Goal: Information Seeking & Learning: Learn about a topic

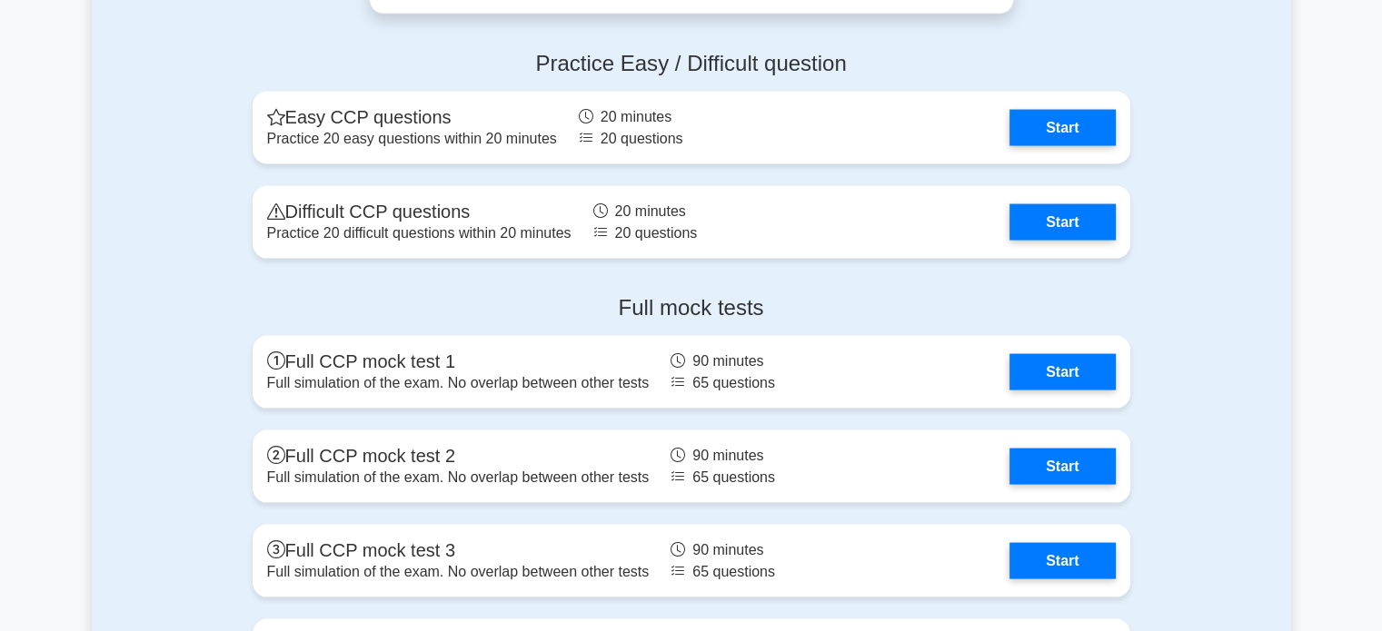
scroll to position [3674, 0]
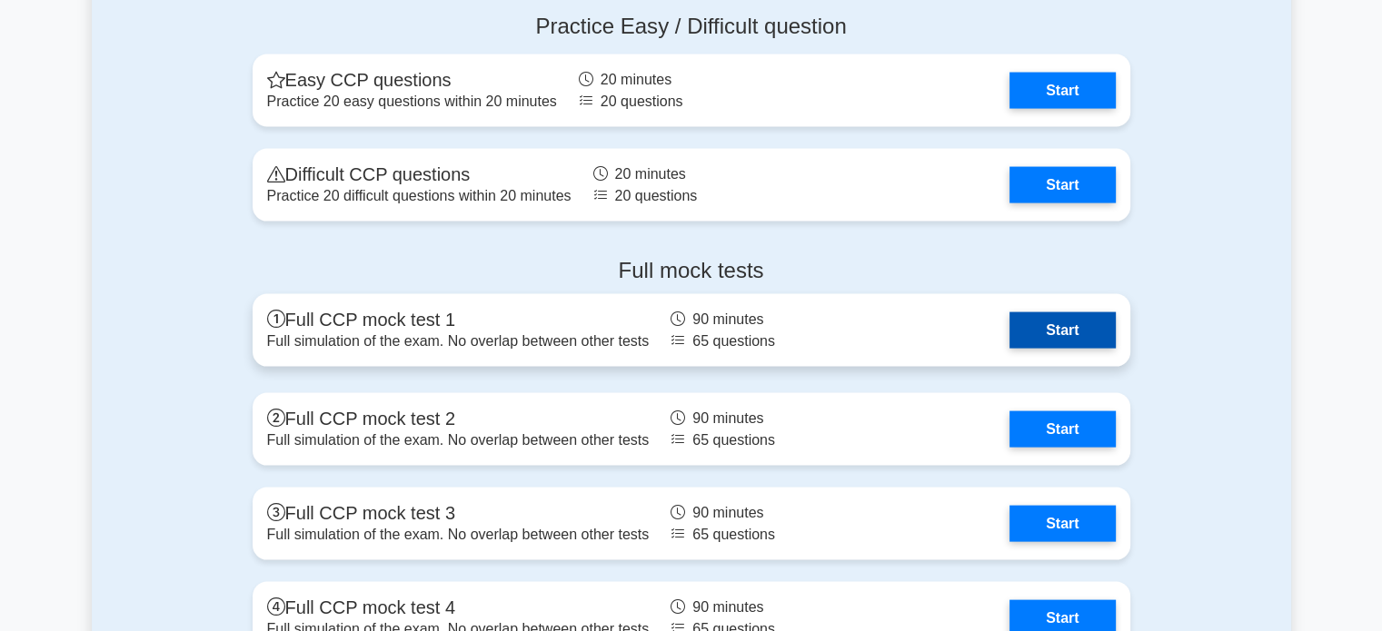
click at [1057, 328] on link "Start" at bounding box center [1061, 331] width 105 height 36
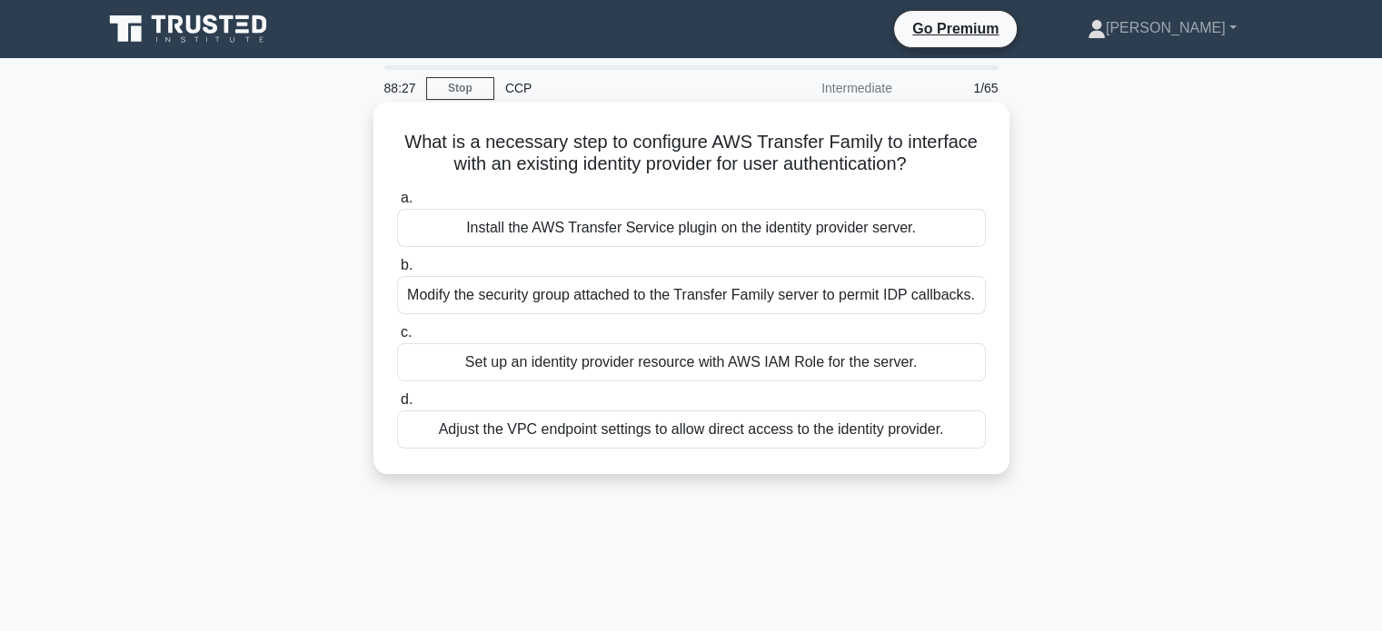
click at [587, 372] on div "Set up an identity provider resource with AWS IAM Role for the server." at bounding box center [691, 362] width 589 height 38
click at [397, 339] on input "c. Set up an identity provider resource with AWS IAM Role for the server." at bounding box center [397, 333] width 0 height 12
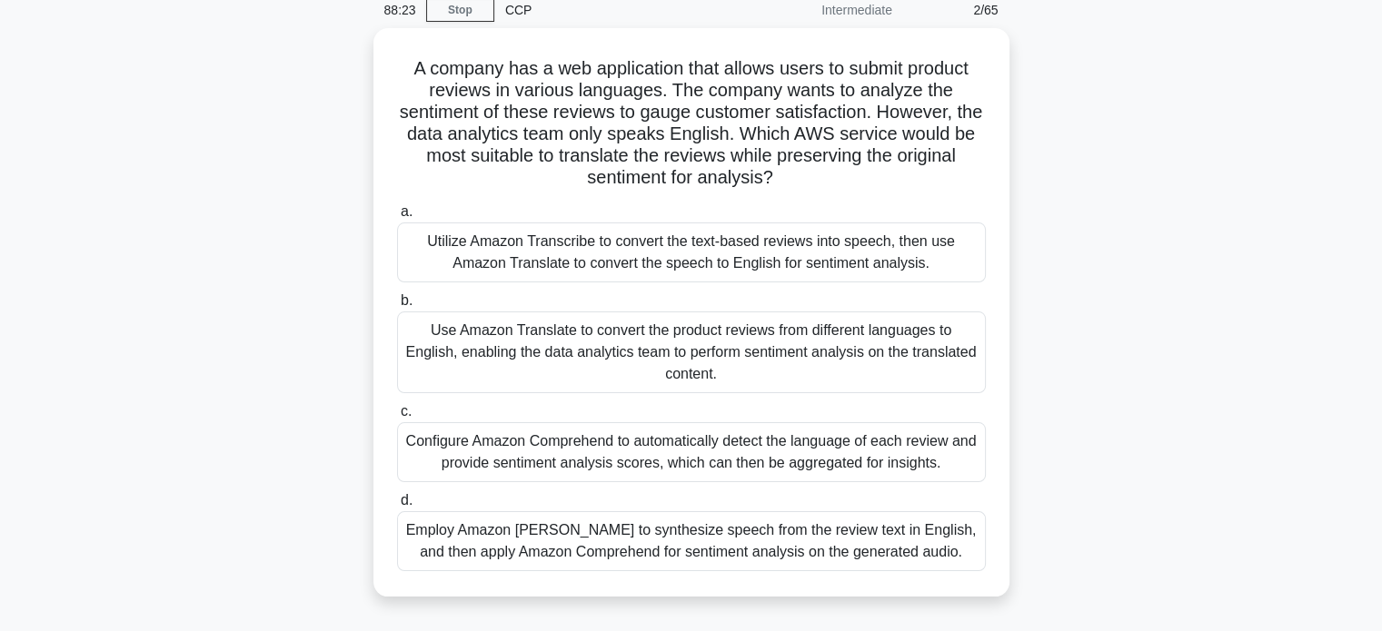
scroll to position [79, 0]
click at [468, 9] on link "Stop" at bounding box center [460, 9] width 68 height 23
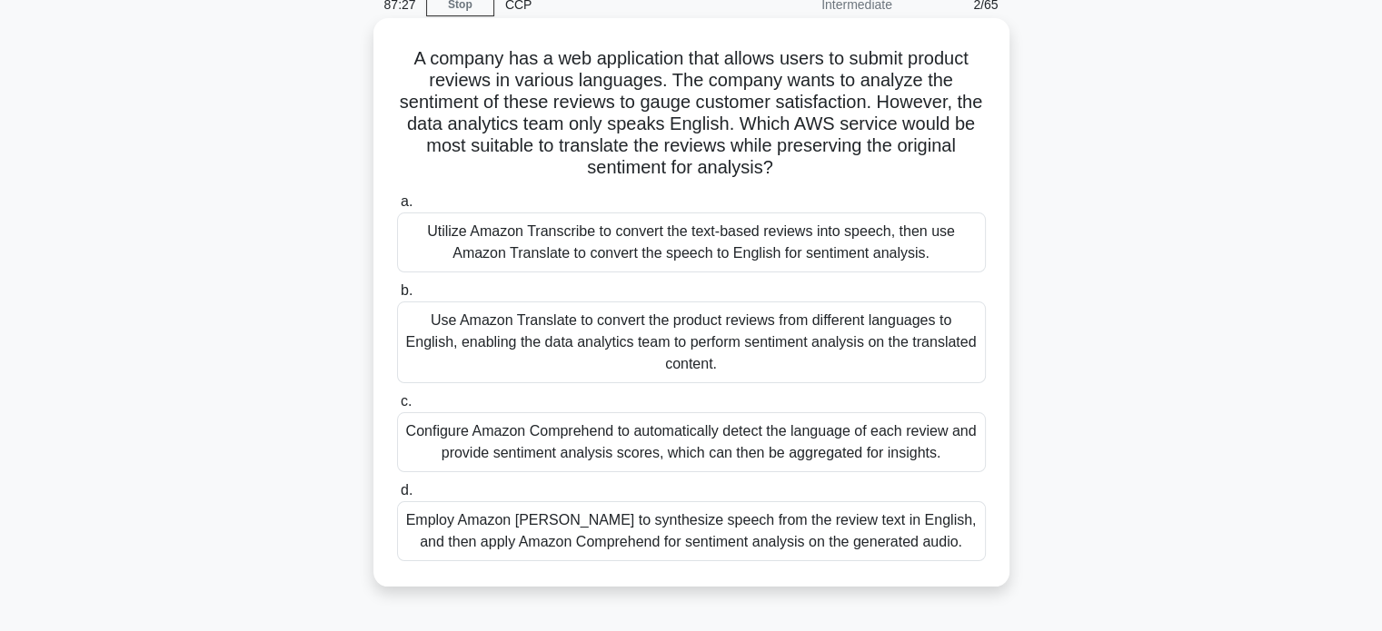
scroll to position [85, 0]
click at [705, 250] on div "Utilize Amazon Transcribe to convert the text-based reviews into speech, then u…" at bounding box center [691, 241] width 589 height 60
click at [397, 206] on input "a. Utilize Amazon Transcribe to convert the text-based reviews into speech, the…" at bounding box center [397, 200] width 0 height 12
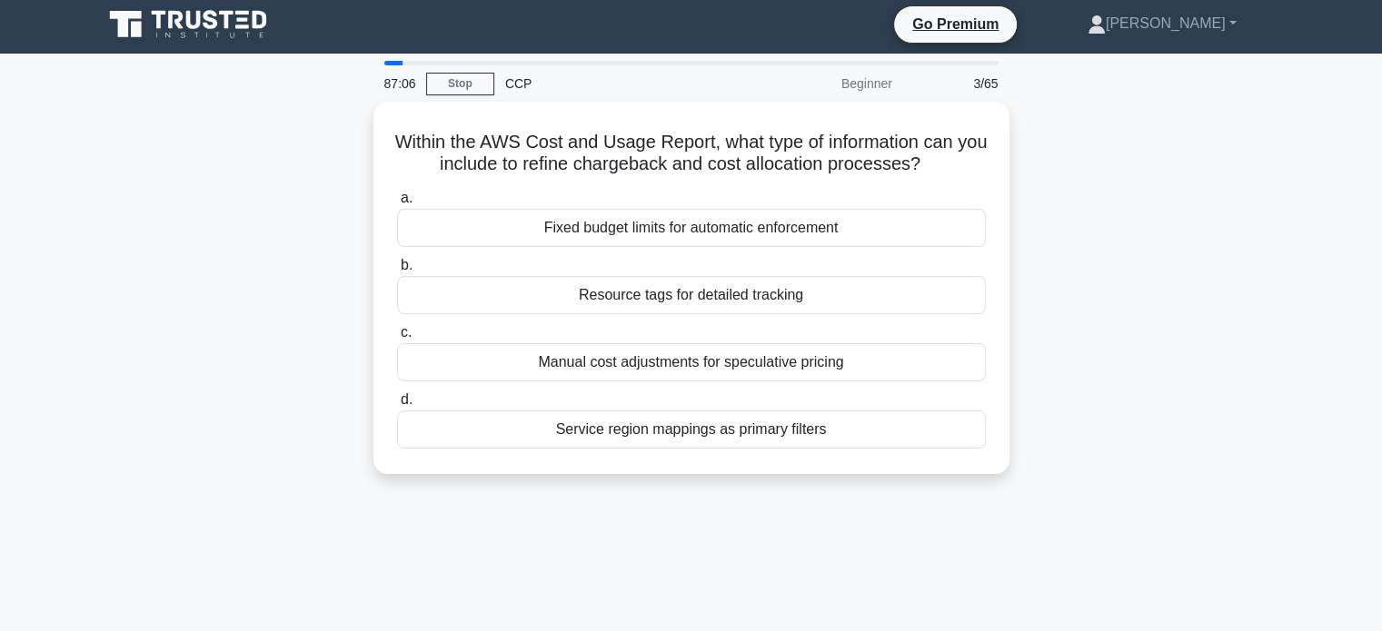
scroll to position [0, 0]
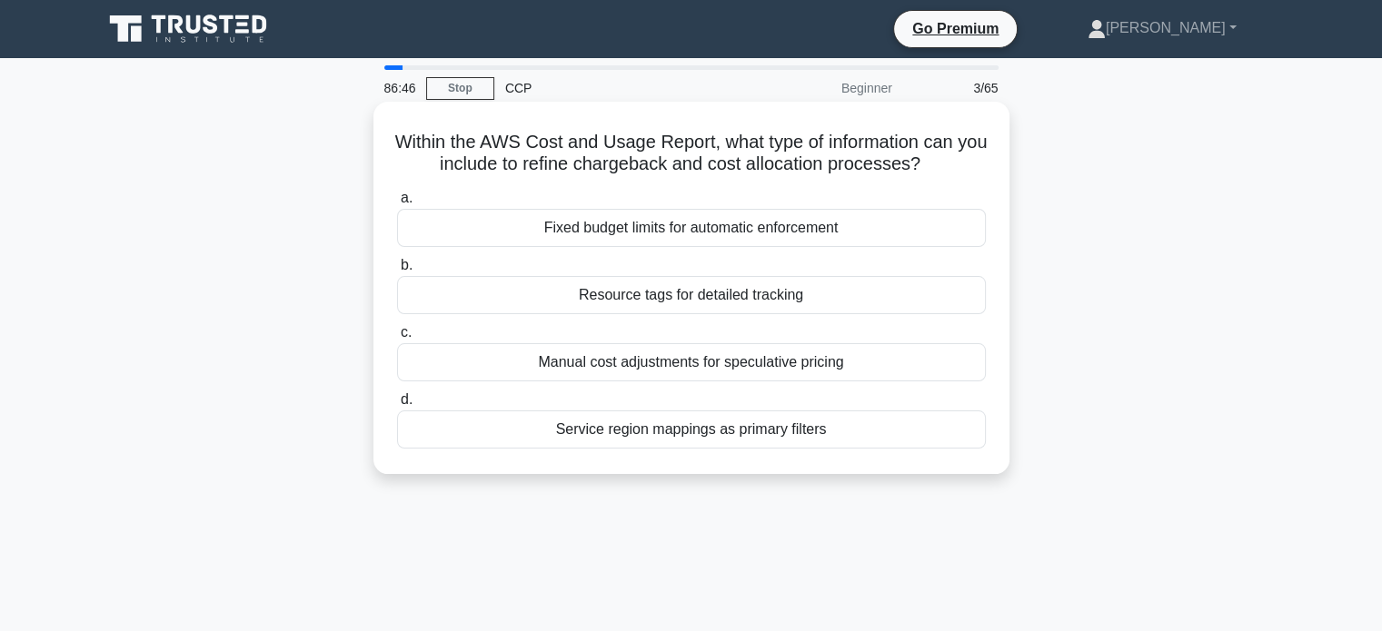
click at [729, 300] on div "Resource tags for detailed tracking" at bounding box center [691, 295] width 589 height 38
click at [397, 272] on input "b. Resource tags for detailed tracking" at bounding box center [397, 266] width 0 height 12
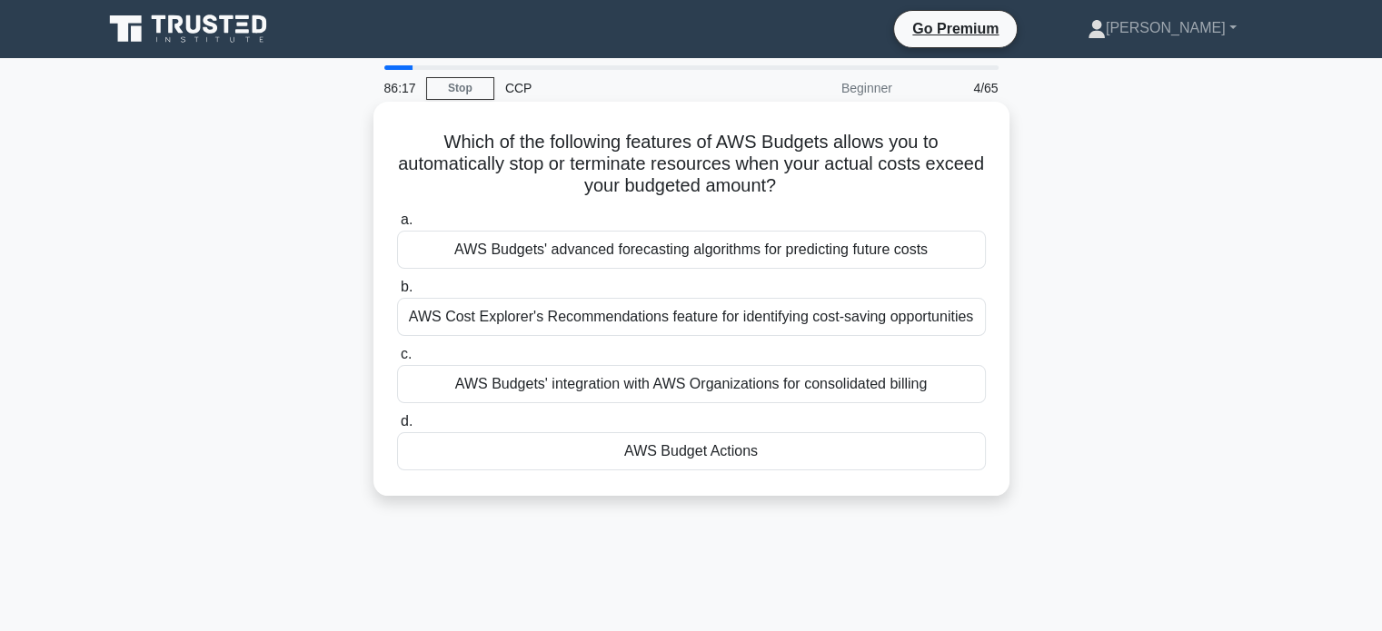
click at [750, 452] on div "AWS Budget Actions" at bounding box center [691, 451] width 589 height 38
click at [397, 428] on input "d. AWS Budget Actions" at bounding box center [397, 422] width 0 height 12
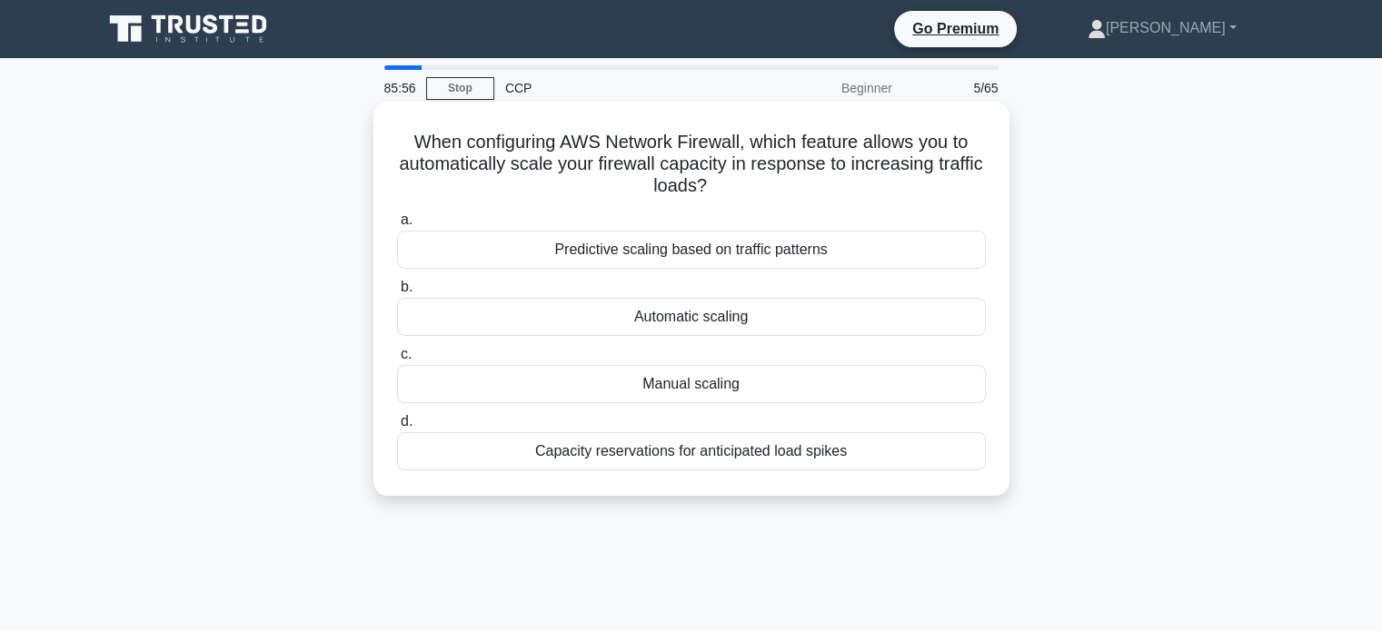
click at [724, 326] on div "Automatic scaling" at bounding box center [691, 317] width 589 height 38
click at [397, 293] on input "b. Automatic scaling" at bounding box center [397, 288] width 0 height 12
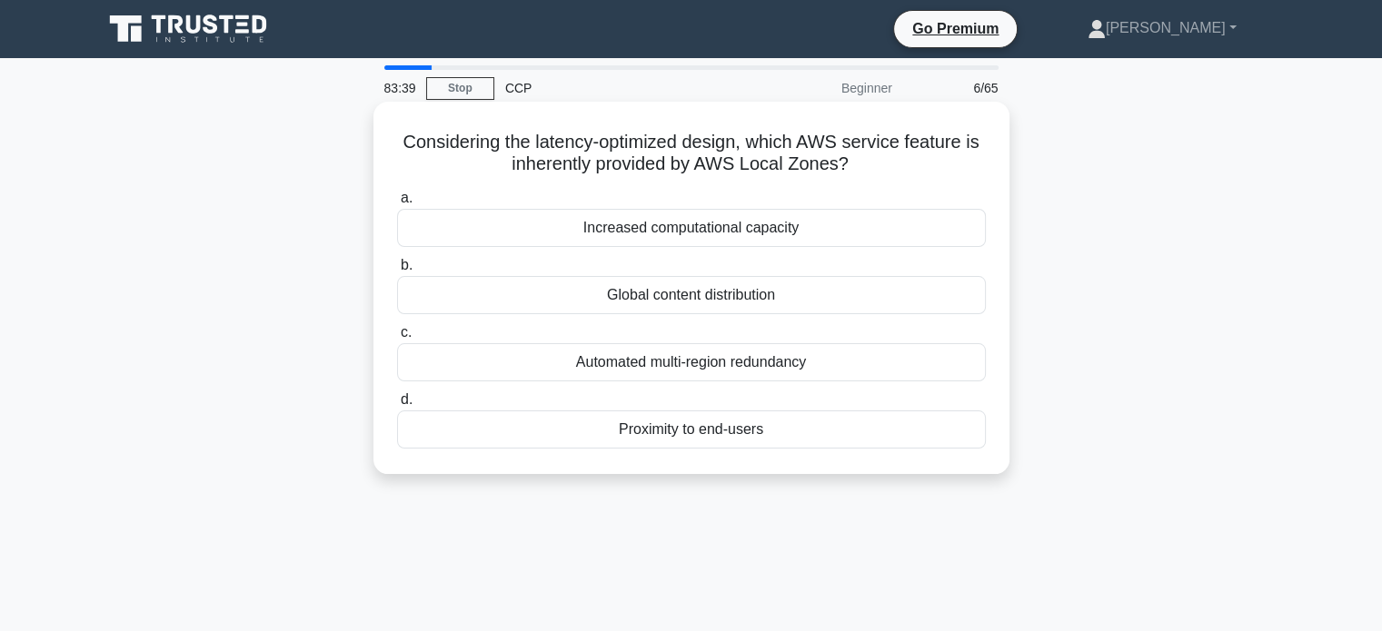
click at [748, 233] on div "Increased computational capacity" at bounding box center [691, 228] width 589 height 38
click at [397, 204] on input "a. Increased computational capacity" at bounding box center [397, 199] width 0 height 12
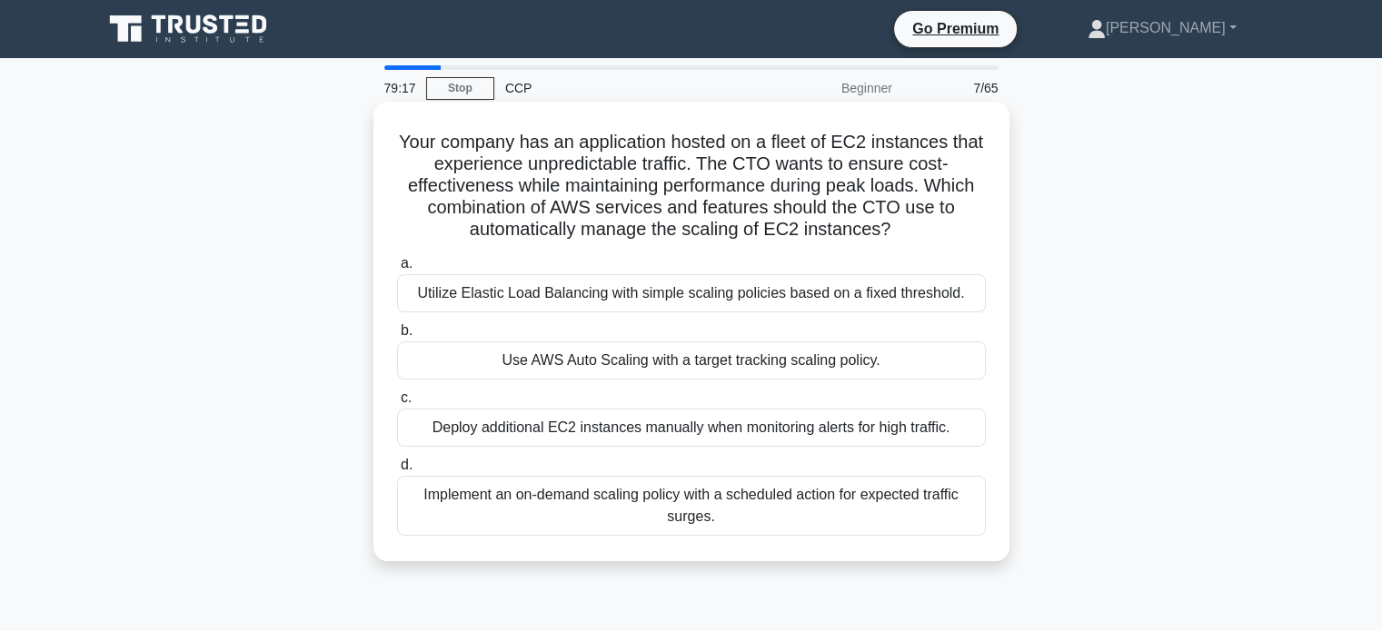
click at [838, 367] on div "Use AWS Auto Scaling with a target tracking scaling policy." at bounding box center [691, 361] width 589 height 38
click at [397, 337] on input "b. Use AWS Auto Scaling with a target tracking scaling policy." at bounding box center [397, 331] width 0 height 12
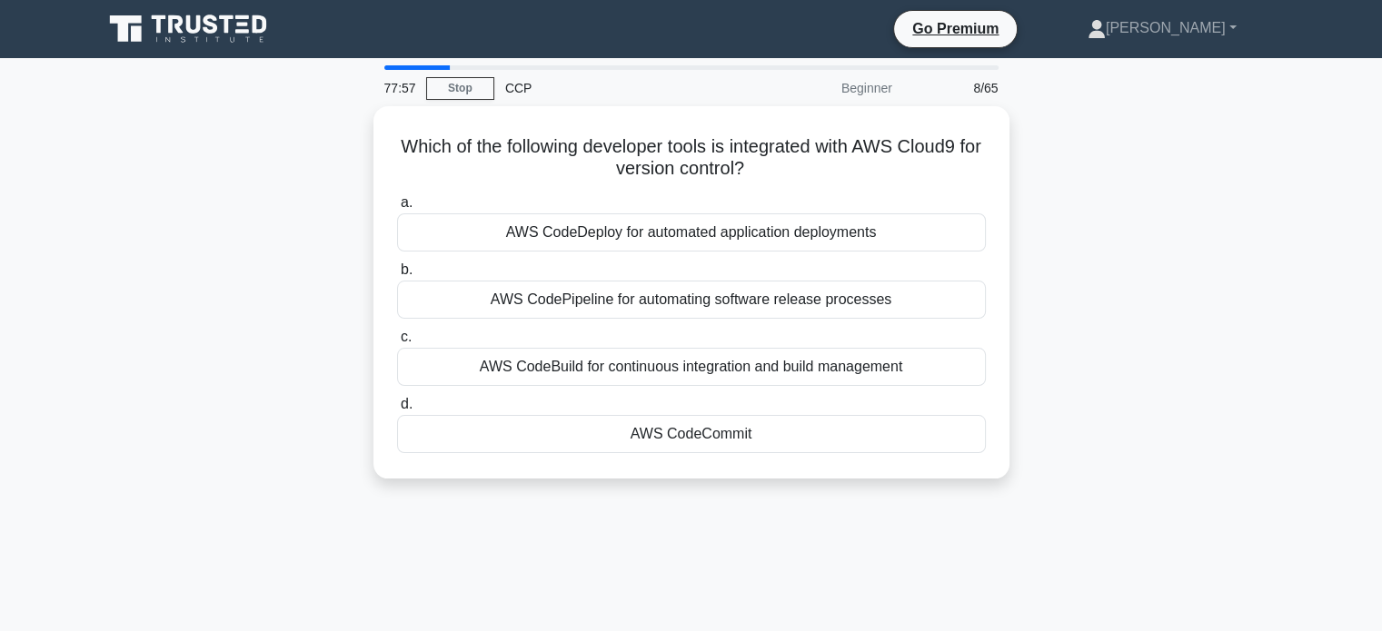
click at [1206, 164] on div "Which of the following developer tools is integrated with AWS Cloud9 for versio…" at bounding box center [691, 303] width 1199 height 394
click at [1148, 277] on div "Which of the following developer tools is integrated with AWS Cloud9 for versio…" at bounding box center [691, 303] width 1199 height 394
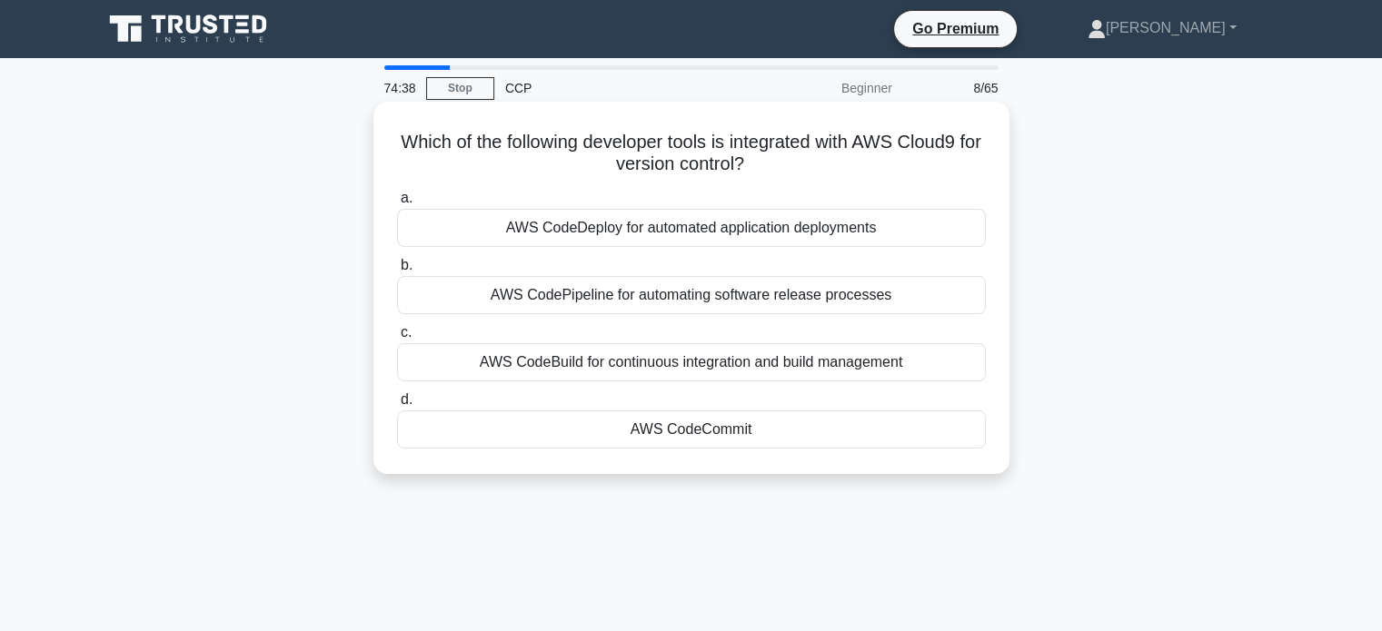
click at [760, 370] on div "AWS CodeBuild for continuous integration and build management" at bounding box center [691, 362] width 589 height 38
click at [397, 339] on input "c. AWS CodeBuild for continuous integration and build management" at bounding box center [397, 333] width 0 height 12
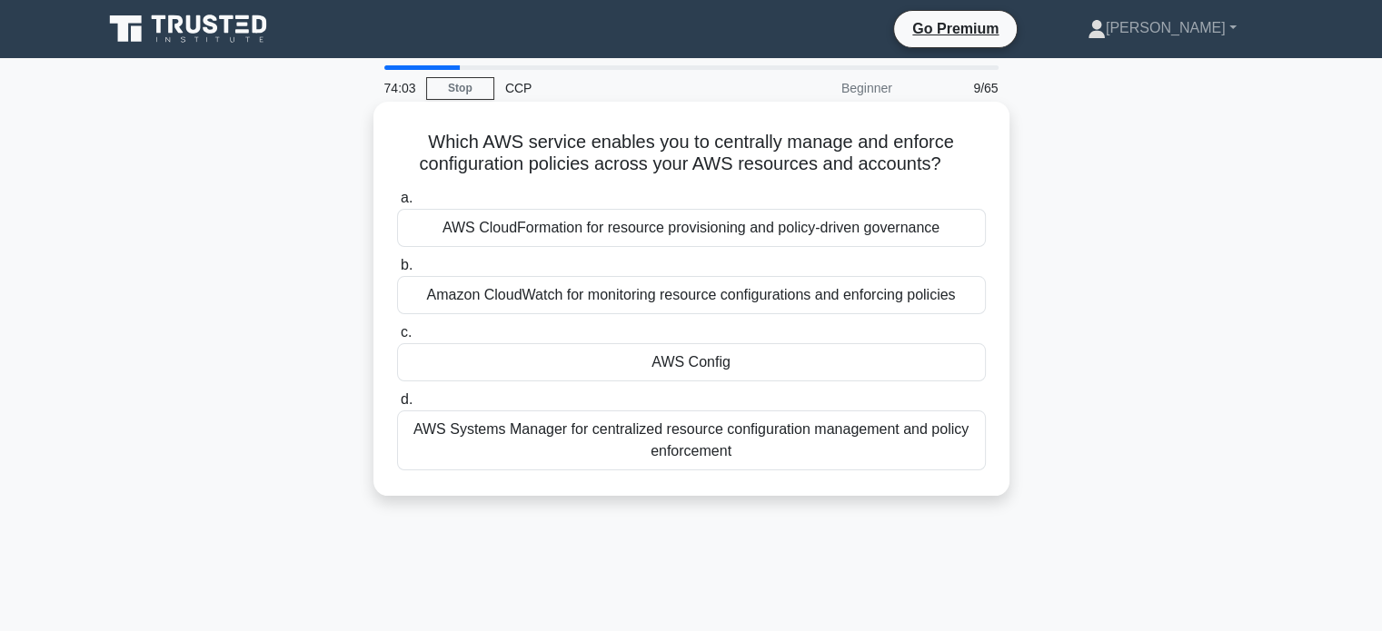
click at [658, 297] on div "Amazon CloudWatch for monitoring resource configurations and enforcing policies" at bounding box center [691, 295] width 589 height 38
click at [397, 272] on input "b. Amazon CloudWatch for monitoring resource configurations and enforcing polic…" at bounding box center [397, 266] width 0 height 12
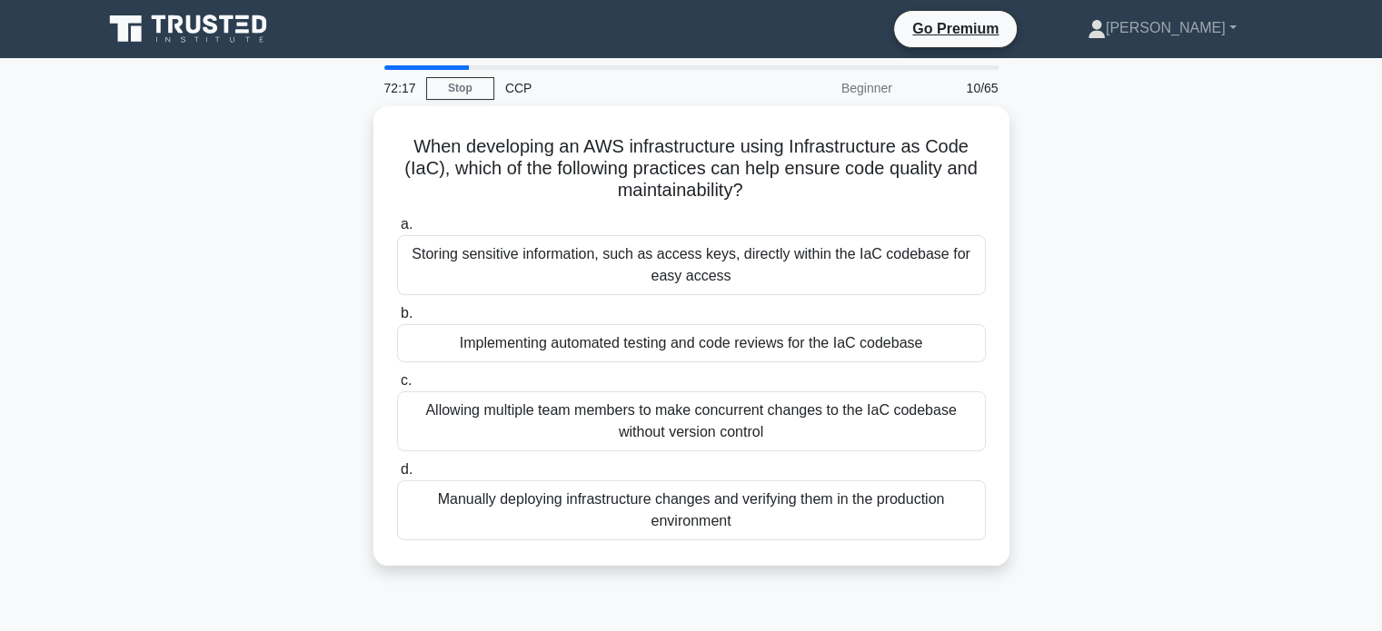
click at [1100, 368] on div "When developing an AWS infrastructure using Infrastructure as Code (IaC), which…" at bounding box center [691, 346] width 1199 height 481
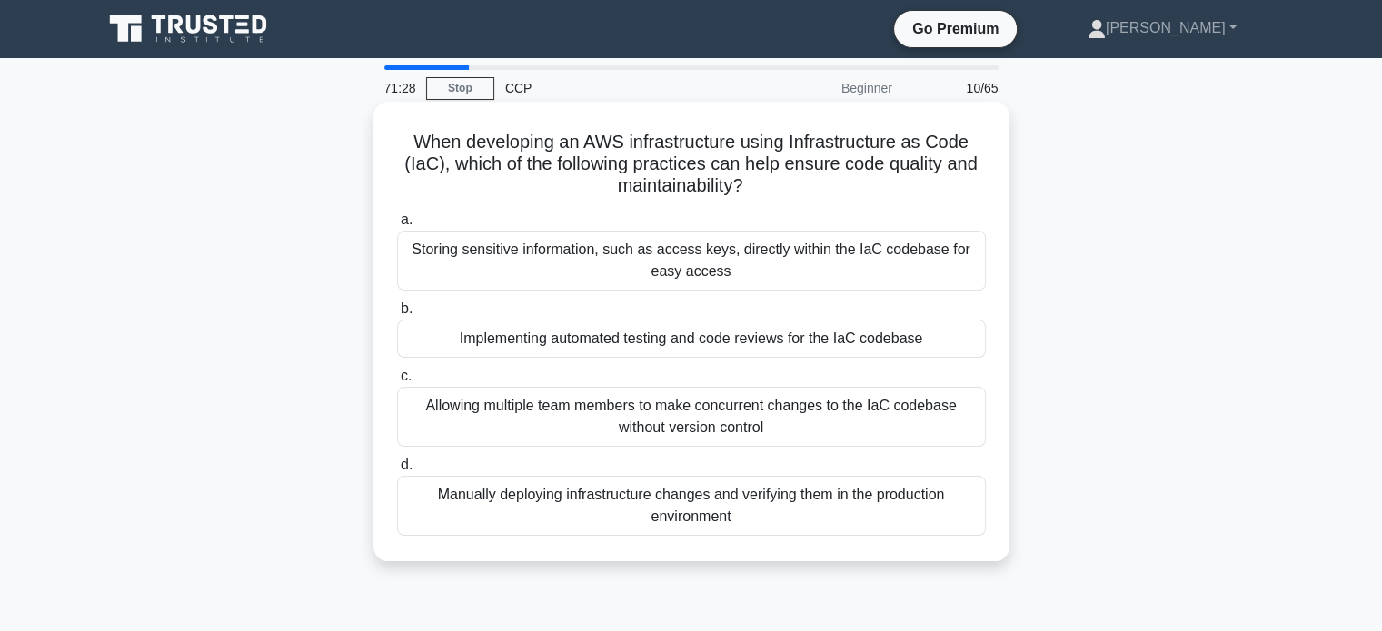
click at [839, 333] on div "Implementing automated testing and code reviews for the IaC codebase" at bounding box center [691, 339] width 589 height 38
click at [397, 315] on input "b. Implementing automated testing and code reviews for the IaC codebase" at bounding box center [397, 309] width 0 height 12
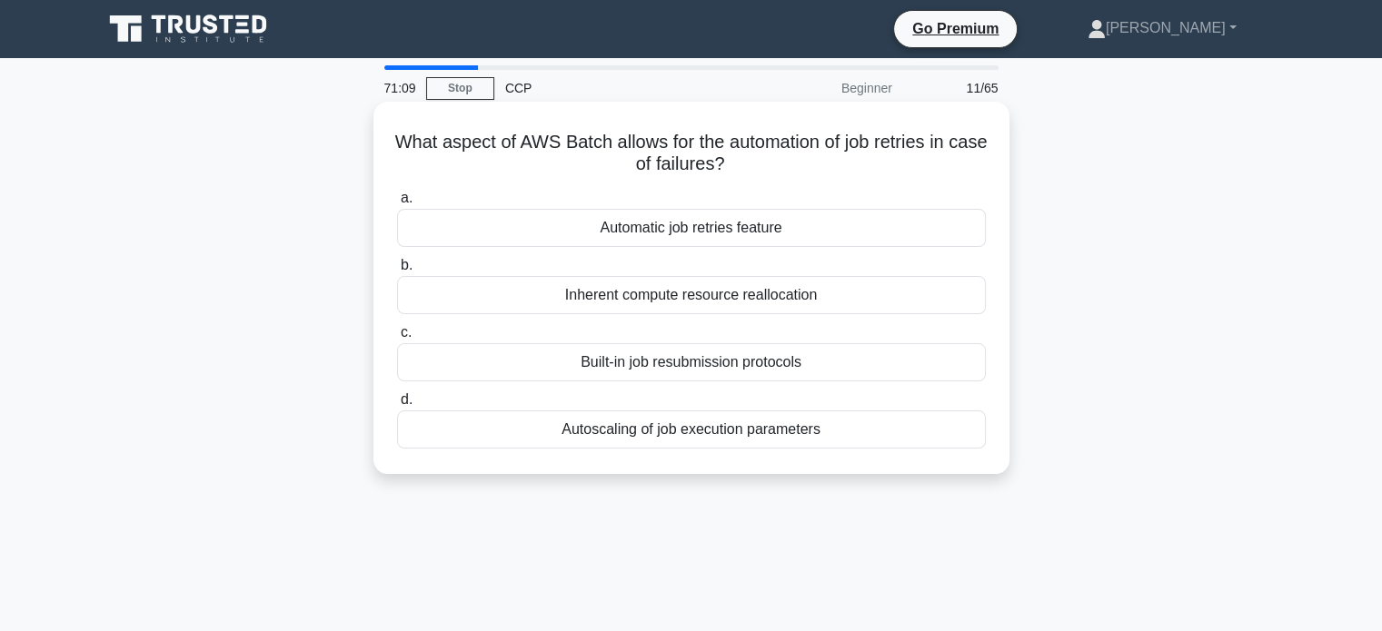
click at [814, 299] on div "Inherent compute resource reallocation" at bounding box center [691, 295] width 589 height 38
click at [397, 272] on input "b. Inherent compute resource reallocation" at bounding box center [397, 266] width 0 height 12
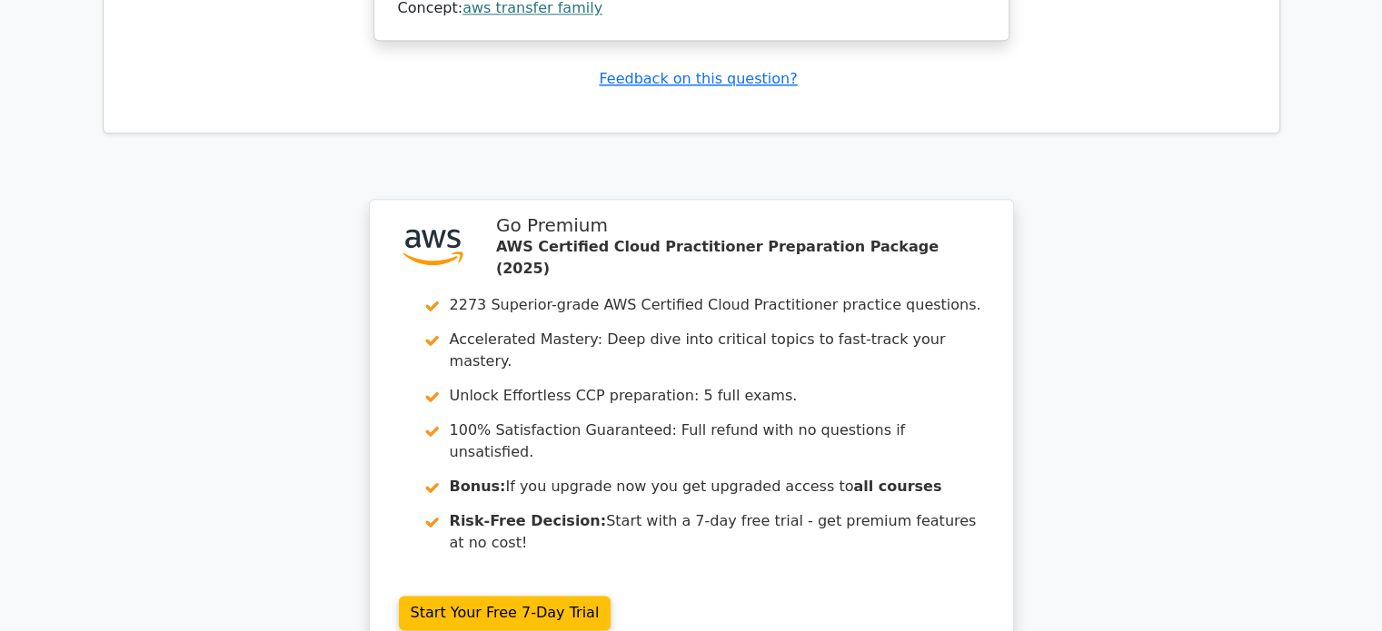
scroll to position [2223, 0]
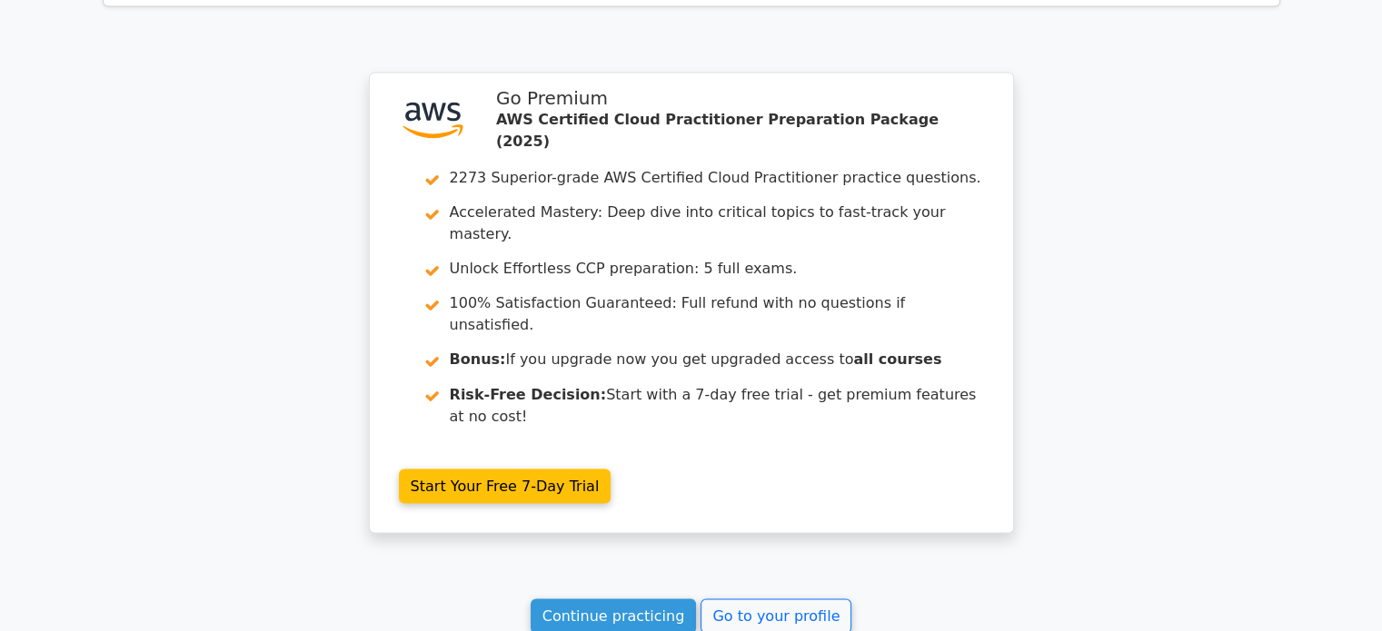
scroll to position [3059, 0]
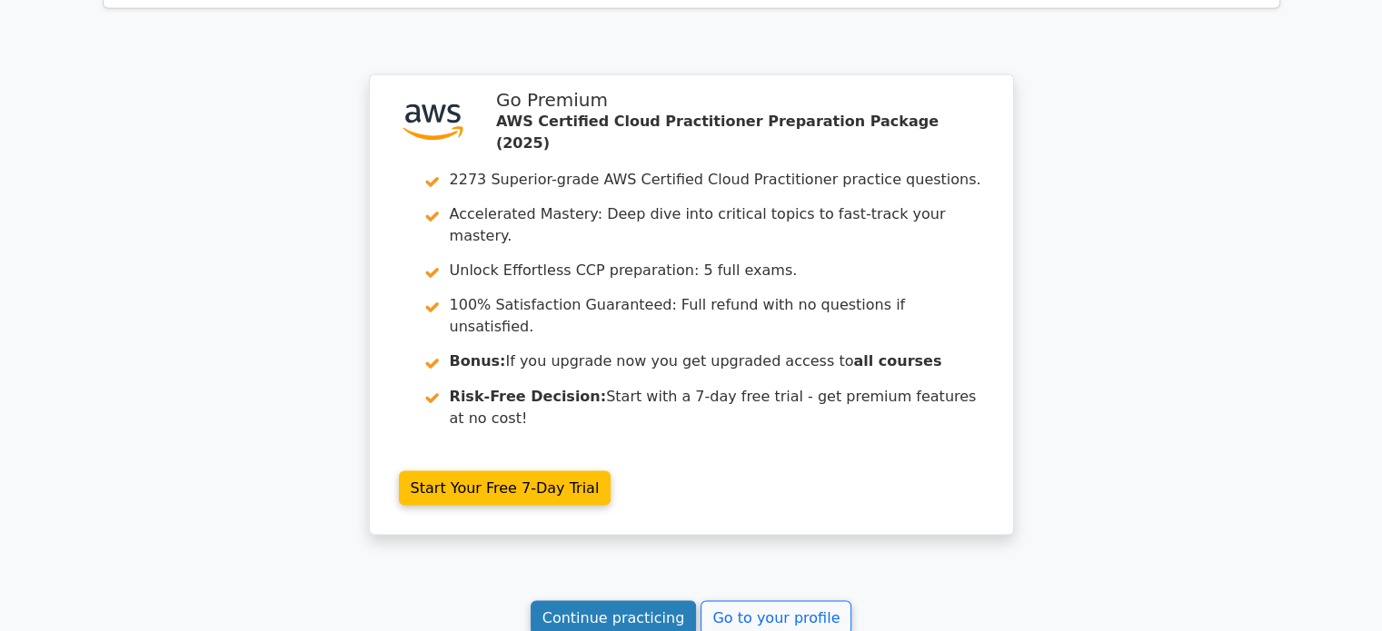
click at [640, 600] on link "Continue practicing" at bounding box center [614, 617] width 166 height 35
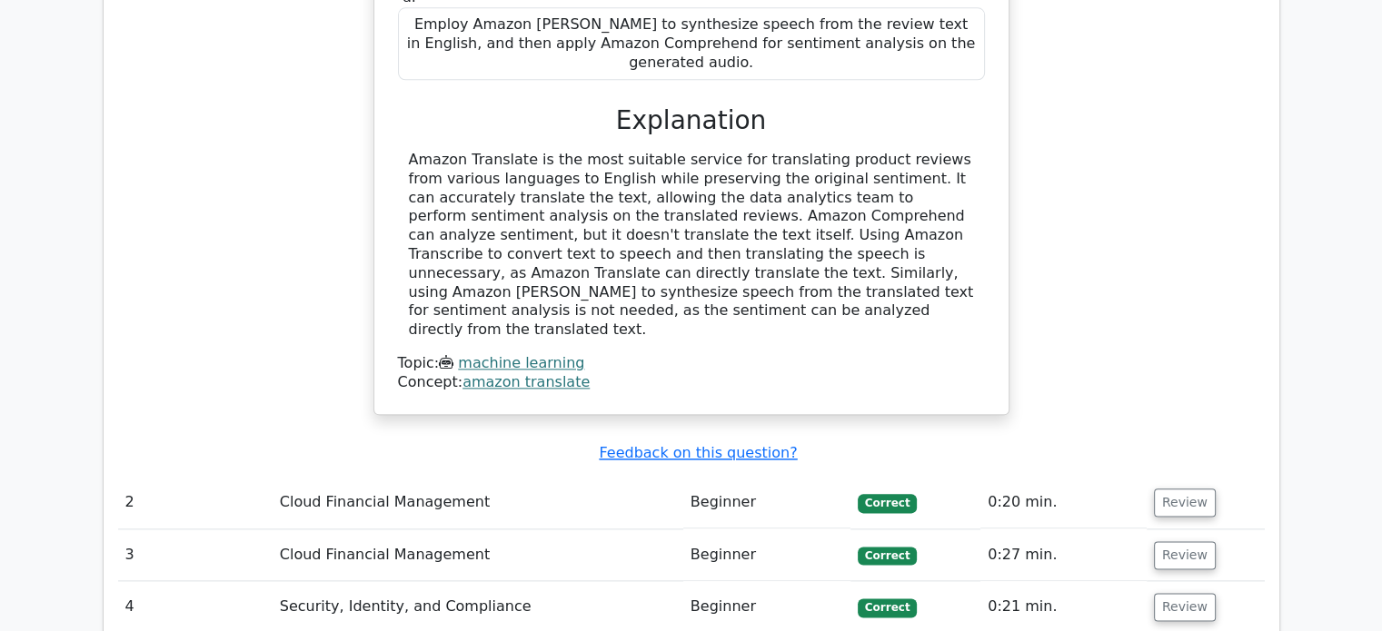
scroll to position [2093, 0]
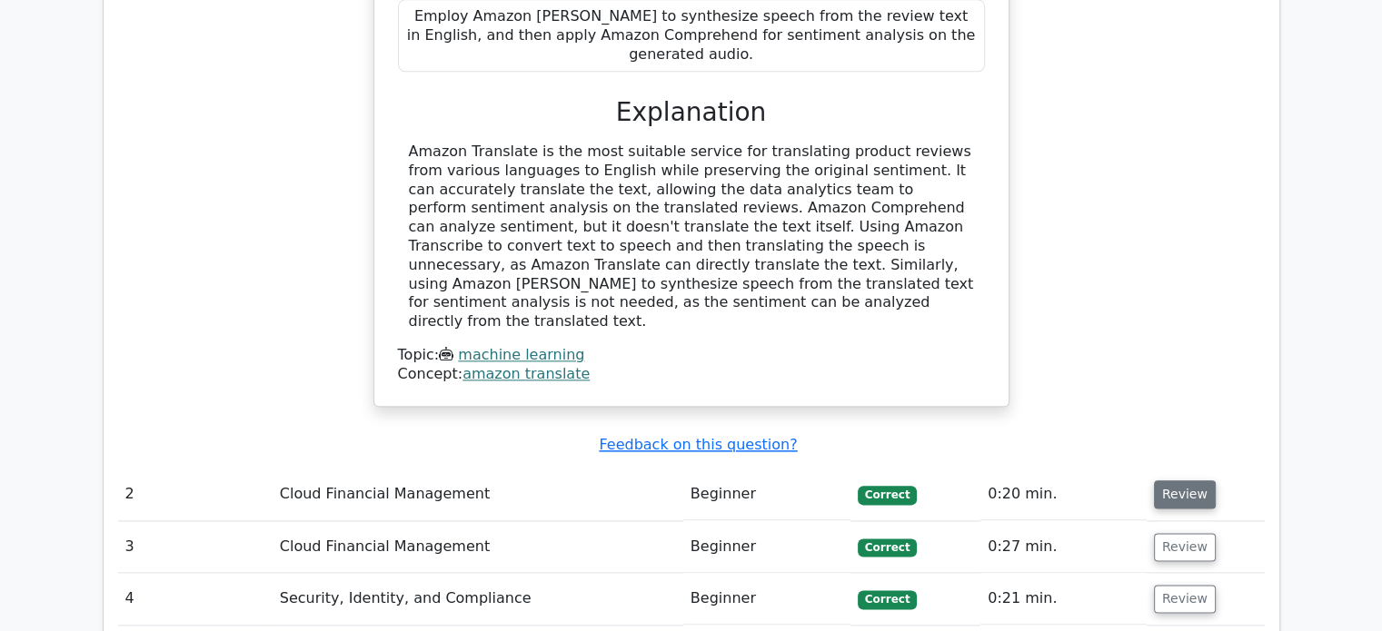
click at [1181, 481] on button "Review" at bounding box center [1185, 495] width 62 height 28
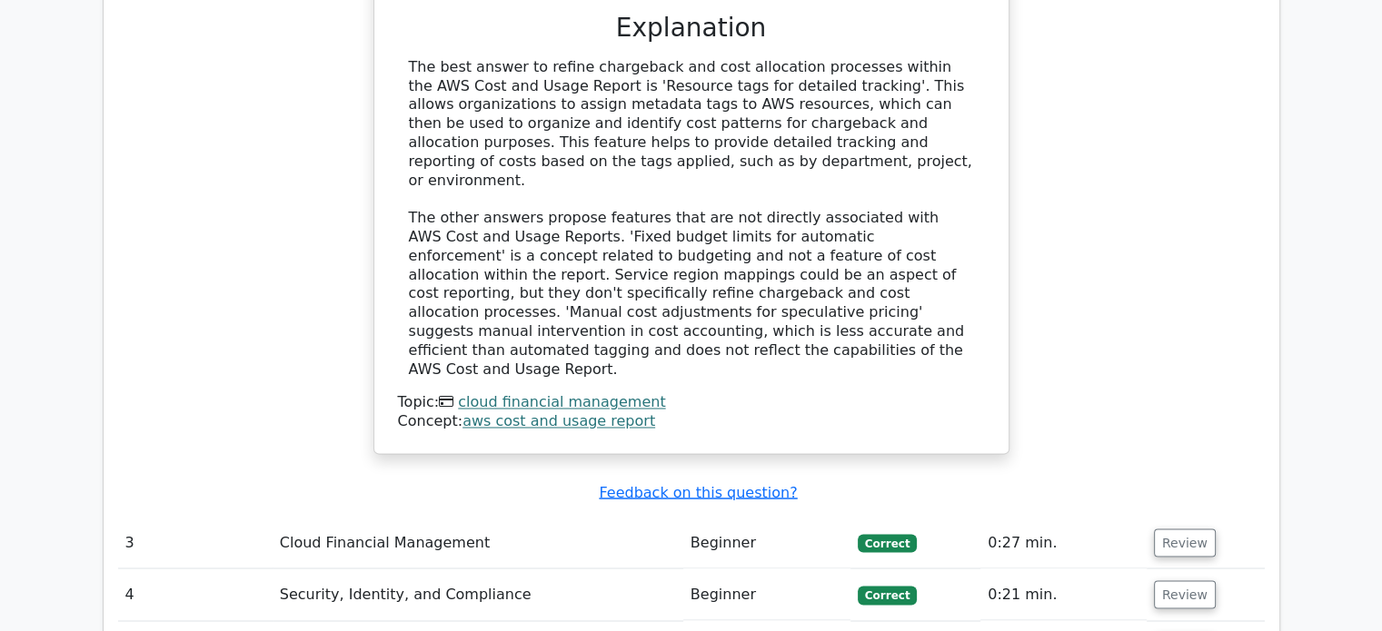
scroll to position [2972, 0]
click at [1181, 528] on button "Review" at bounding box center [1185, 542] width 62 height 28
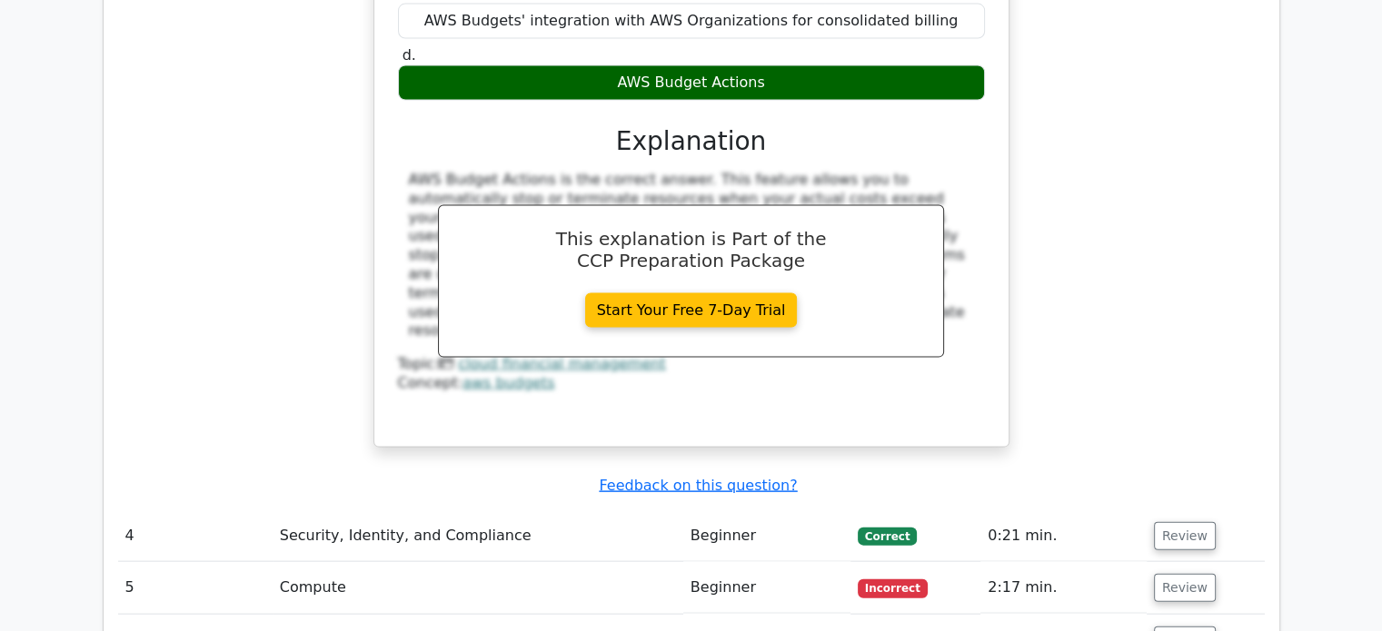
scroll to position [3805, 0]
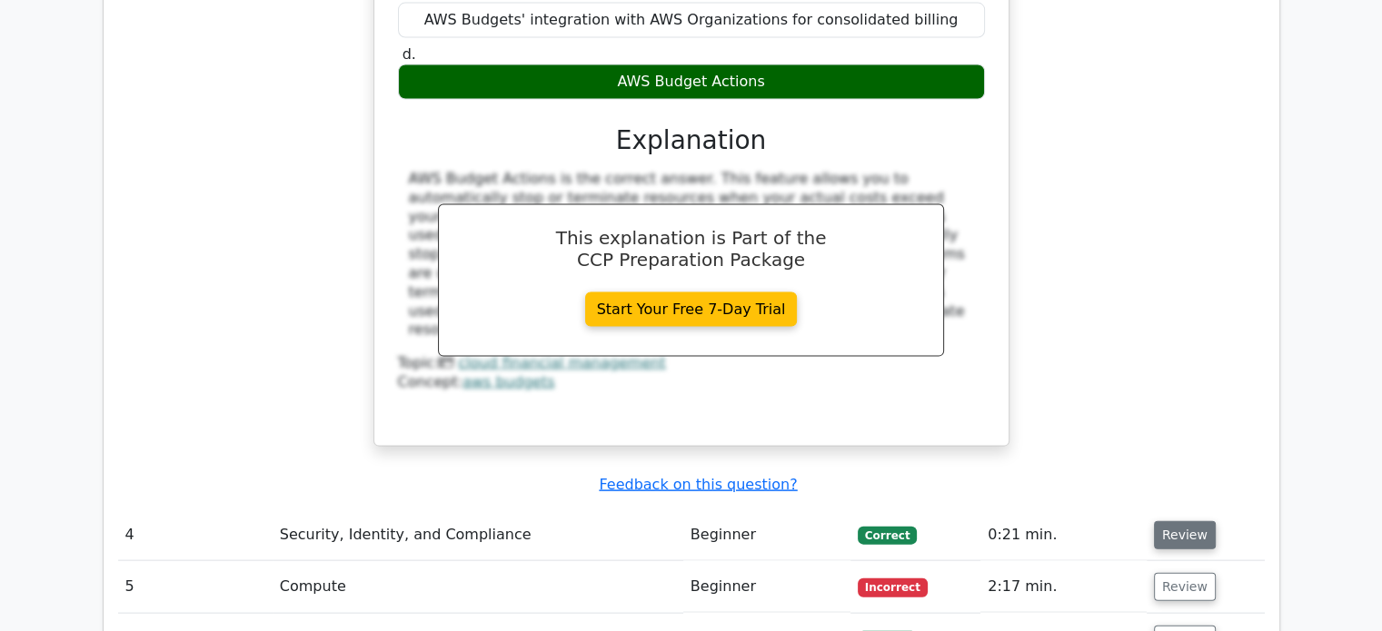
click at [1172, 521] on button "Review" at bounding box center [1185, 535] width 62 height 28
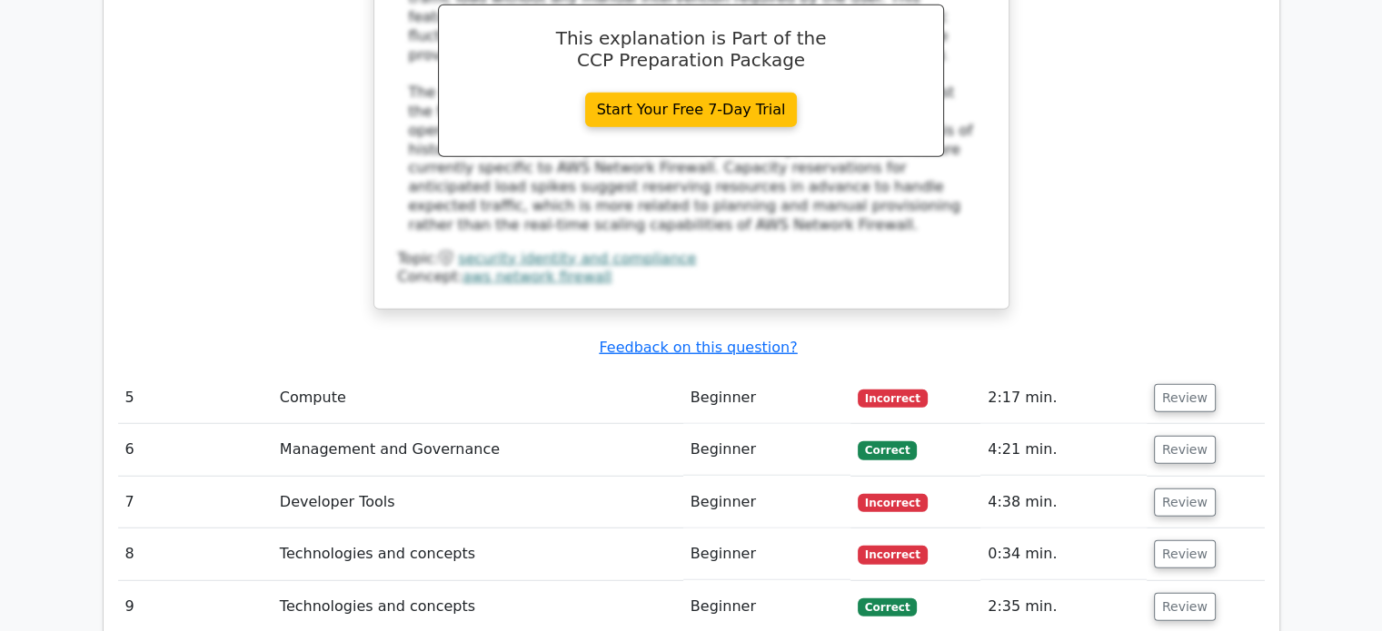
scroll to position [4815, 0]
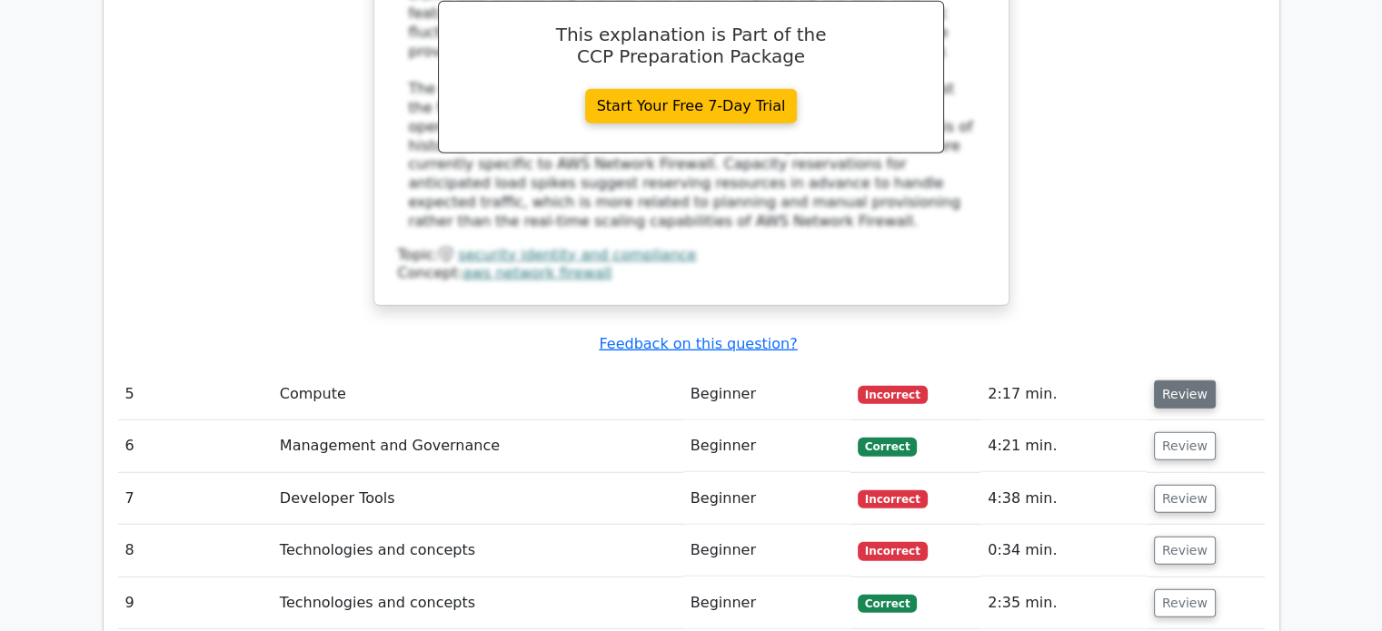
click at [1192, 381] on button "Review" at bounding box center [1185, 395] width 62 height 28
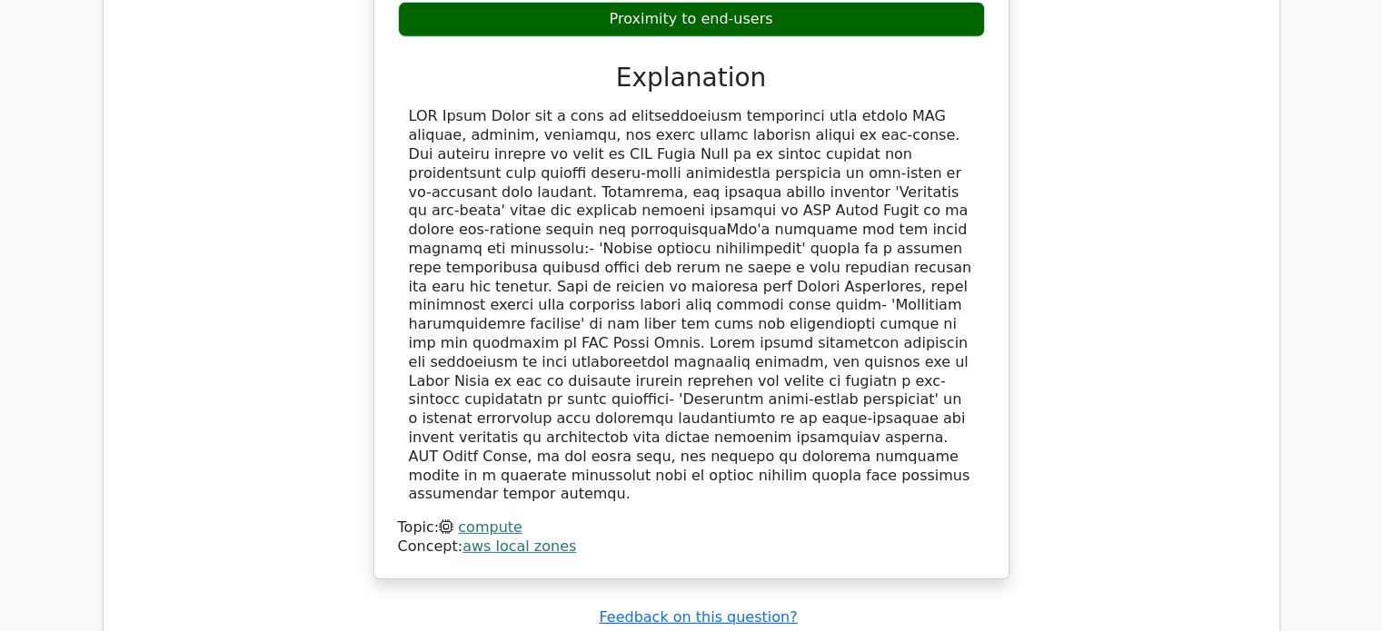
scroll to position [5660, 0]
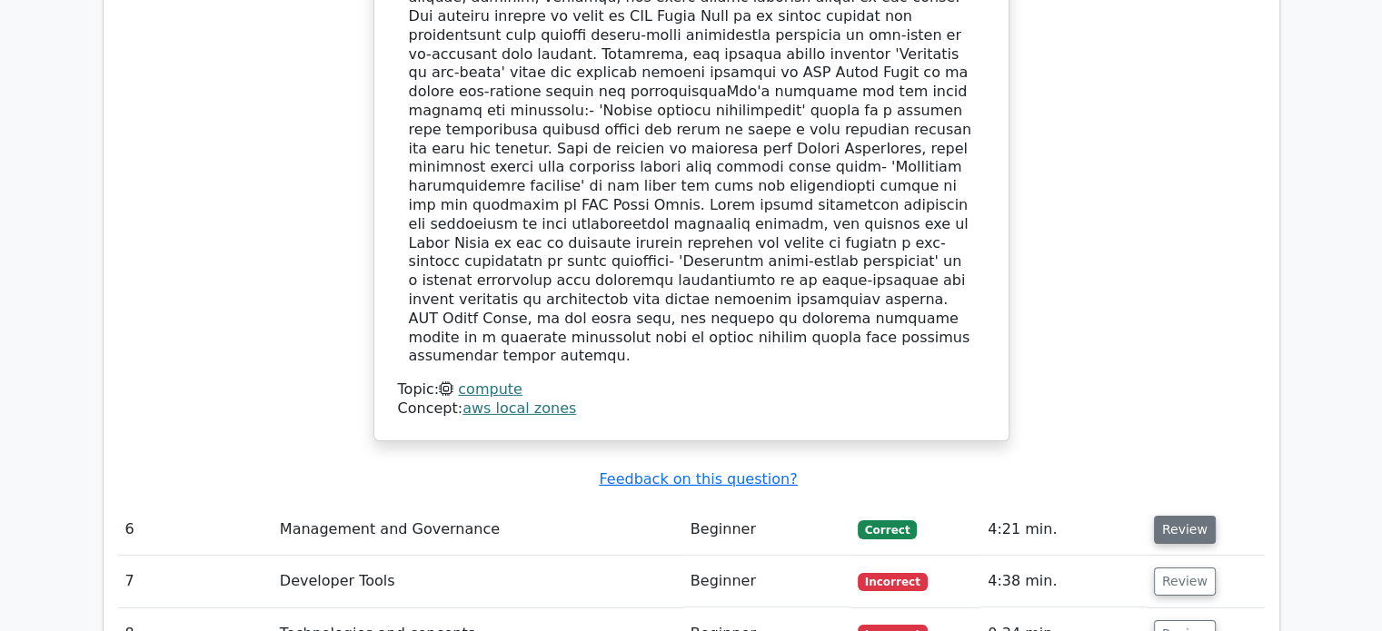
click at [1181, 516] on button "Review" at bounding box center [1185, 530] width 62 height 28
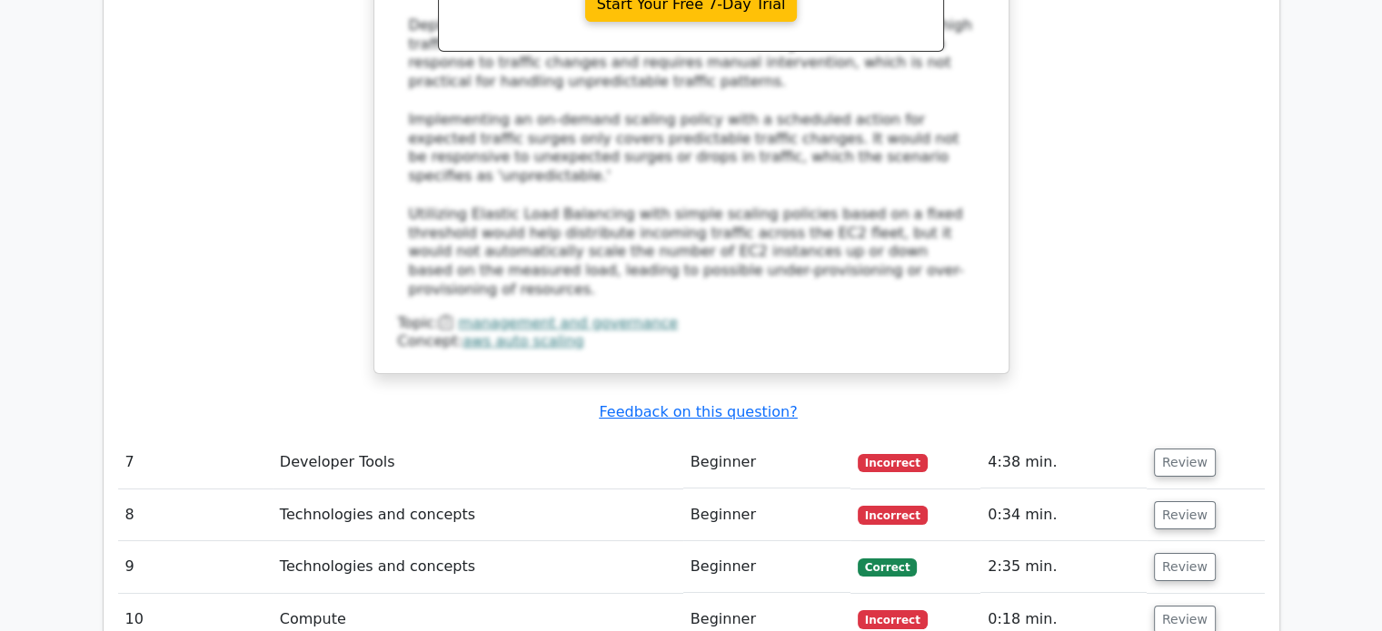
scroll to position [6660, 0]
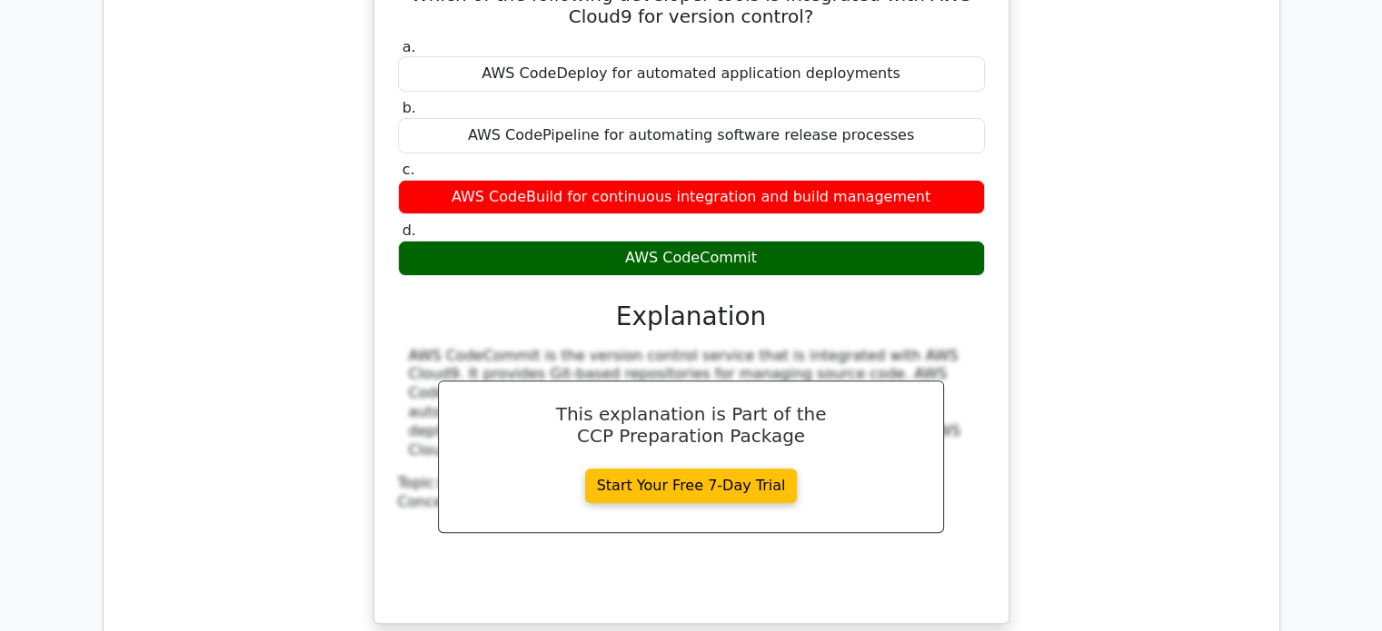
scroll to position [7440, 0]
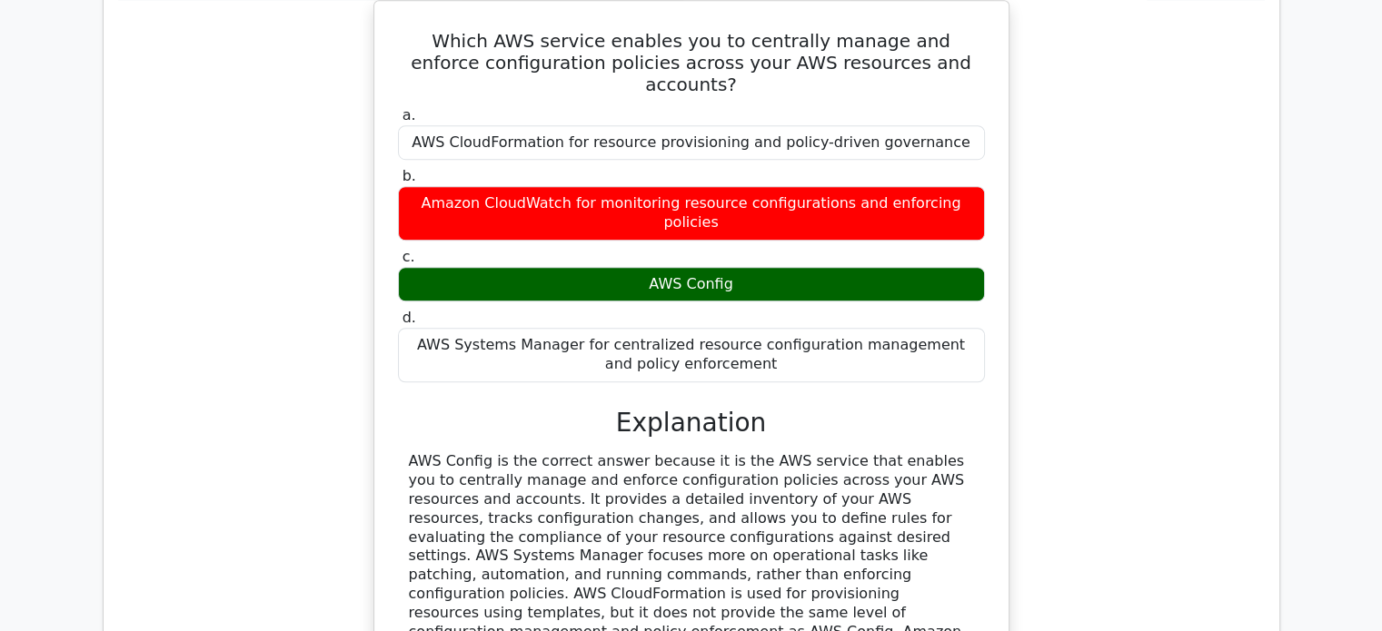
scroll to position [8163, 0]
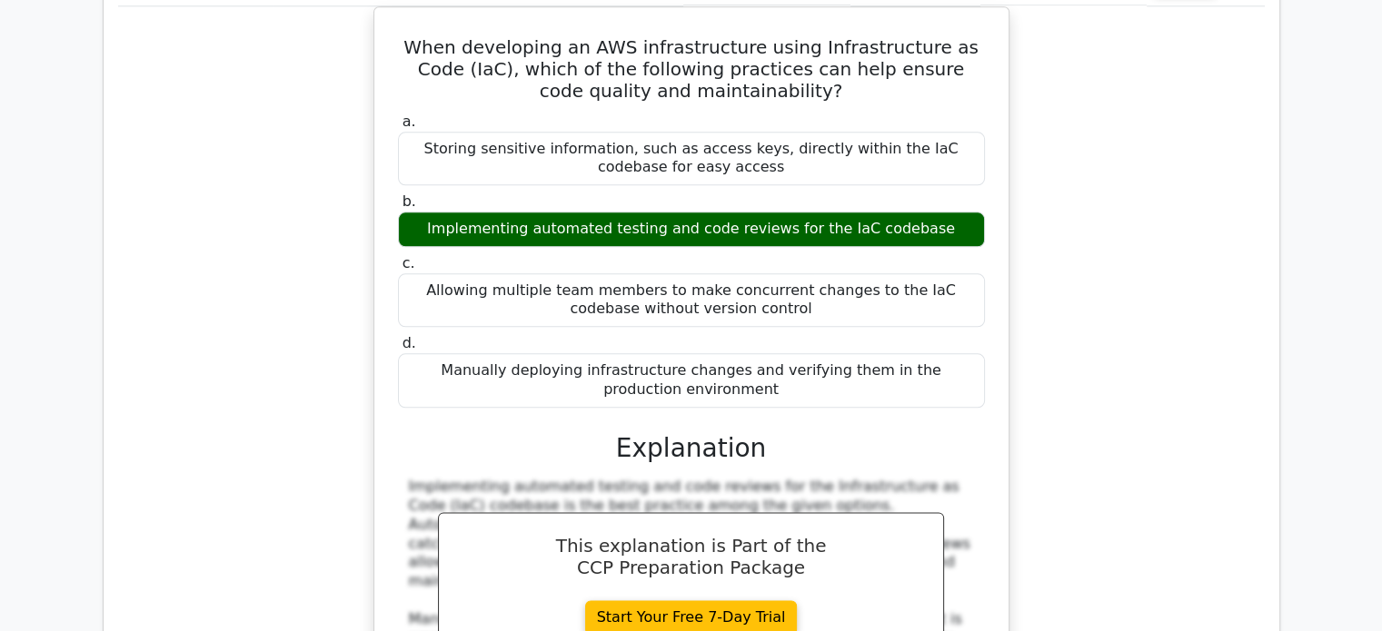
scroll to position [9026, 0]
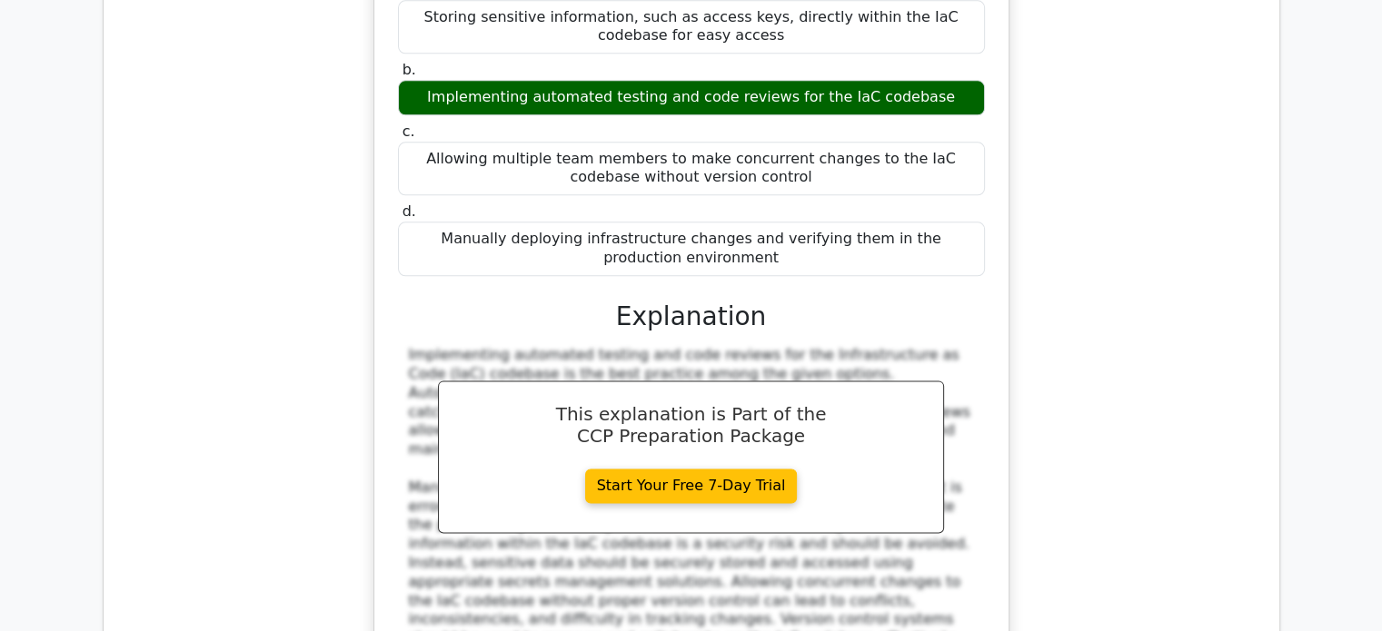
scroll to position [9159, 0]
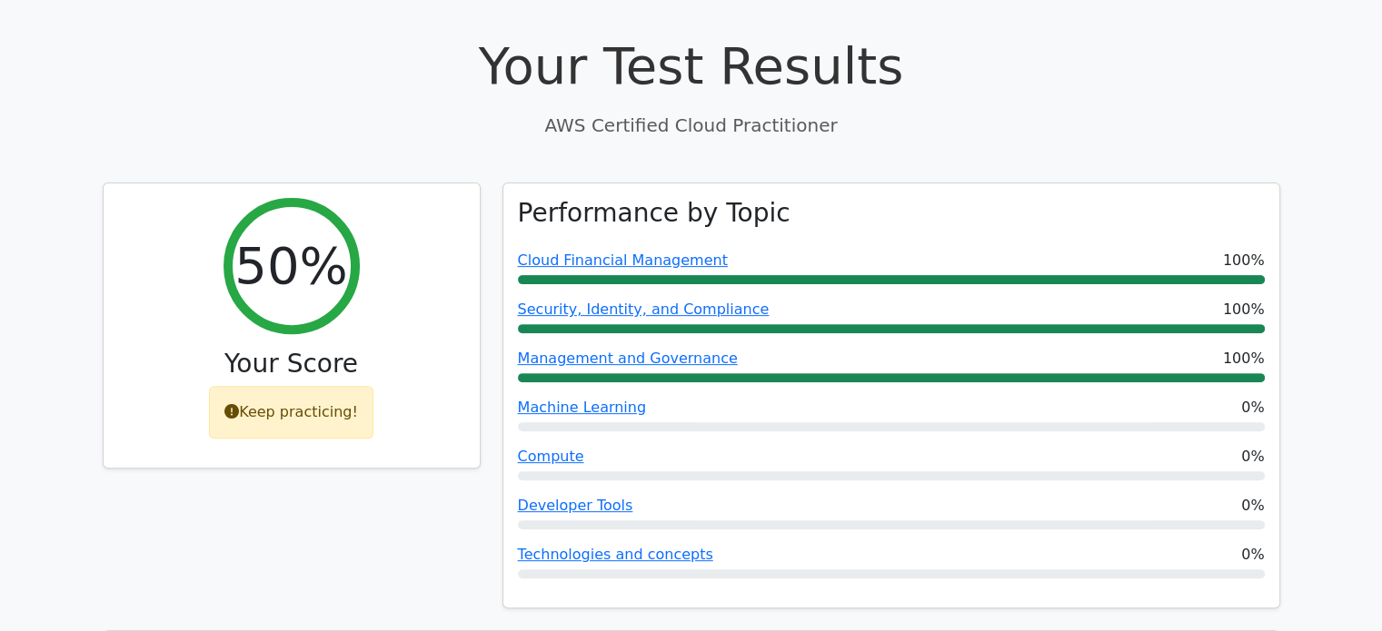
scroll to position [563, 0]
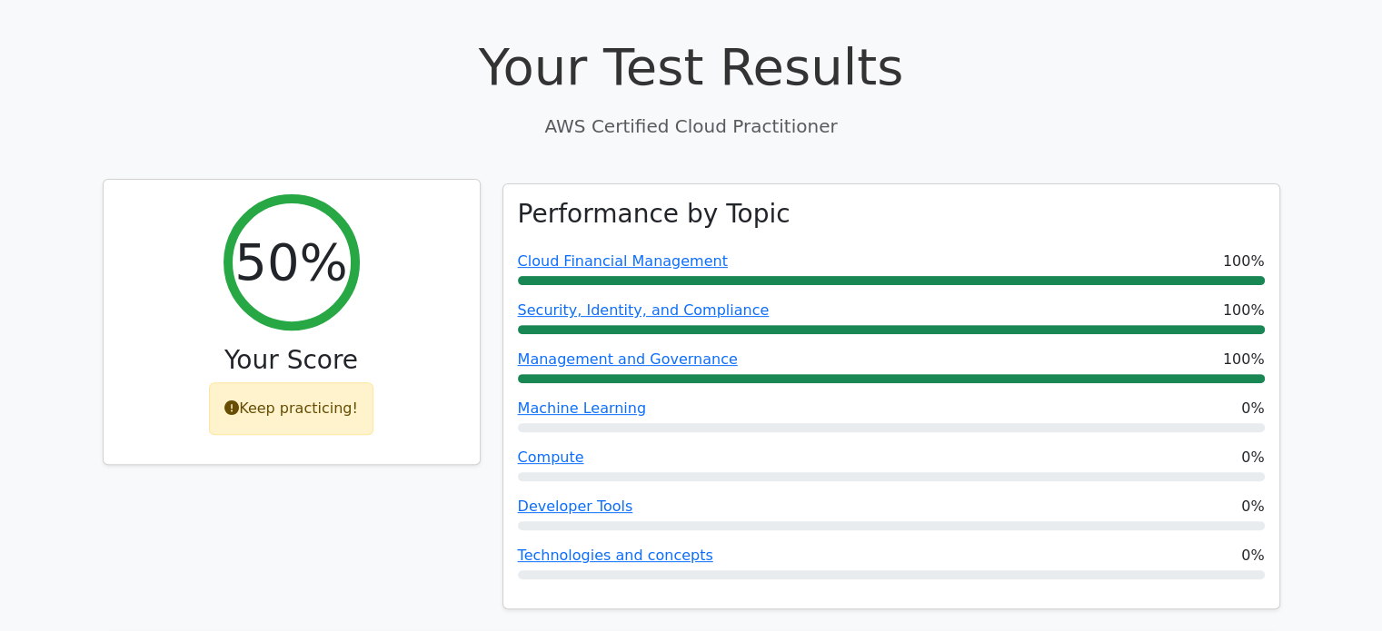
click at [309, 382] on div "Keep practicing!" at bounding box center [291, 408] width 164 height 53
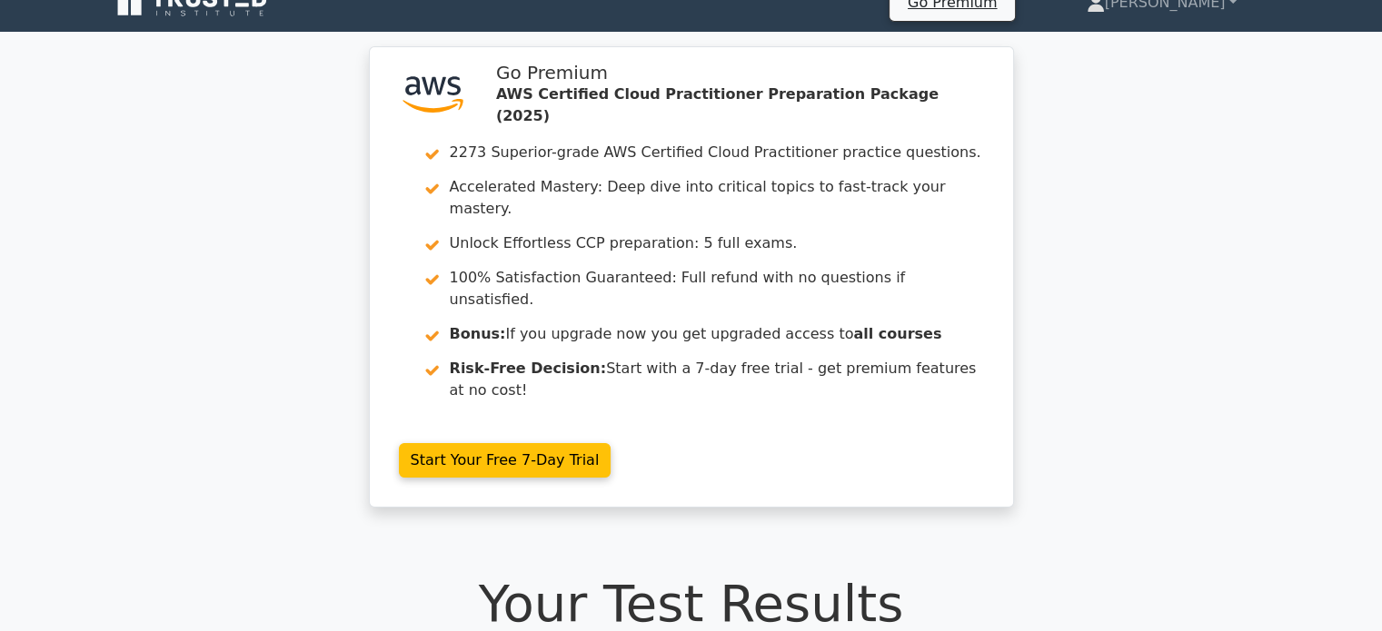
scroll to position [0, 0]
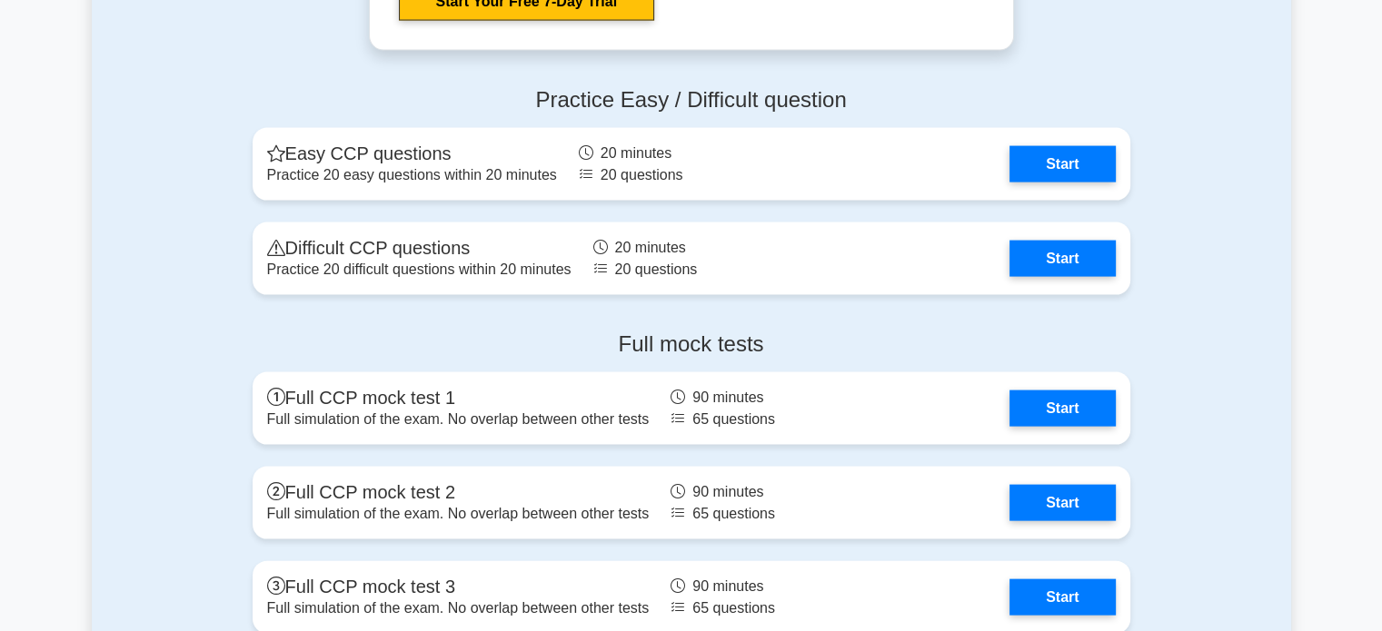
scroll to position [3899, 0]
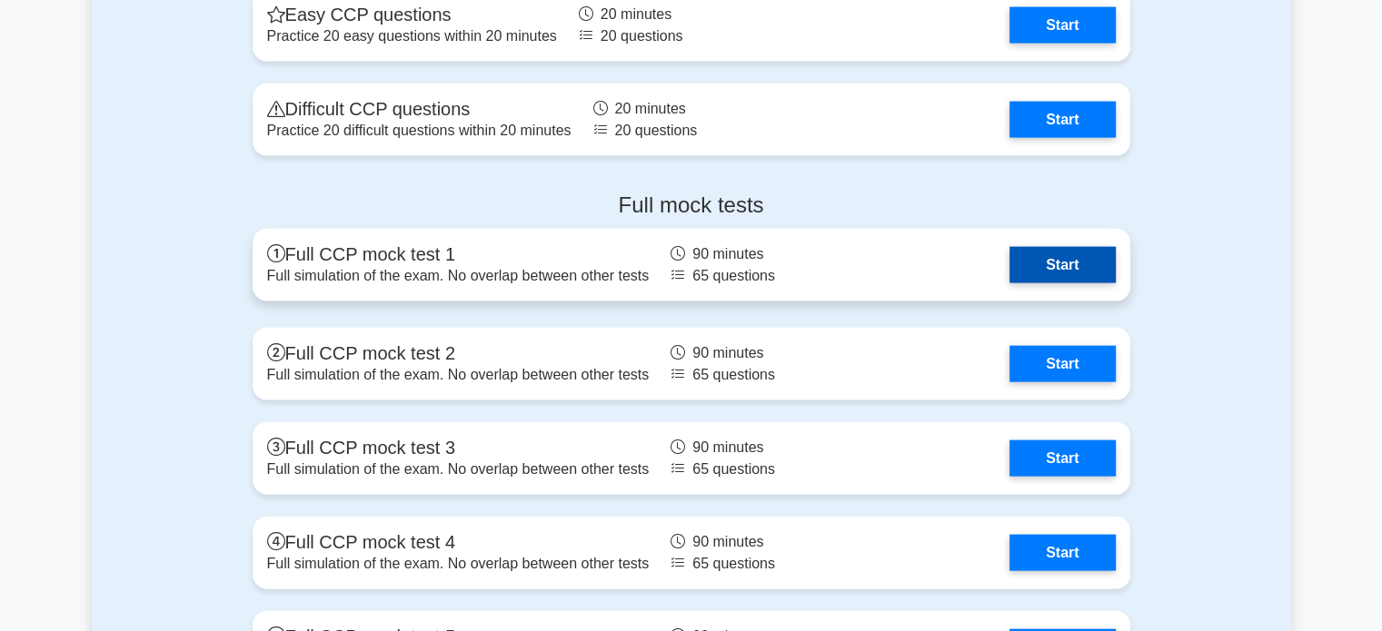
click at [1043, 253] on link "Start" at bounding box center [1061, 265] width 105 height 36
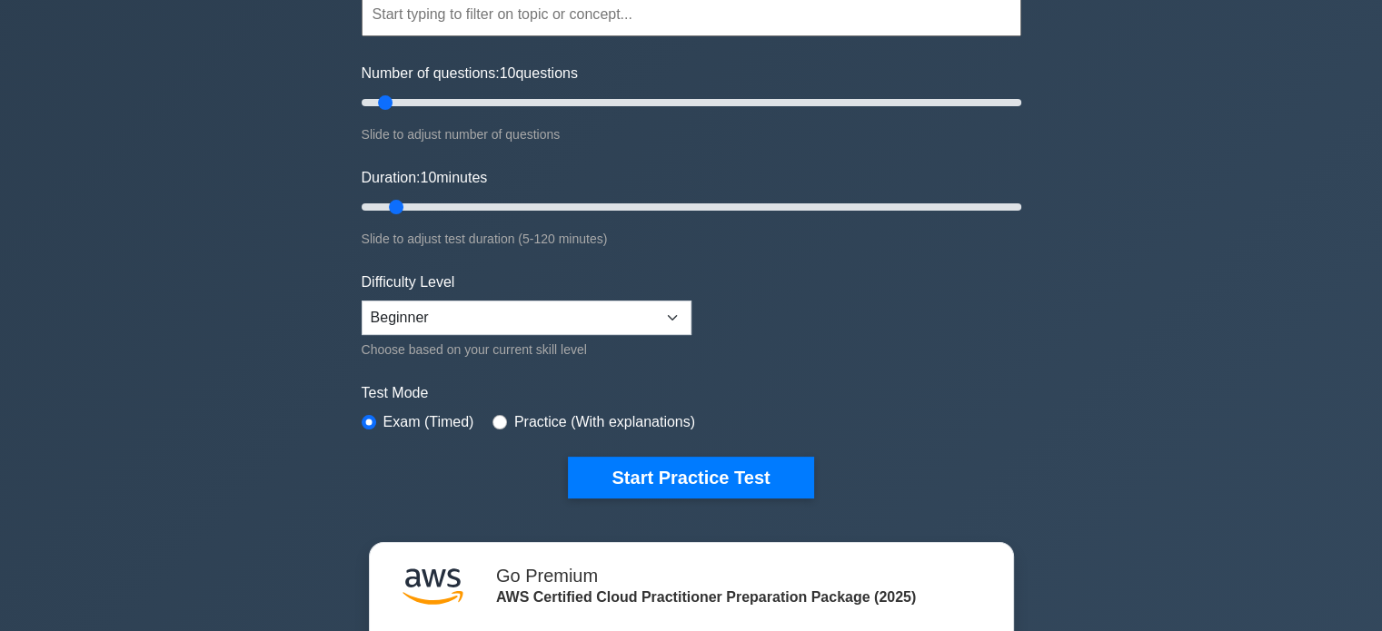
scroll to position [173, 0]
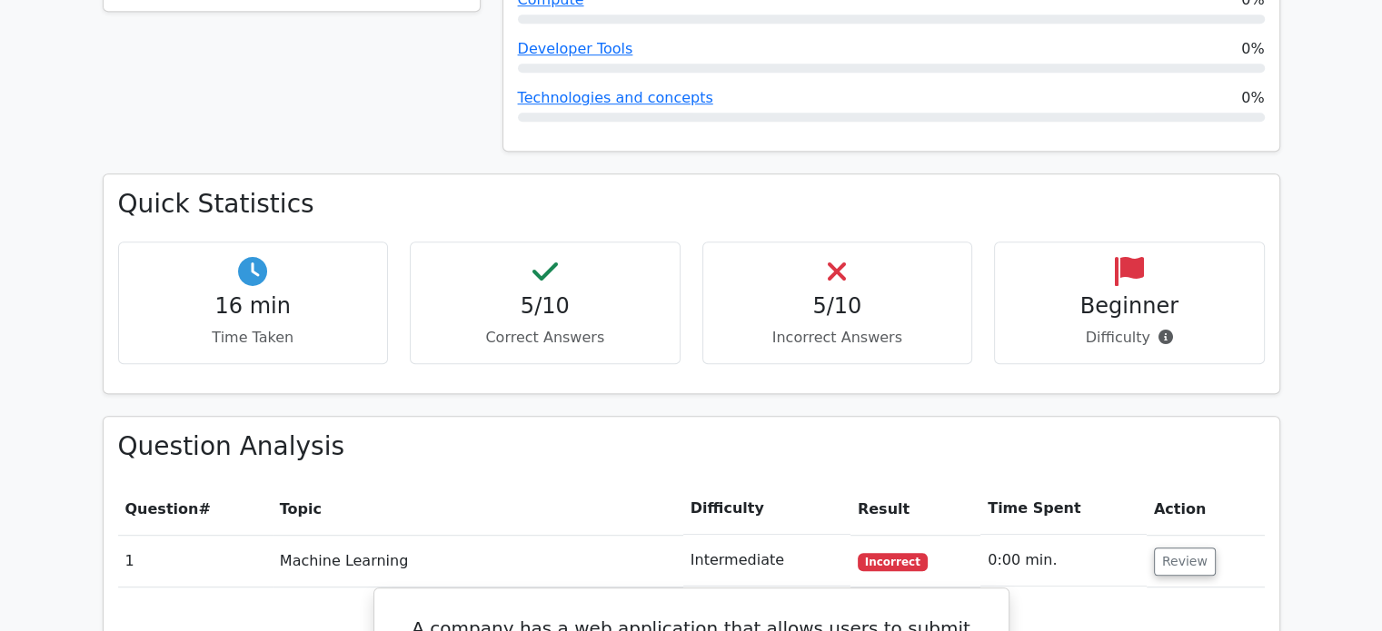
scroll to position [1014, 0]
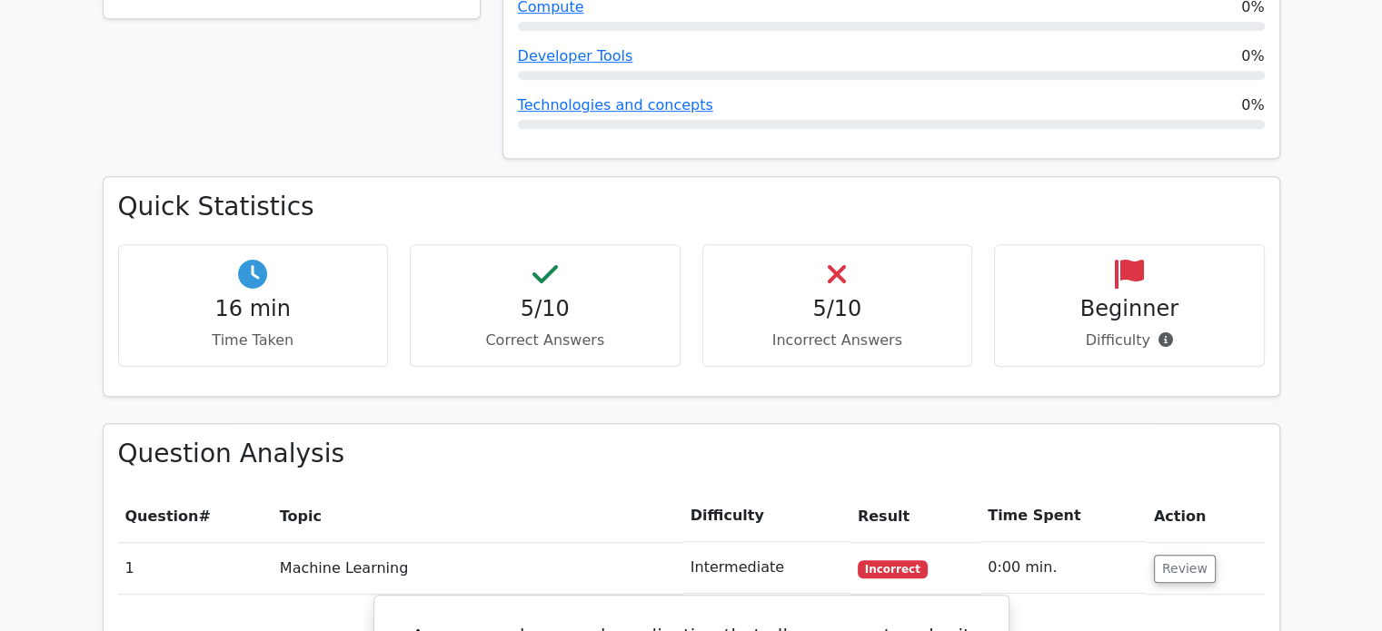
click at [705, 324] on div "Quick Statistics 16 min Time Taken 5/10 Correct Answers 5/10 Incorrect Answers …" at bounding box center [691, 302] width 1199 height 242
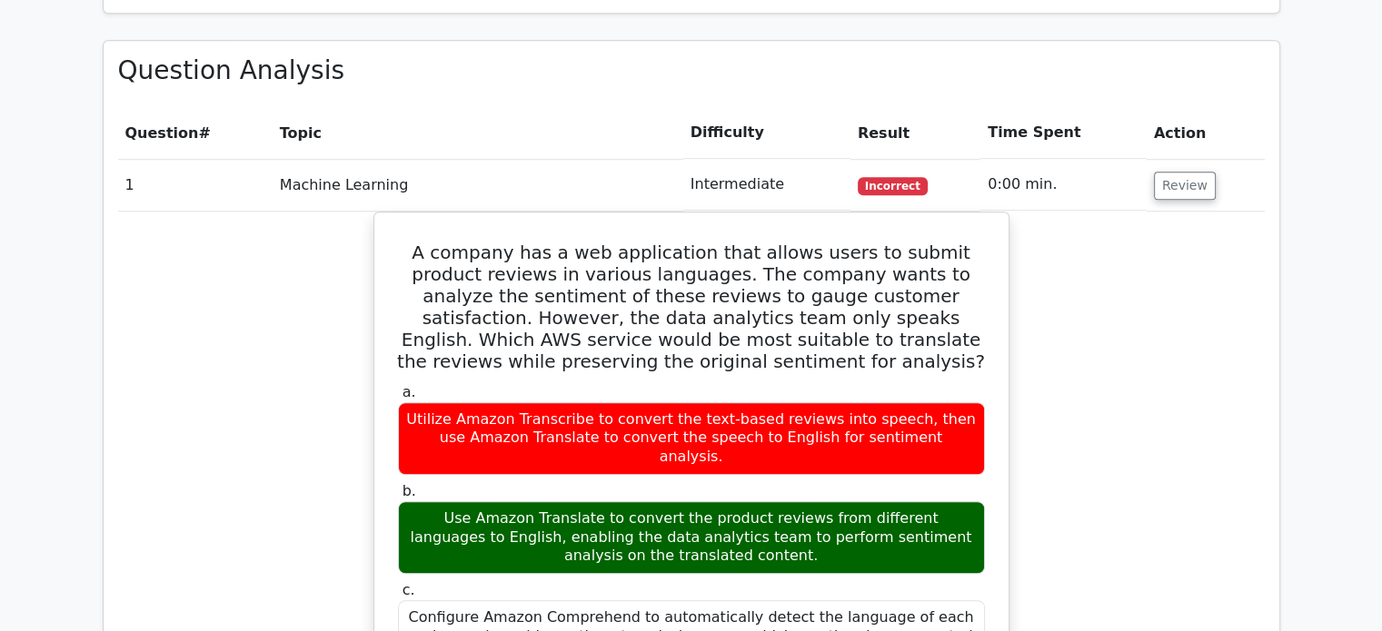
scroll to position [1412, 0]
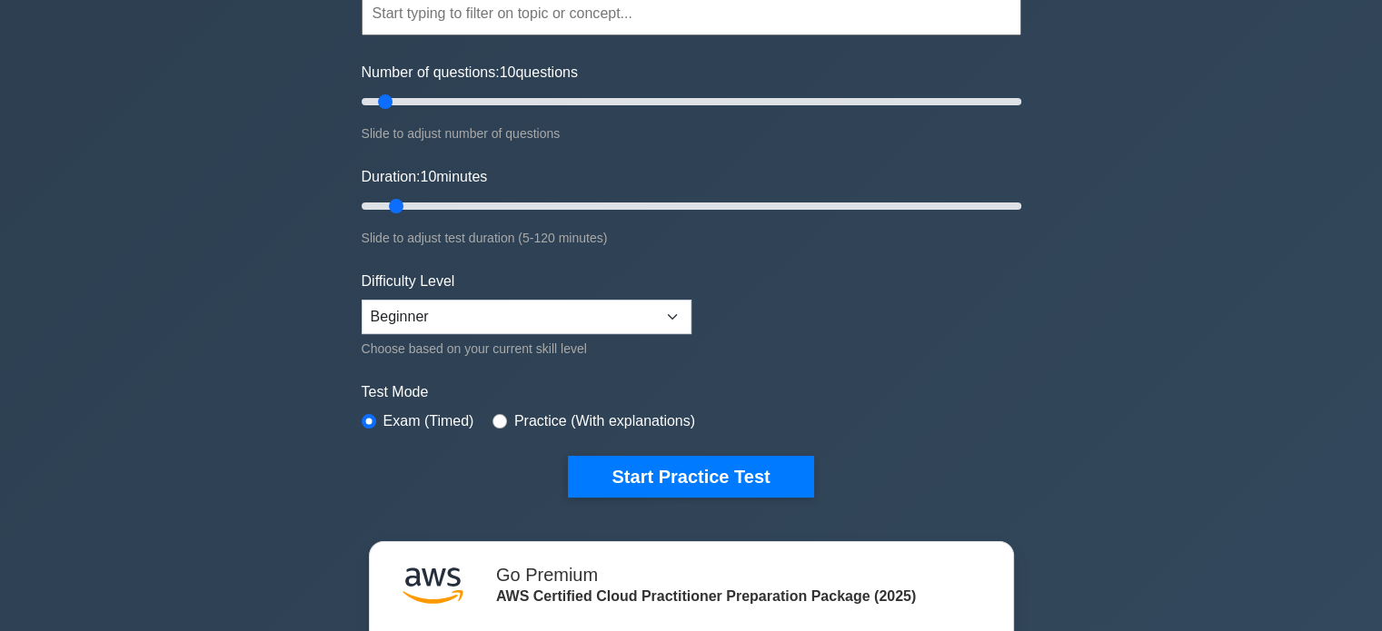
scroll to position [101, 0]
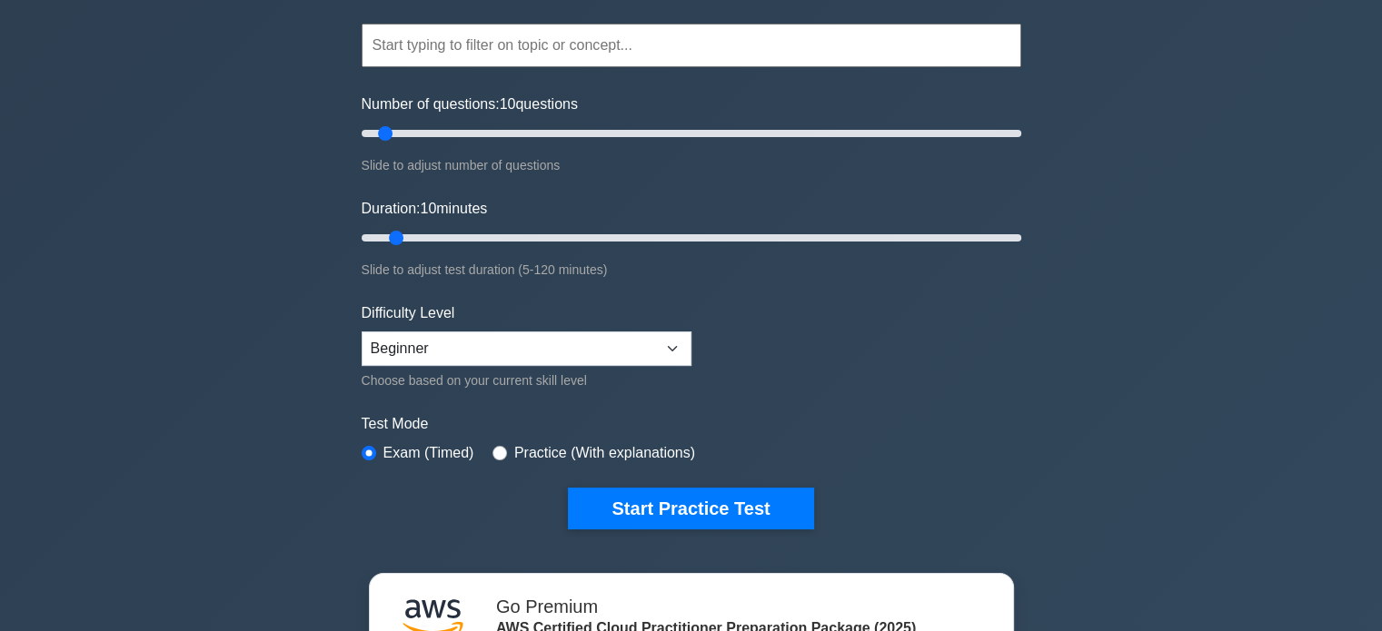
scroll to position [173, 0]
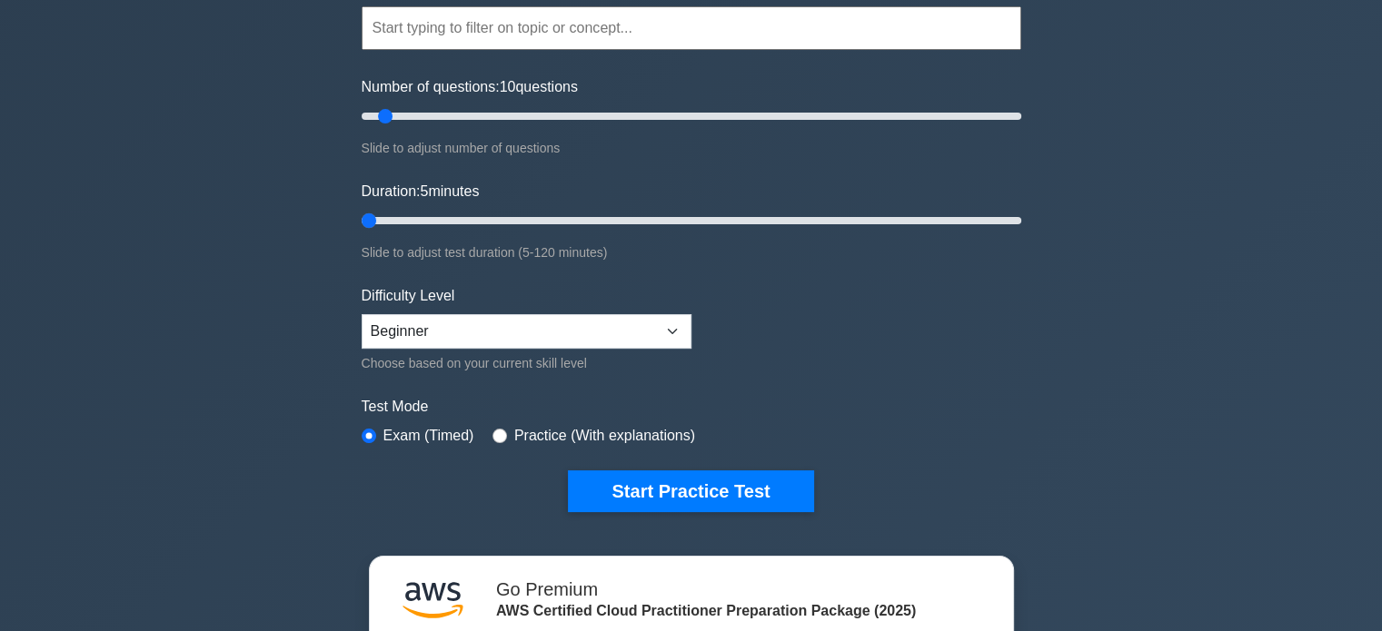
drag, startPoint x: 392, startPoint y: 214, endPoint x: 317, endPoint y: 229, distance: 76.8
type input "5"
click at [362, 229] on input "Duration: 5 minutes" at bounding box center [692, 221] width 660 height 22
drag, startPoint x: 385, startPoint y: 114, endPoint x: 927, endPoint y: 113, distance: 541.4
click at [927, 113] on input "Number of questions: 175 questions" at bounding box center [692, 116] width 660 height 22
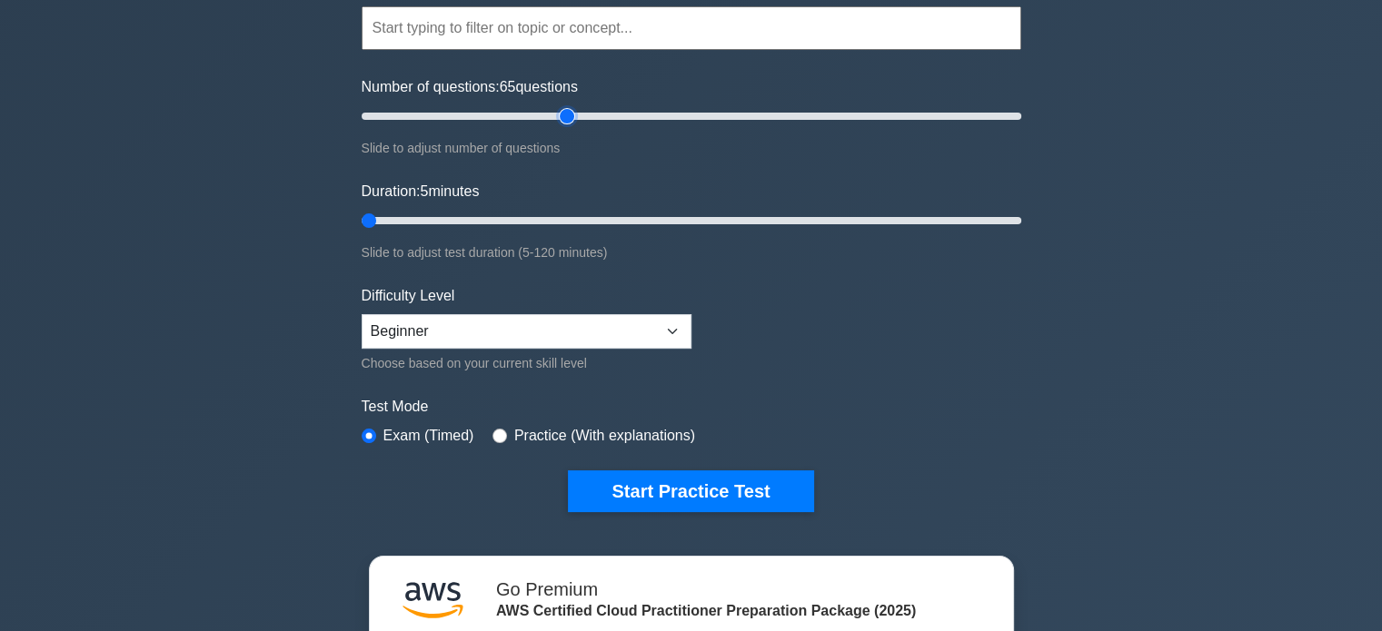
drag, startPoint x: 927, startPoint y: 113, endPoint x: 572, endPoint y: 124, distance: 354.5
type input "65"
click at [572, 124] on input "Number of questions: 65 questions" at bounding box center [692, 116] width 660 height 22
drag, startPoint x: 367, startPoint y: 218, endPoint x: 689, endPoint y: 213, distance: 321.6
type input "60"
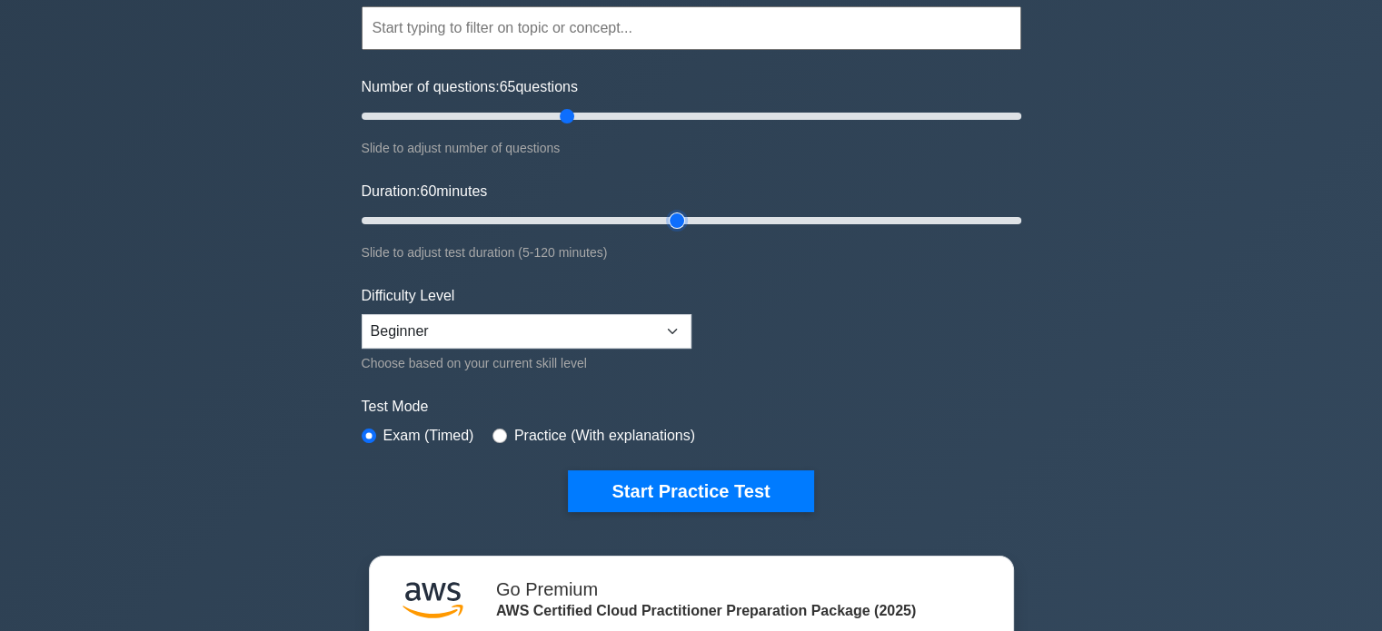
click at [689, 213] on input "Duration: 60 minutes" at bounding box center [692, 221] width 660 height 22
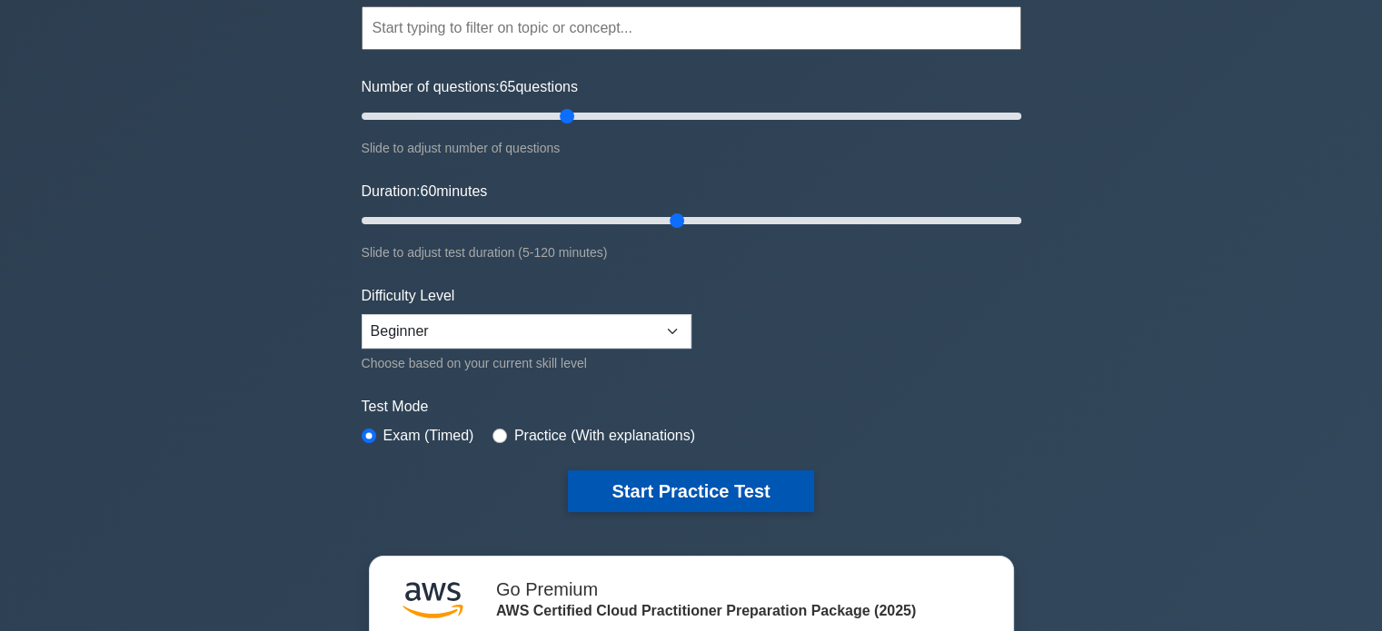
click at [673, 501] on button "Start Practice Test" at bounding box center [690, 492] width 245 height 42
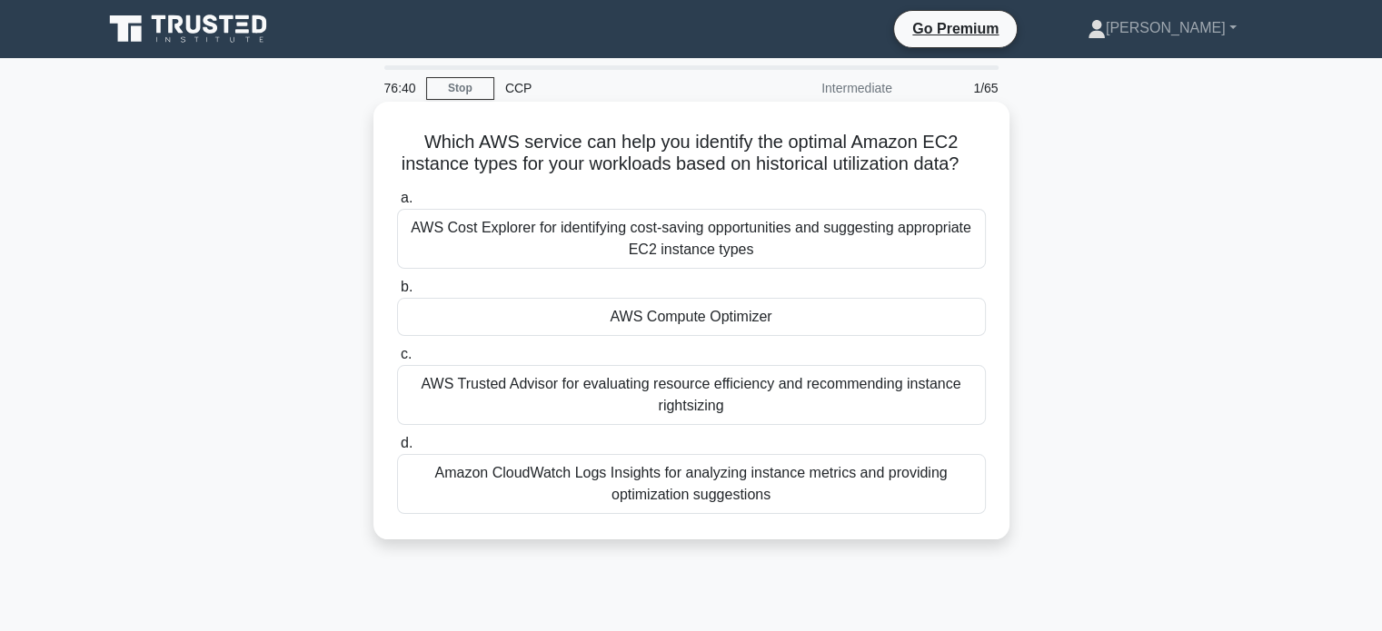
click at [696, 330] on div "AWS Compute Optimizer" at bounding box center [691, 317] width 589 height 38
click at [397, 293] on input "b. AWS Compute Optimizer" at bounding box center [397, 288] width 0 height 12
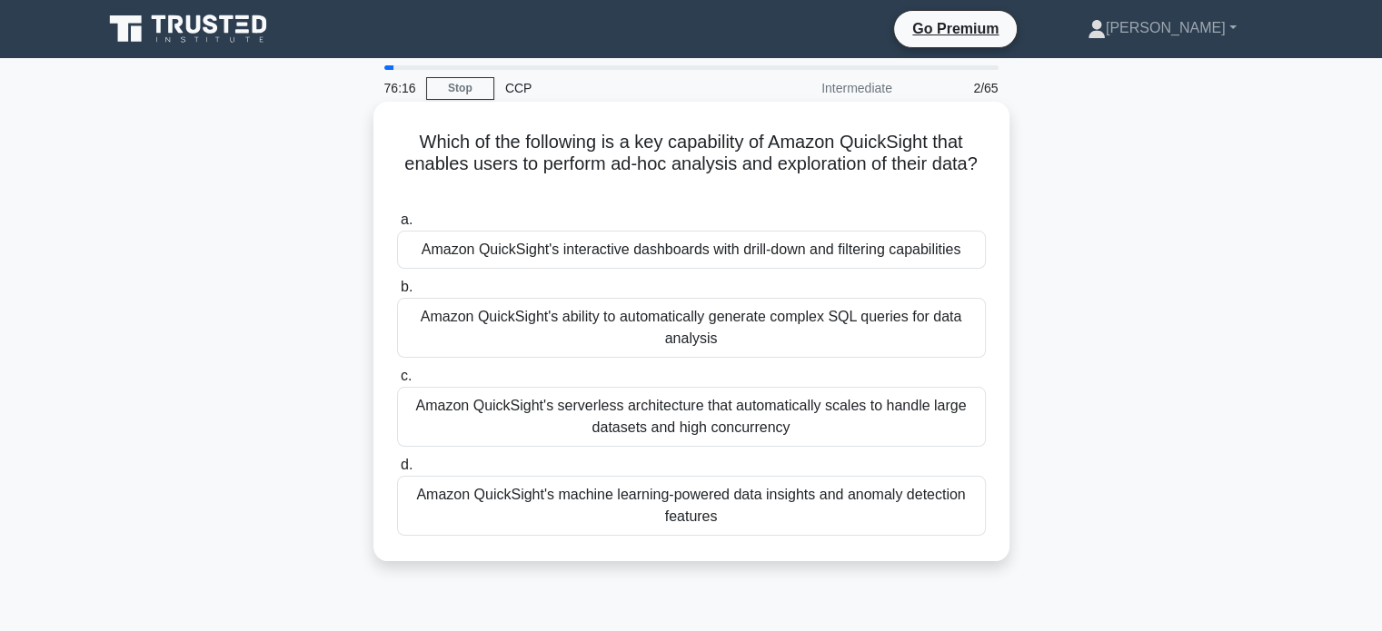
click at [687, 258] on div "Amazon QuickSight's interactive dashboards with drill-down and filtering capabi…" at bounding box center [691, 250] width 589 height 38
click at [397, 226] on input "a. Amazon QuickSight's interactive dashboards with drill-down and filtering cap…" at bounding box center [397, 220] width 0 height 12
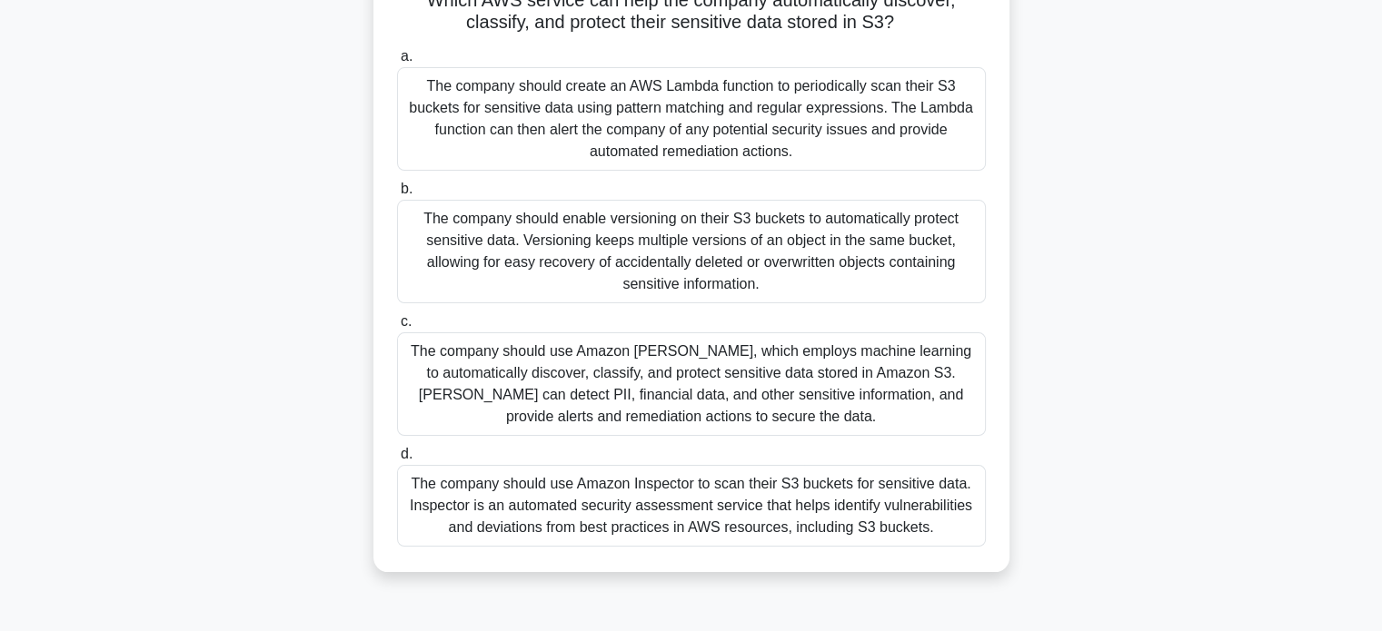
scroll to position [229, 0]
click at [814, 263] on div "The company should enable versioning on their S3 buckets to automatically prote…" at bounding box center [691, 252] width 589 height 104
click at [397, 195] on input "b. The company should enable versioning on their S3 buckets to automatically pr…" at bounding box center [397, 190] width 0 height 12
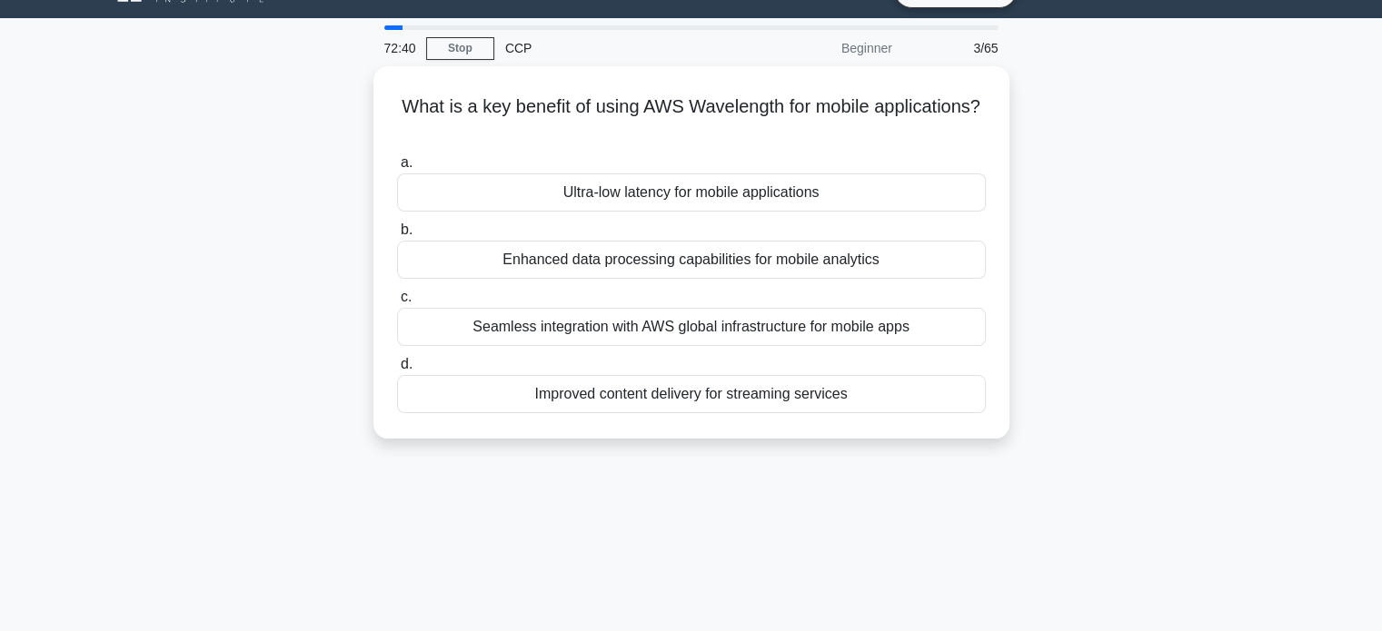
scroll to position [0, 0]
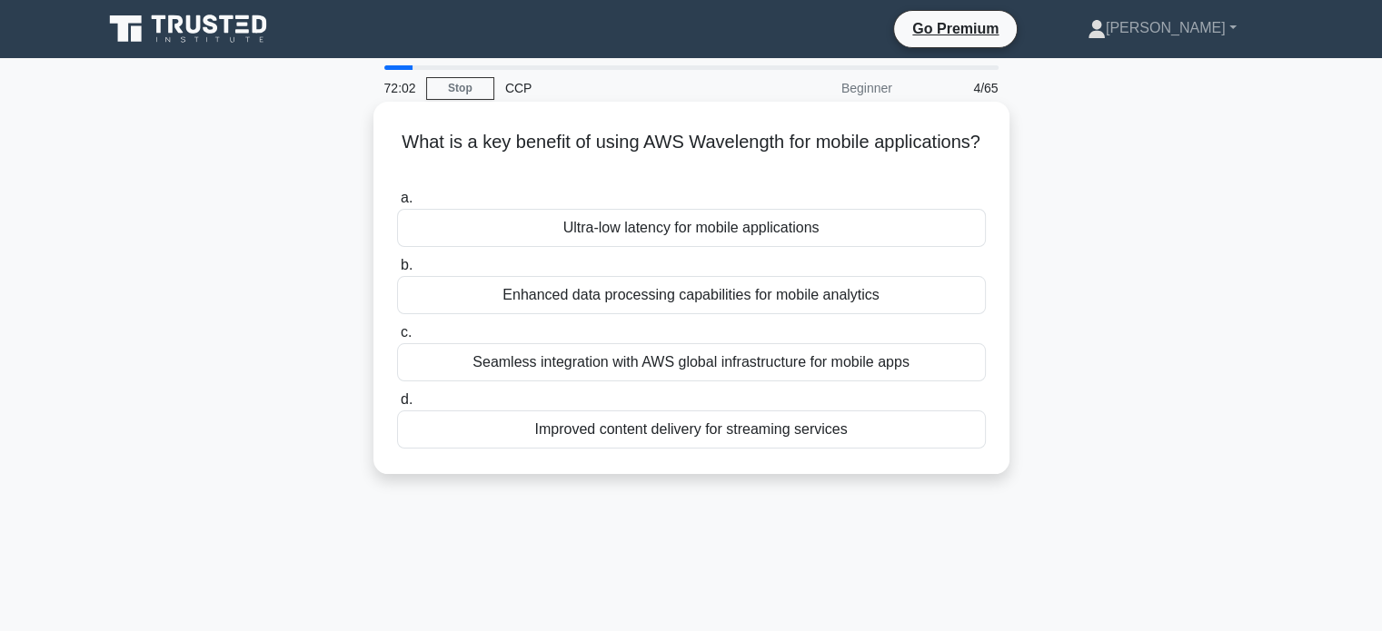
click at [748, 243] on div "Ultra-low latency for mobile applications" at bounding box center [691, 228] width 589 height 38
click at [397, 204] on input "a. Ultra-low latency for mobile applications" at bounding box center [397, 199] width 0 height 12
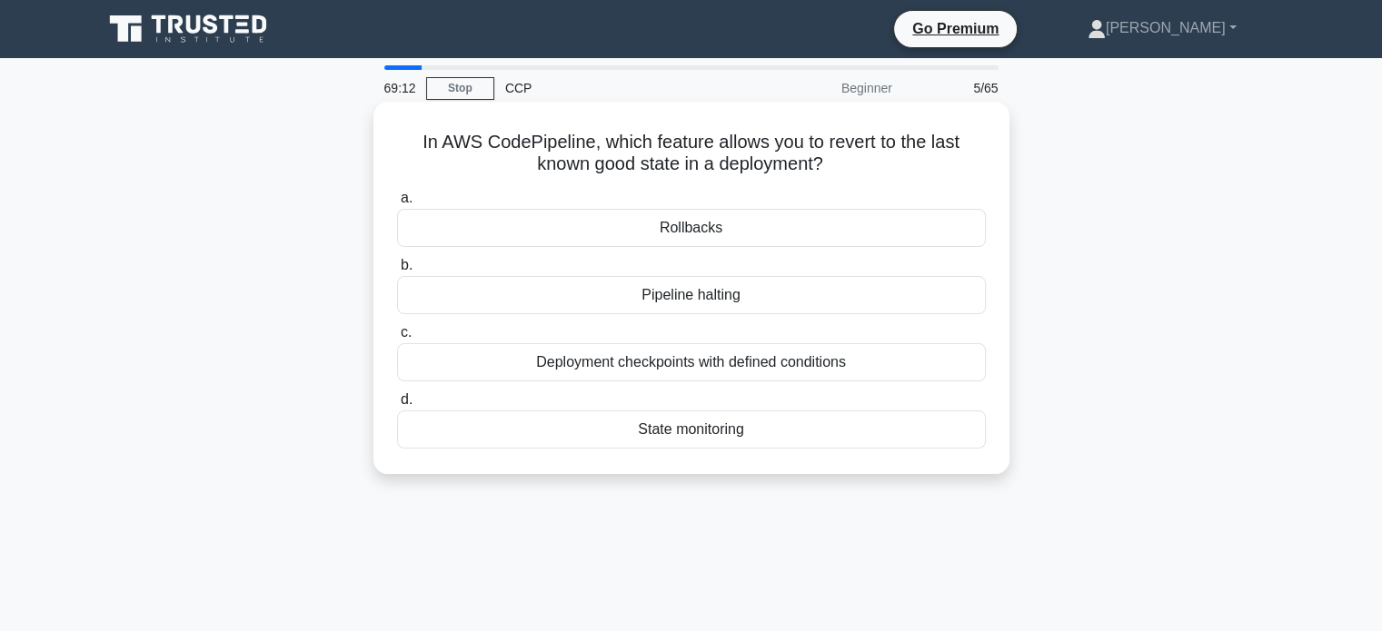
click at [855, 360] on div "Deployment checkpoints with defined conditions" at bounding box center [691, 362] width 589 height 38
click at [397, 339] on input "c. Deployment checkpoints with defined conditions" at bounding box center [397, 333] width 0 height 12
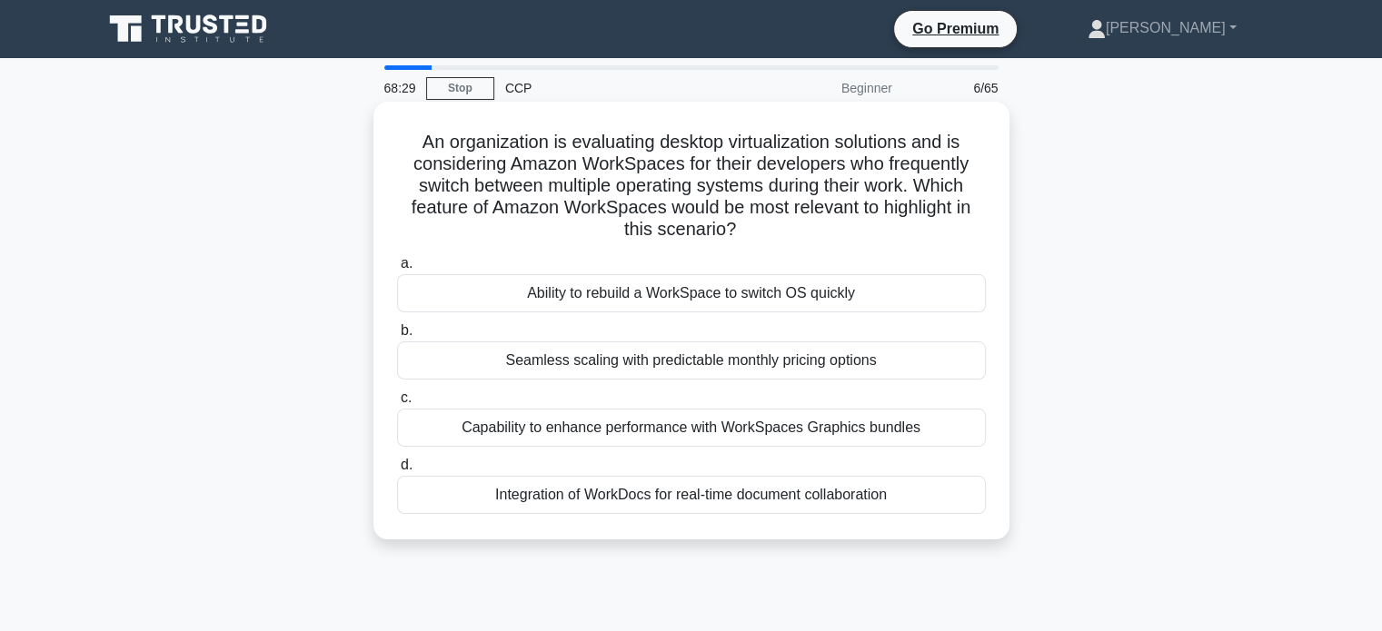
click at [732, 288] on div "Ability to rebuild a WorkSpace to switch OS quickly" at bounding box center [691, 293] width 589 height 38
click at [397, 270] on input "a. Ability to rebuild a WorkSpace to switch OS quickly" at bounding box center [397, 264] width 0 height 12
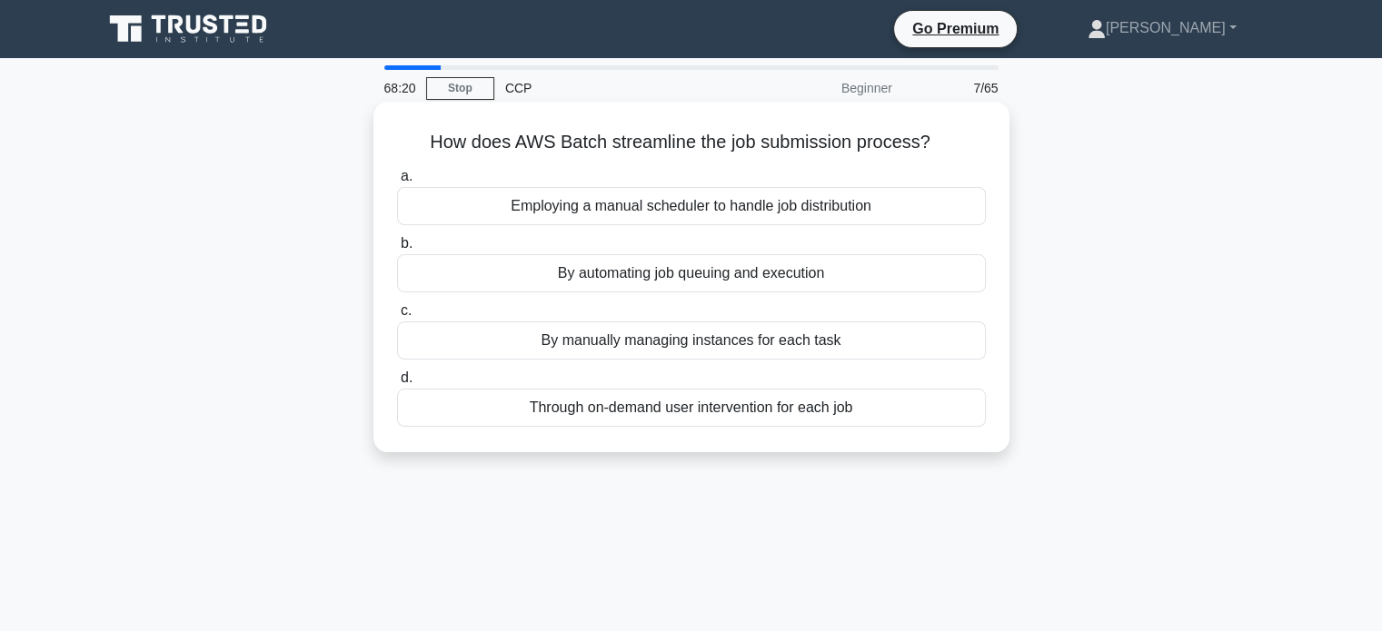
click at [719, 275] on div "By automating job queuing and execution" at bounding box center [691, 273] width 589 height 38
click at [397, 250] on input "b. By automating job queuing and execution" at bounding box center [397, 244] width 0 height 12
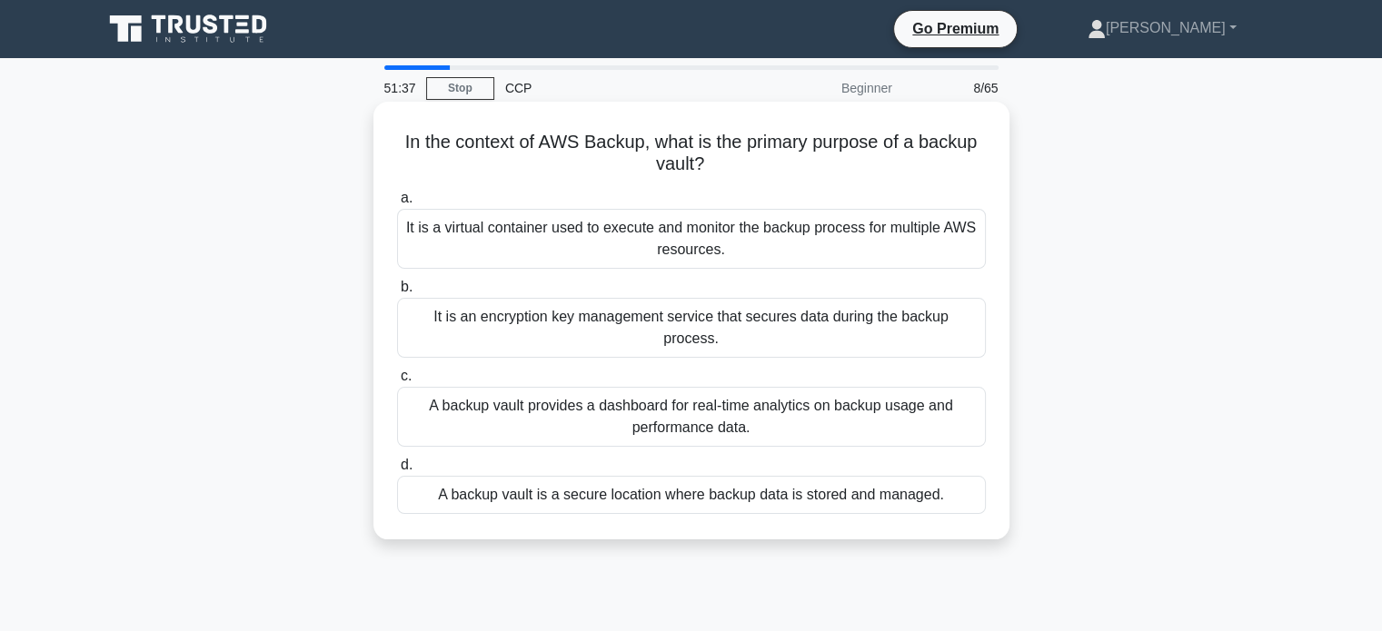
click at [919, 476] on div "A backup vault is a secure location where backup data is stored and managed." at bounding box center [691, 495] width 589 height 38
click at [397, 471] on input "d. A backup vault is a secure location where backup data is stored and managed." at bounding box center [397, 466] width 0 height 12
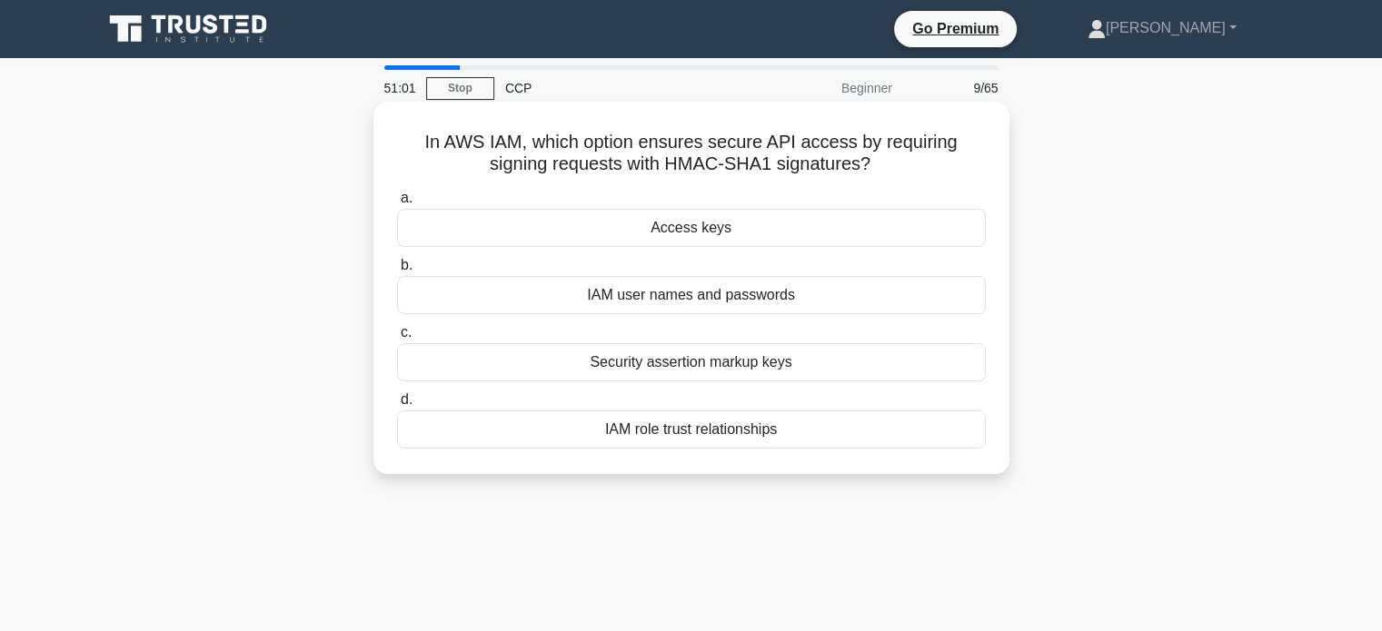
click at [821, 297] on div "IAM user names and passwords" at bounding box center [691, 295] width 589 height 38
click at [397, 272] on input "b. IAM user names and passwords" at bounding box center [397, 266] width 0 height 12
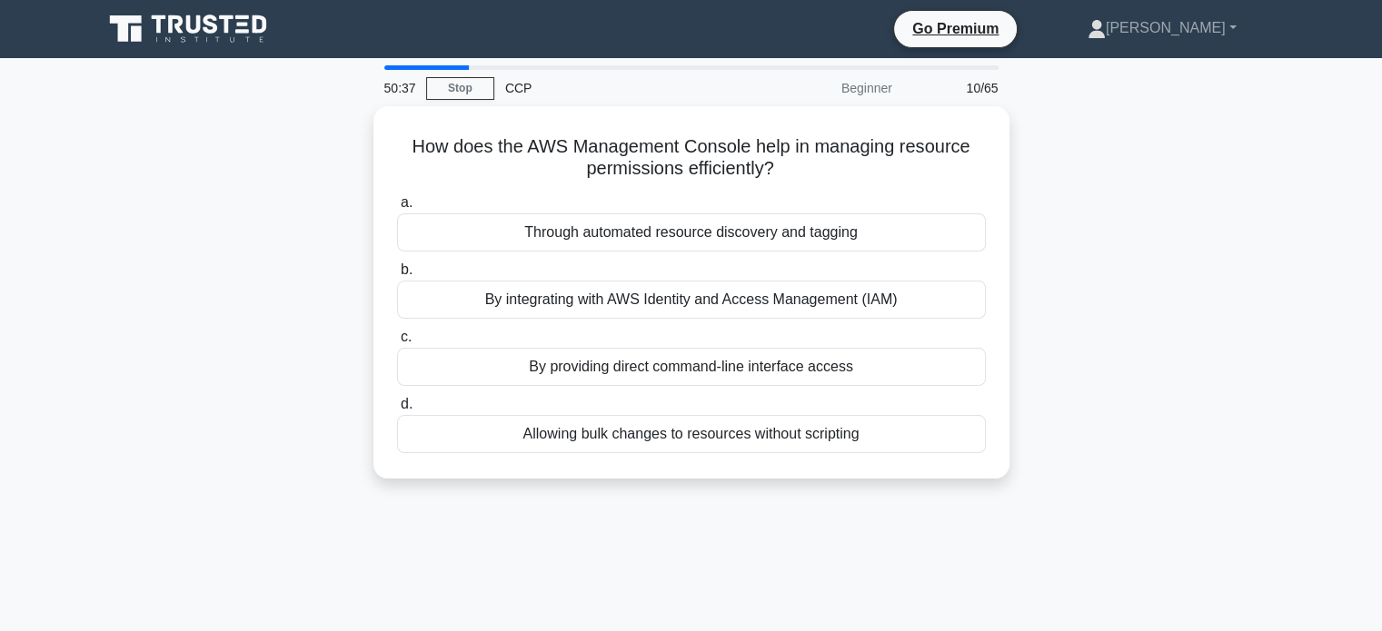
click at [821, 297] on div "By integrating with AWS Identity and Access Management (IAM)" at bounding box center [691, 300] width 589 height 38
click at [397, 276] on input "b. By integrating with AWS Identity and Access Management (IAM)" at bounding box center [397, 270] width 0 height 12
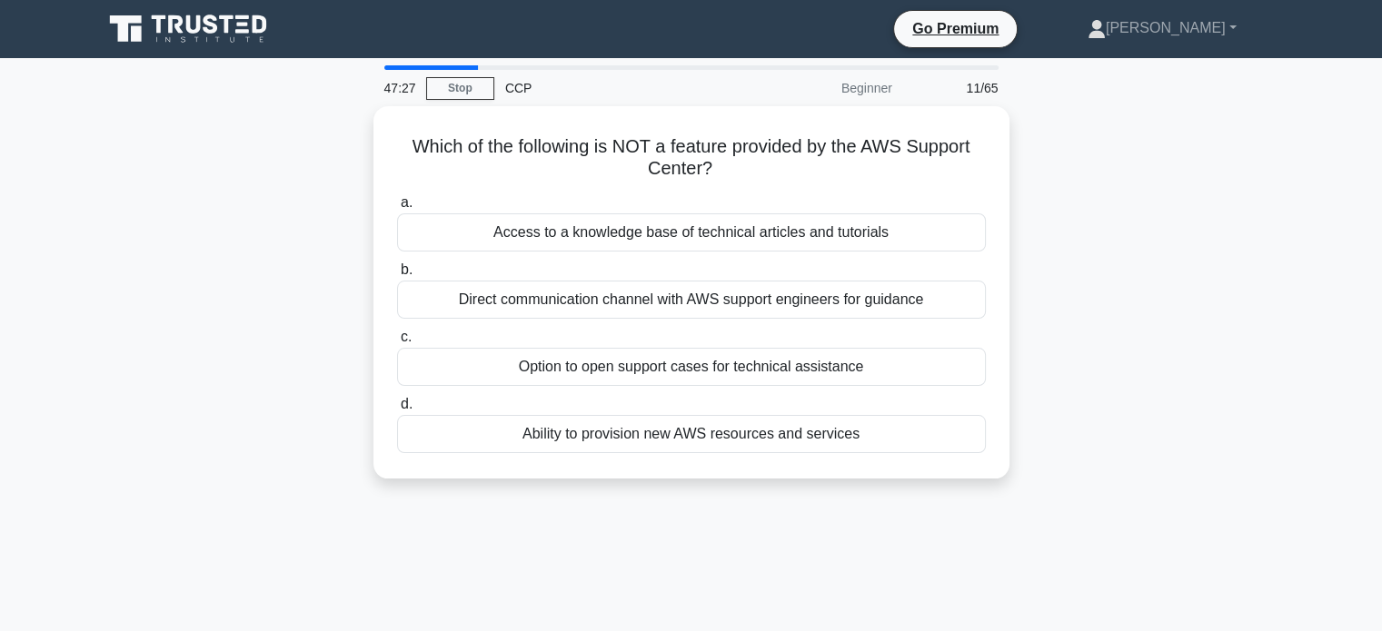
click at [1155, 355] on div "Which of the following is NOT a feature provided by the AWS Support Center? .sp…" at bounding box center [691, 303] width 1199 height 394
click at [1125, 327] on div "Which of the following is NOT a feature provided by the AWS Support Center? .sp…" at bounding box center [691, 303] width 1199 height 394
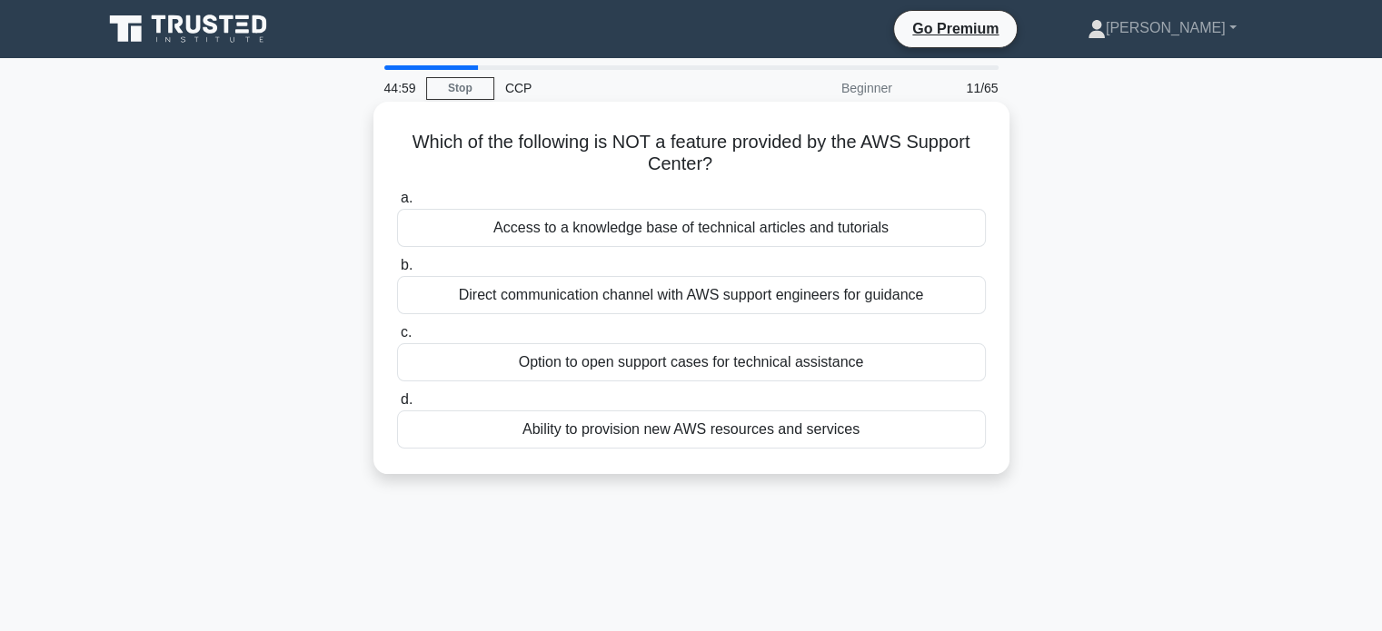
click at [874, 429] on div "Ability to provision new AWS resources and services" at bounding box center [691, 430] width 589 height 38
click at [397, 406] on input "d. Ability to provision new AWS resources and services" at bounding box center [397, 400] width 0 height 12
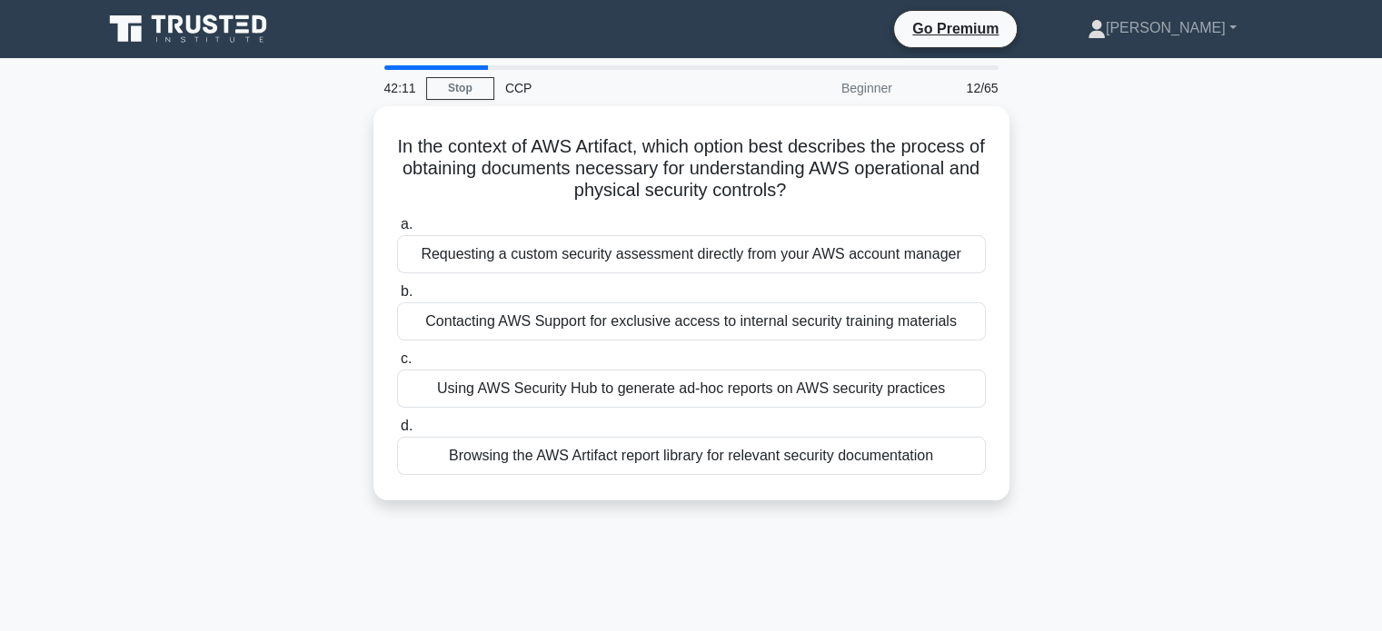
click at [1177, 308] on div "In the context of AWS Artifact, which option best describes the process of obta…" at bounding box center [691, 314] width 1199 height 416
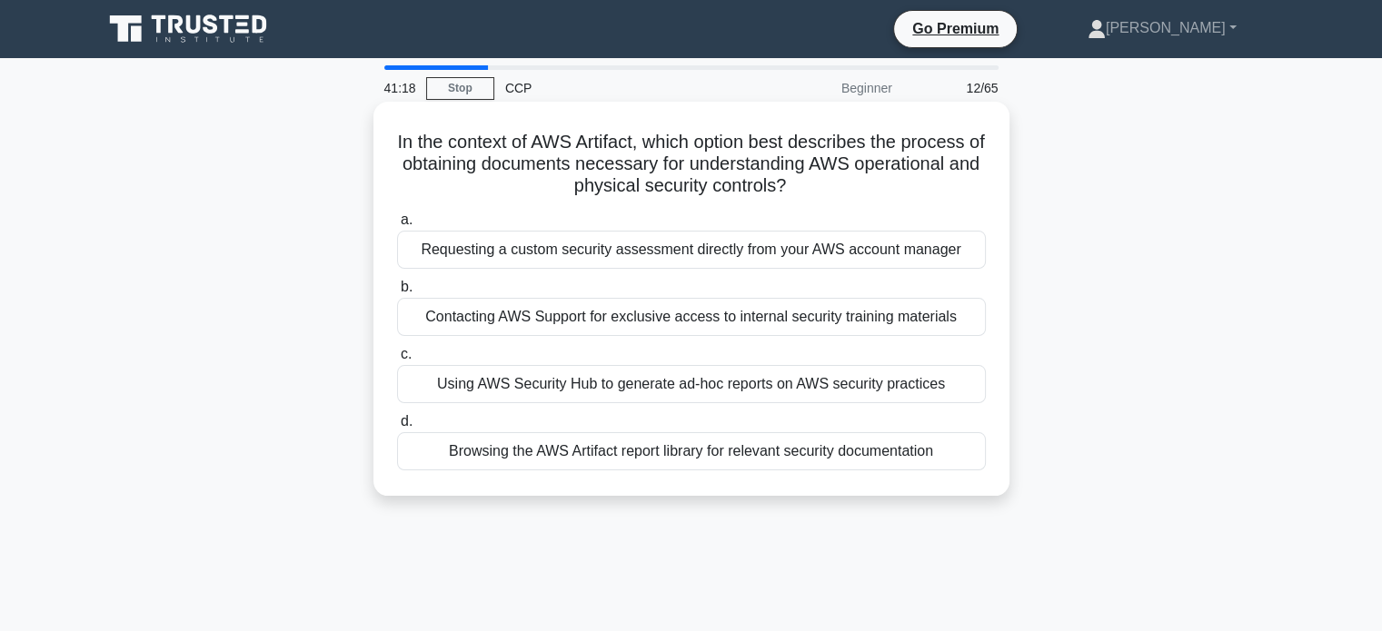
click at [868, 450] on div "Browsing the AWS Artifact report library for relevant security documentation" at bounding box center [691, 451] width 589 height 38
click at [397, 428] on input "d. Browsing the AWS Artifact report library for relevant security documentation" at bounding box center [397, 422] width 0 height 12
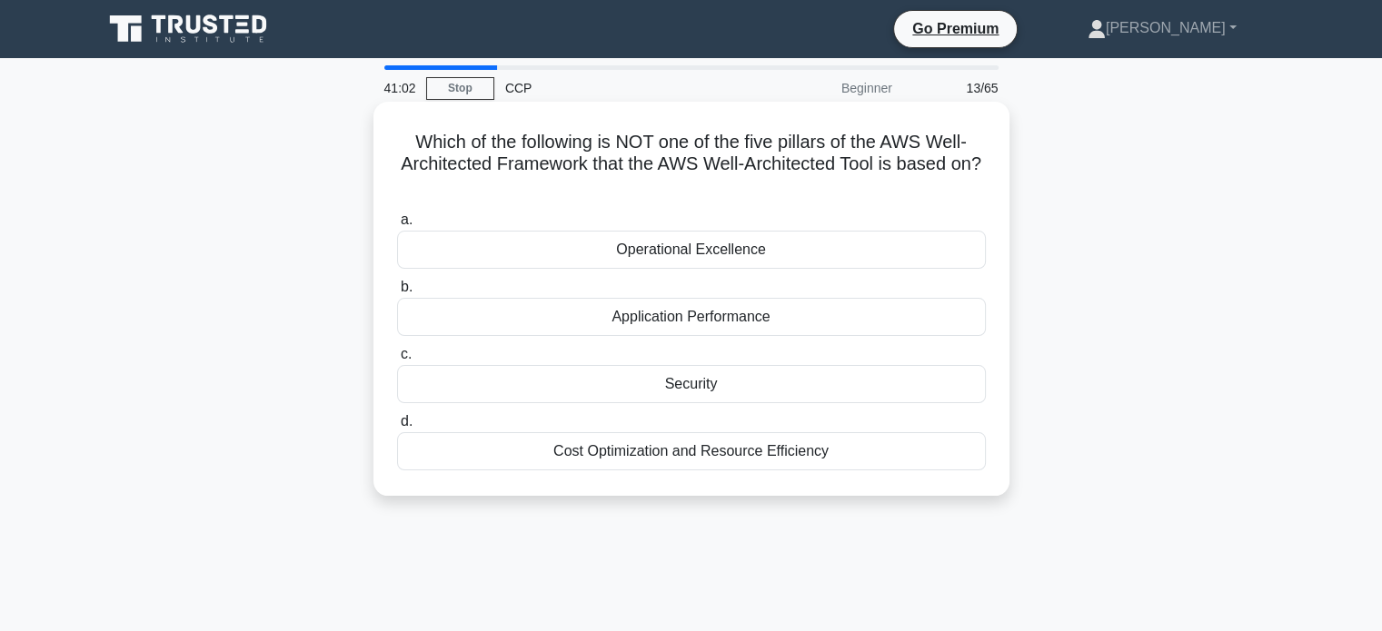
click at [823, 453] on div "Cost Optimization and Resource Efficiency" at bounding box center [691, 451] width 589 height 38
click at [397, 428] on input "d. Cost Optimization and Resource Efficiency" at bounding box center [397, 422] width 0 height 12
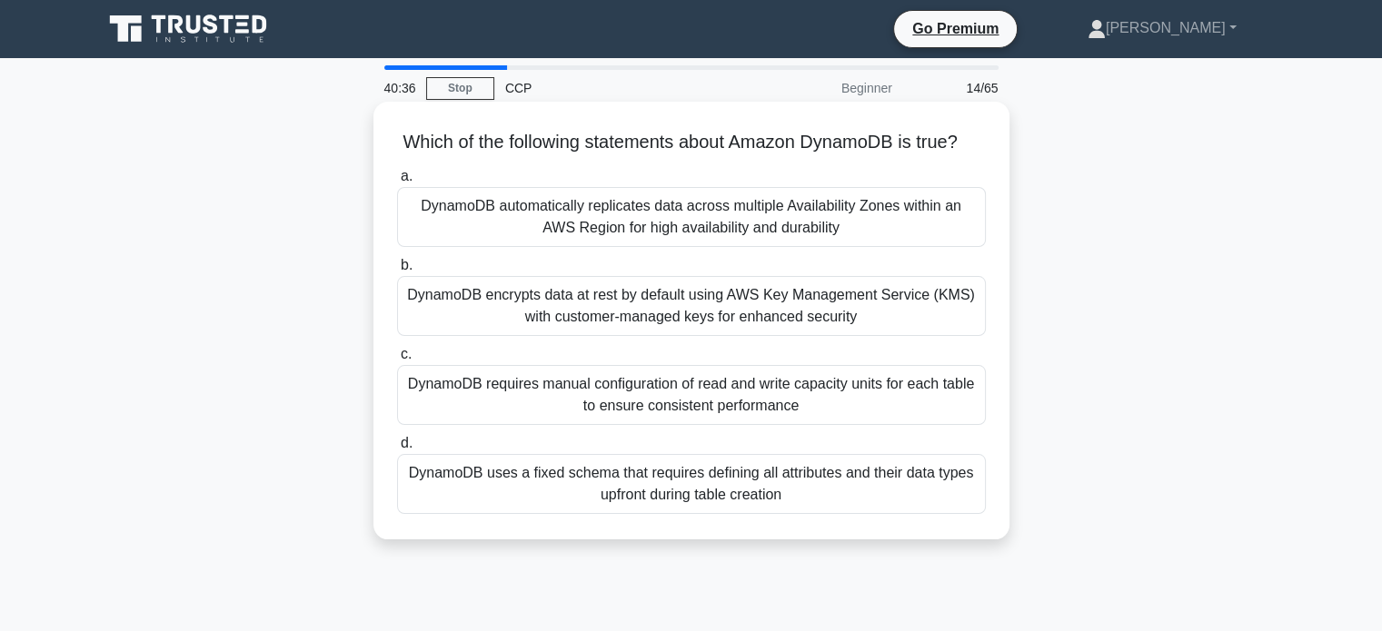
click at [900, 247] on div "DynamoDB automatically replicates data across multiple Availability Zones withi…" at bounding box center [691, 217] width 589 height 60
click at [397, 183] on input "a. DynamoDB automatically replicates data across multiple Availability Zones wi…" at bounding box center [397, 177] width 0 height 12
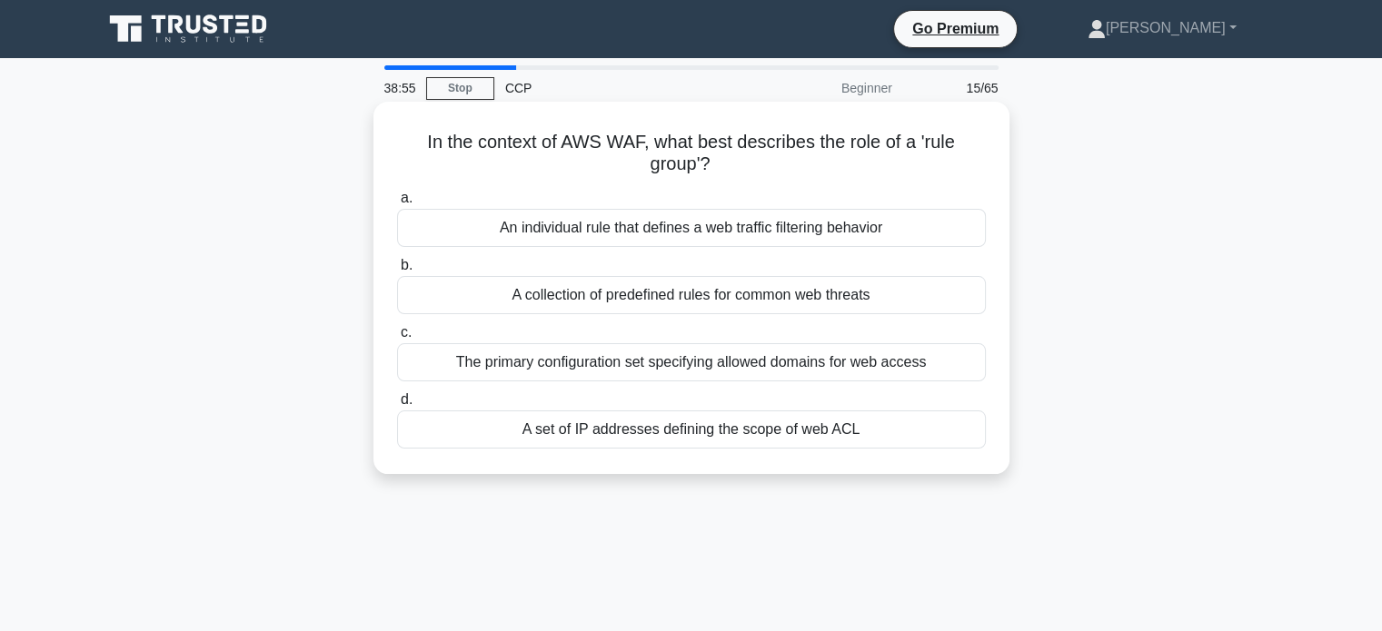
click at [822, 294] on div "A collection of predefined rules for common web threats" at bounding box center [691, 295] width 589 height 38
click at [397, 272] on input "b. A collection of predefined rules for common web threats" at bounding box center [397, 266] width 0 height 12
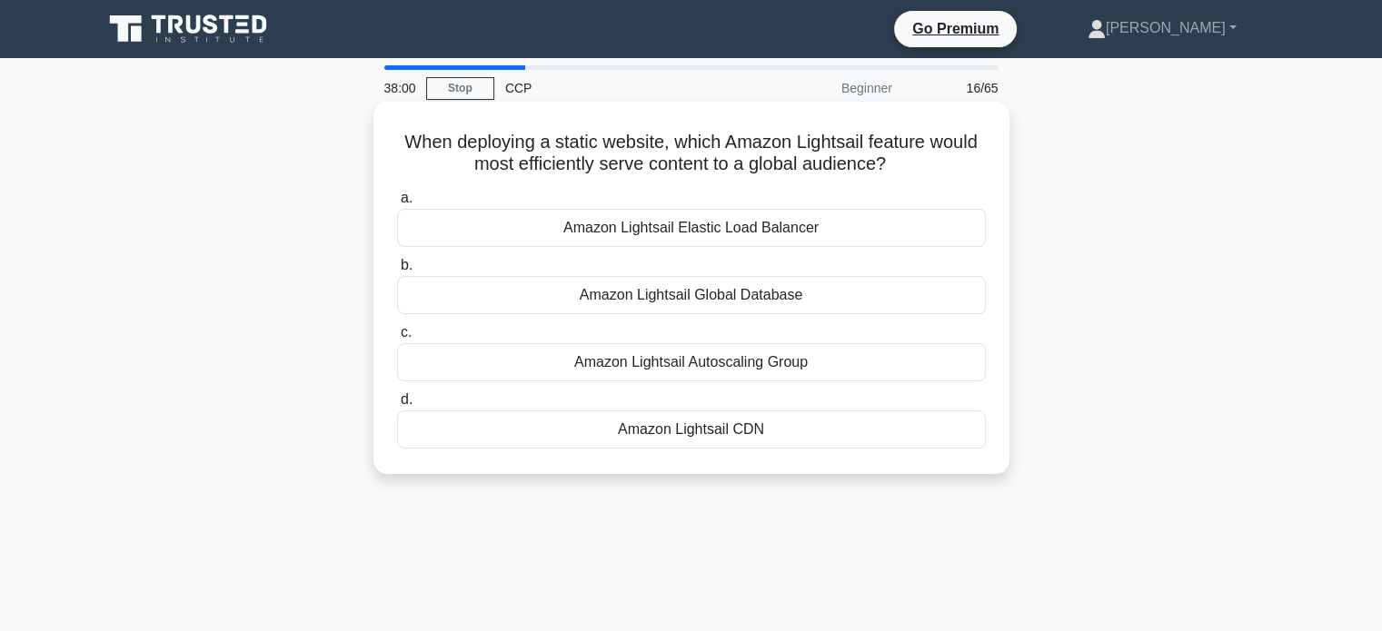
click at [778, 426] on div "Amazon Lightsail CDN" at bounding box center [691, 430] width 589 height 38
click at [397, 406] on input "d. Amazon Lightsail CDN" at bounding box center [397, 400] width 0 height 12
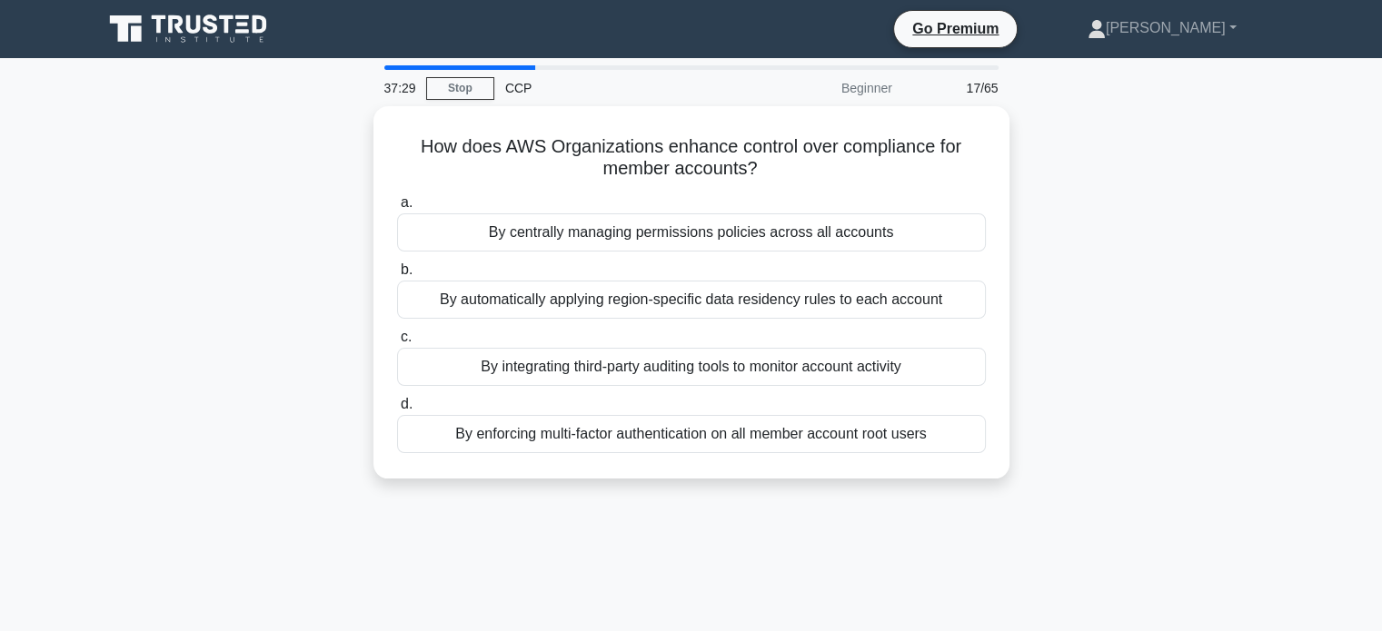
click at [1151, 406] on div "How does AWS Organizations enhance control over compliance for member accounts?…" at bounding box center [691, 303] width 1199 height 394
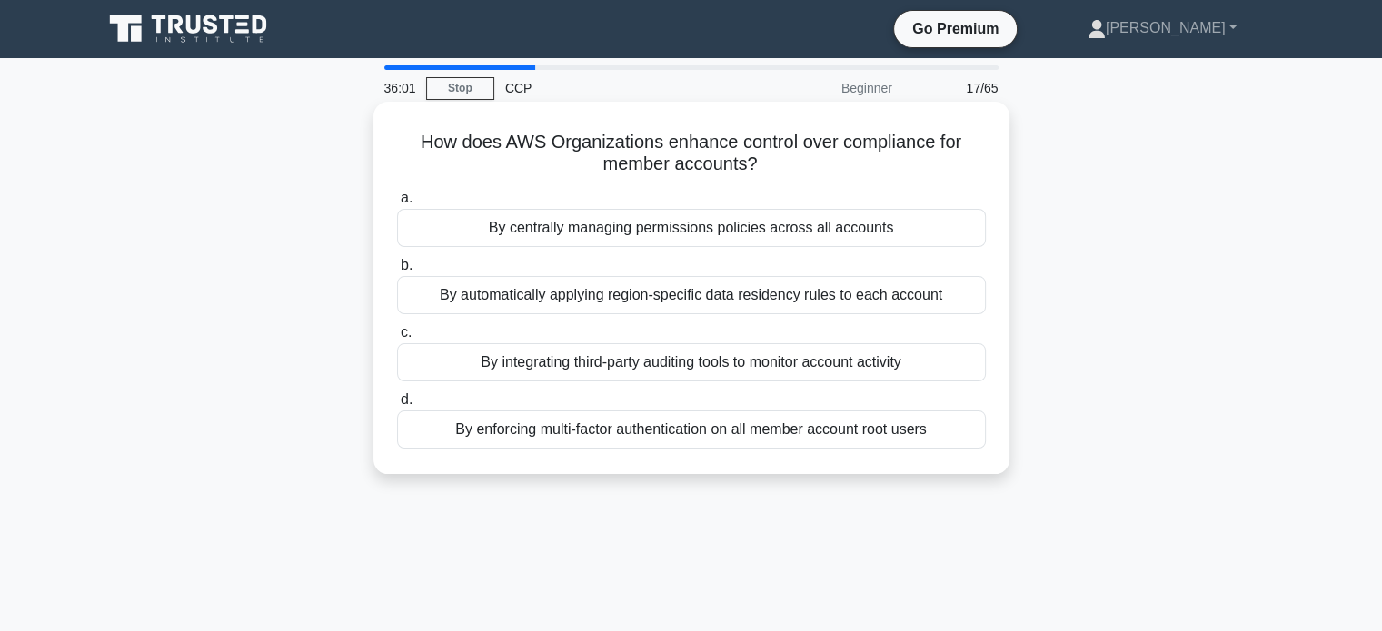
click at [853, 228] on div "By centrally managing permissions policies across all accounts" at bounding box center [691, 228] width 589 height 38
click at [397, 204] on input "a. By centrally managing permissions policies across all accounts" at bounding box center [397, 199] width 0 height 12
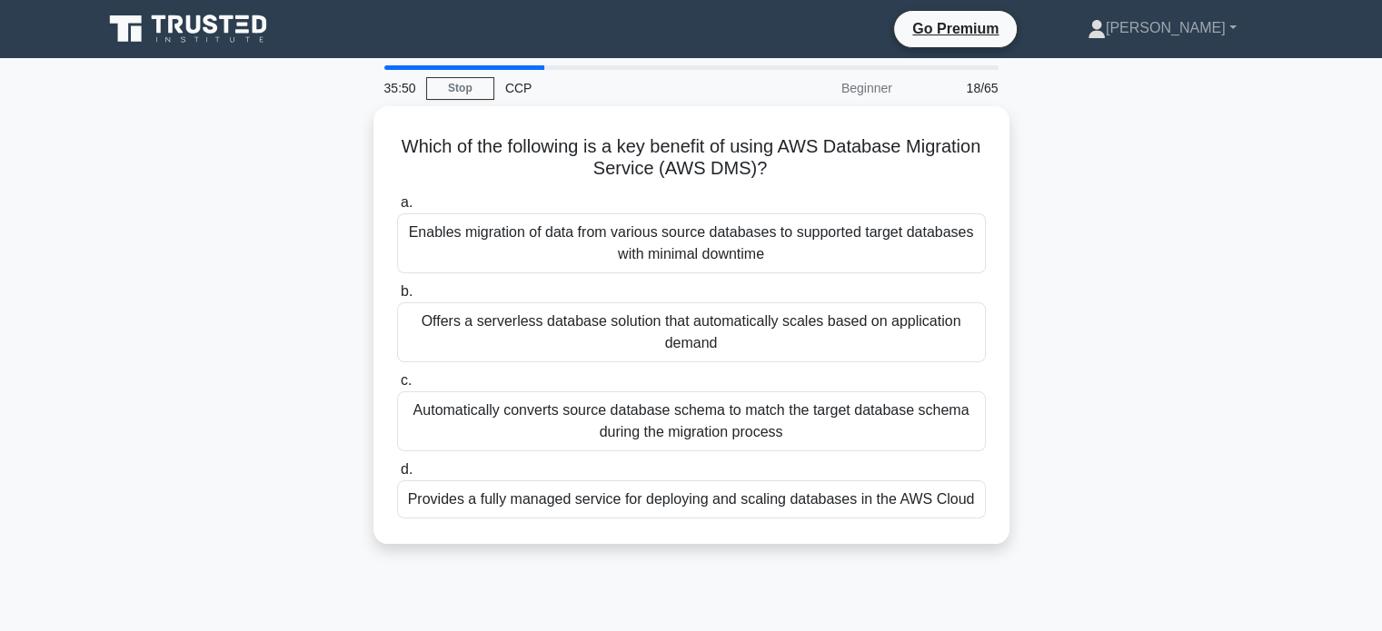
click at [853, 228] on div "Enables migration of data from various source databases to supported target dat…" at bounding box center [691, 243] width 589 height 60
click at [397, 209] on input "a. Enables migration of data from various source databases to supported target …" at bounding box center [397, 203] width 0 height 12
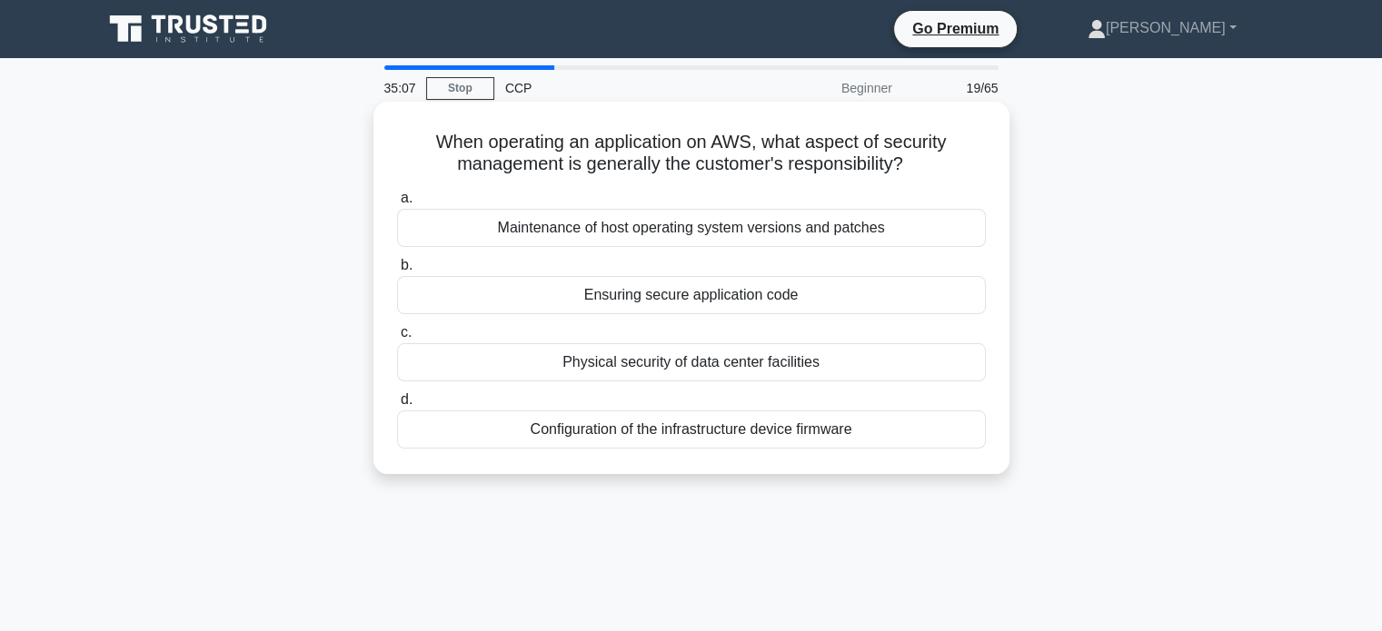
click at [809, 432] on div "Configuration of the infrastructure device firmware" at bounding box center [691, 430] width 589 height 38
click at [397, 406] on input "d. Configuration of the infrastructure device firmware" at bounding box center [397, 400] width 0 height 12
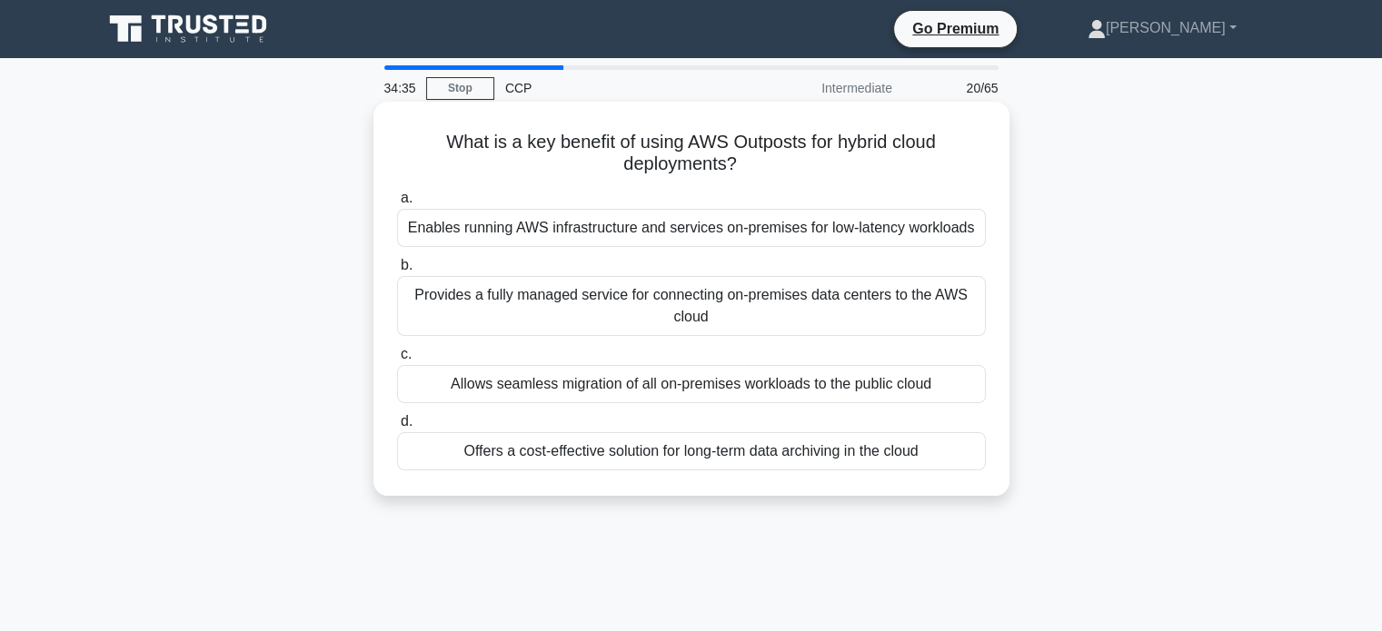
click at [677, 301] on div "Provides a fully managed service for connecting on-premises data centers to the…" at bounding box center [691, 306] width 589 height 60
click at [397, 272] on input "b. Provides a fully managed service for connecting on-premises data centers to …" at bounding box center [397, 266] width 0 height 12
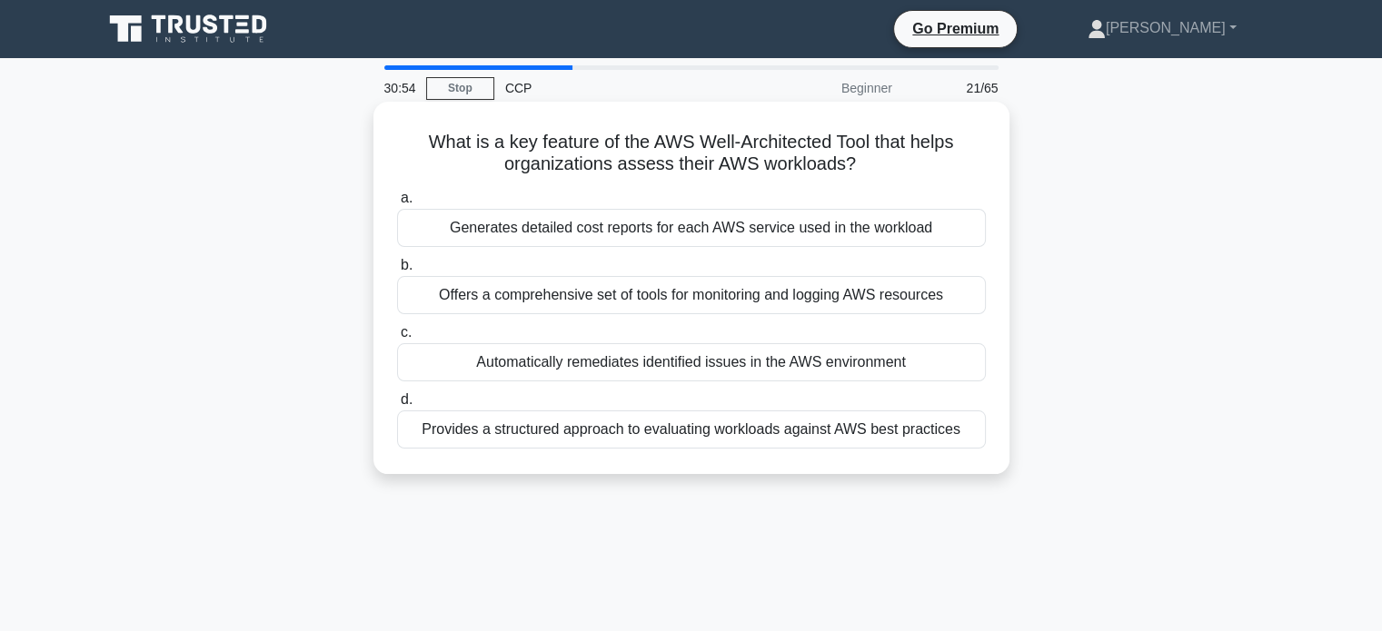
click at [818, 433] on div "Provides a structured approach to evaluating workloads against AWS best practic…" at bounding box center [691, 430] width 589 height 38
click at [397, 406] on input "d. Provides a structured approach to evaluating workloads against AWS best prac…" at bounding box center [397, 400] width 0 height 12
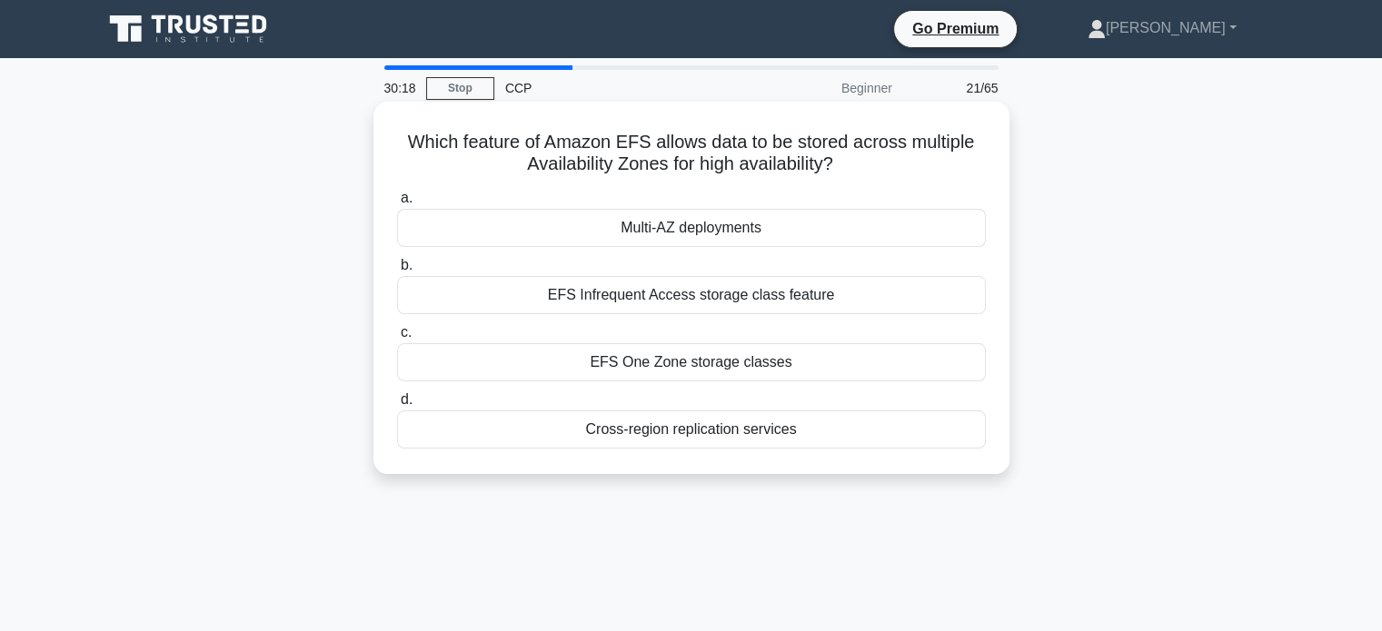
click at [746, 224] on div "Multi-AZ deployments" at bounding box center [691, 228] width 589 height 38
click at [397, 204] on input "a. Multi-AZ deployments" at bounding box center [397, 199] width 0 height 12
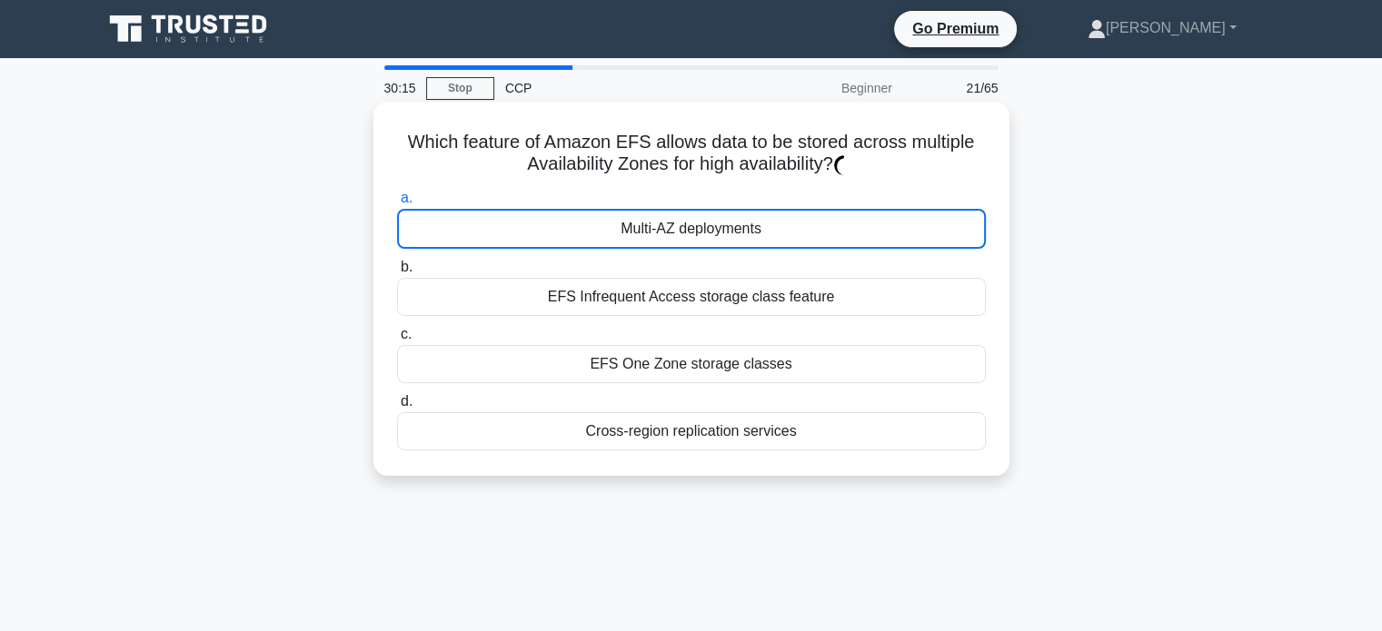
click at [767, 228] on div "Multi-AZ deployments" at bounding box center [691, 229] width 589 height 40
click at [768, 246] on div "Multi-AZ deployments" at bounding box center [691, 229] width 589 height 40
click at [751, 232] on div "Multi-AZ deployments" at bounding box center [691, 229] width 589 height 40
click at [750, 293] on div "EFS Infrequent Access storage class feature" at bounding box center [691, 297] width 589 height 38
click at [397, 273] on input "b. EFS Infrequent Access storage class feature" at bounding box center [397, 268] width 0 height 12
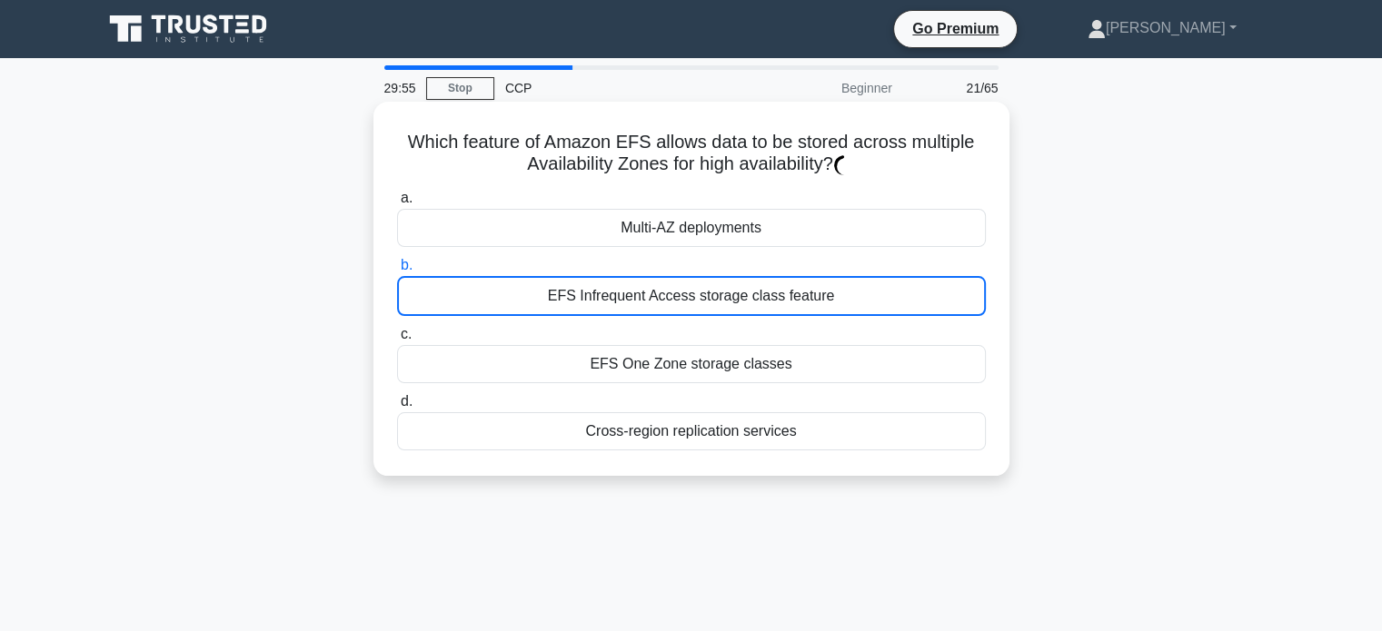
click at [729, 225] on div "Multi-AZ deployments" at bounding box center [691, 228] width 589 height 38
click at [751, 366] on div "EFS One Zone storage classes" at bounding box center [691, 364] width 589 height 38
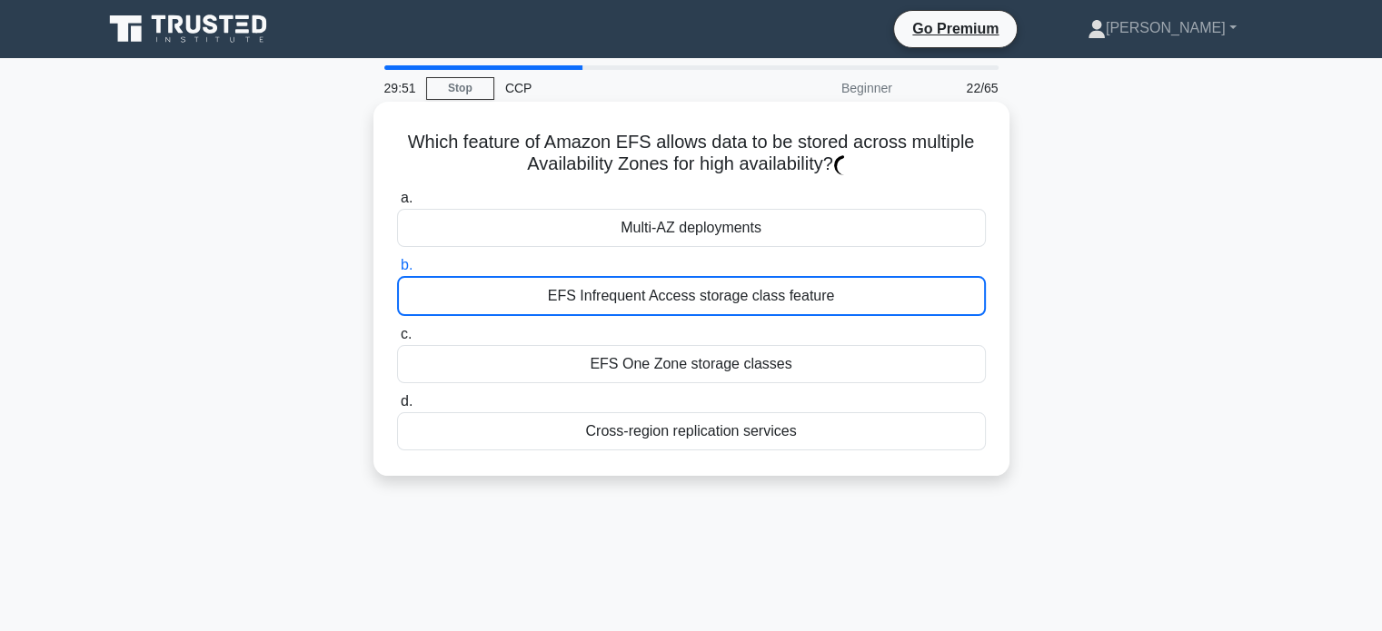
click at [397, 341] on input "c. EFS One Zone storage classes" at bounding box center [397, 335] width 0 height 12
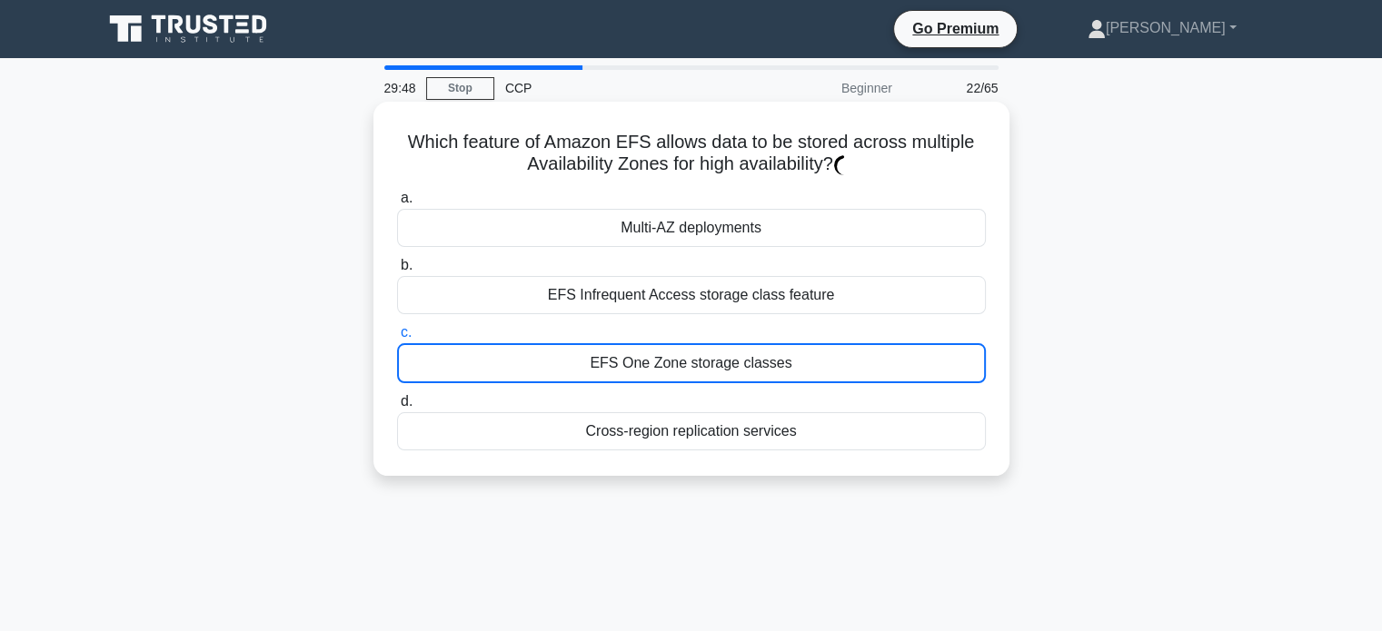
click at [770, 226] on div "Multi-AZ deployments" at bounding box center [691, 228] width 589 height 38
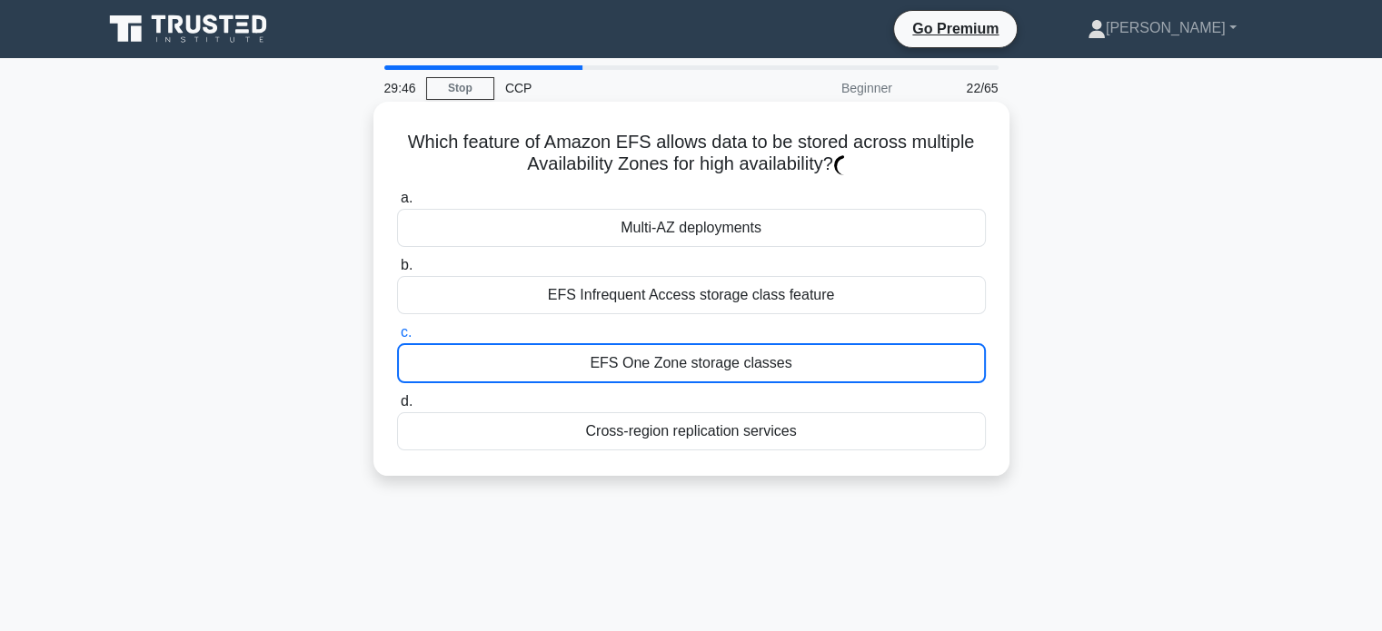
click at [770, 226] on div "Multi-AZ deployments" at bounding box center [691, 228] width 589 height 38
click at [818, 217] on div "Multi-AZ deployments" at bounding box center [691, 228] width 589 height 38
click at [871, 298] on div "EFS Infrequent Access storage class feature" at bounding box center [691, 295] width 589 height 38
click at [397, 272] on input "b. EFS Infrequent Access storage class feature" at bounding box center [397, 266] width 0 height 12
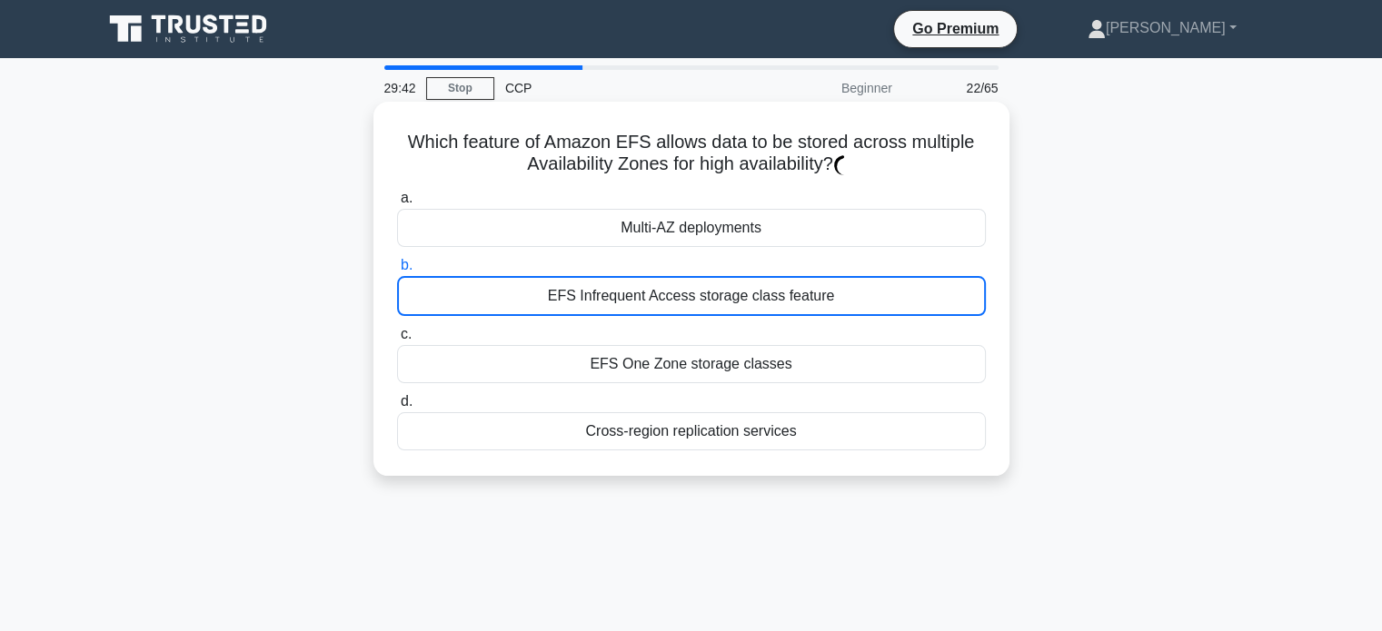
click at [818, 228] on div "Multi-AZ deployments" at bounding box center [691, 228] width 589 height 38
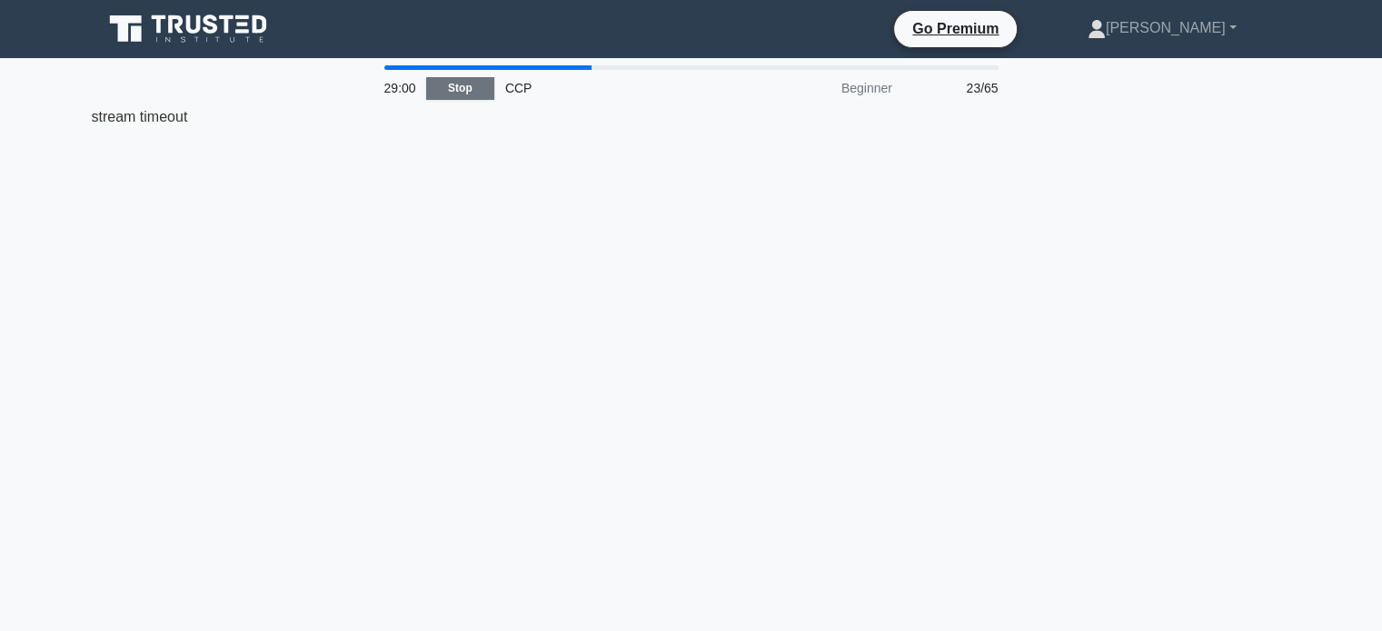
click at [461, 90] on link "Stop" at bounding box center [460, 88] width 68 height 23
